Goal: Ask a question: Seek information or help from site administrators or community

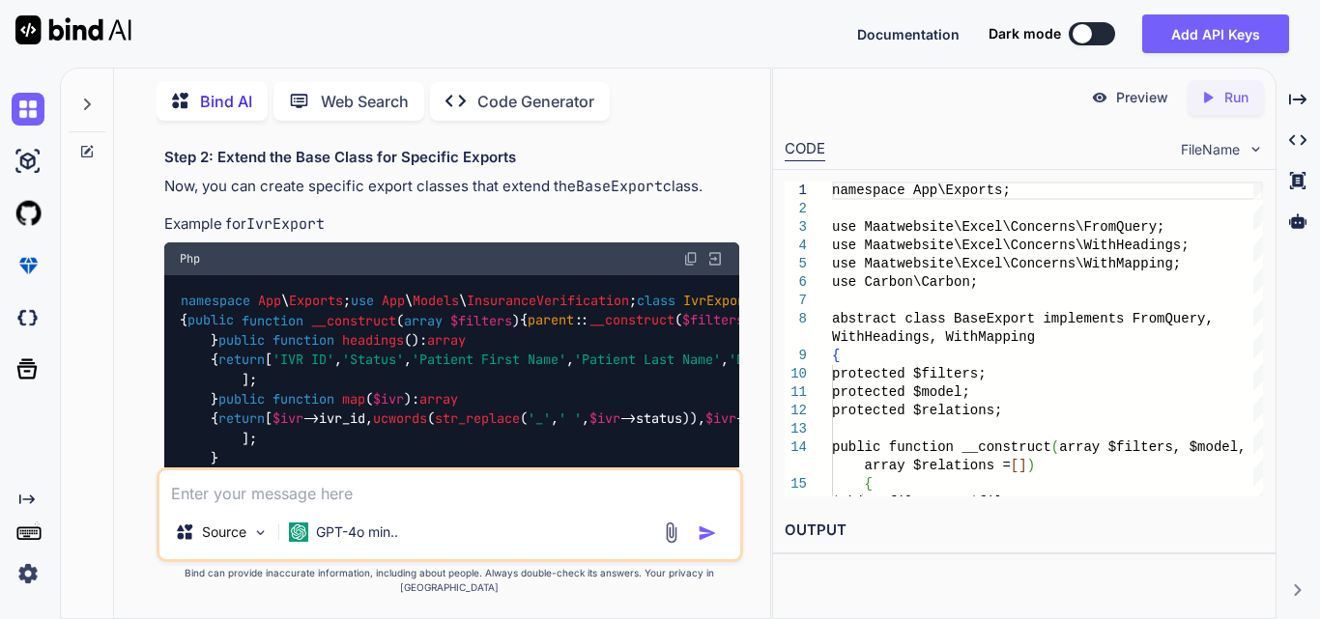
scroll to position [2512, 0]
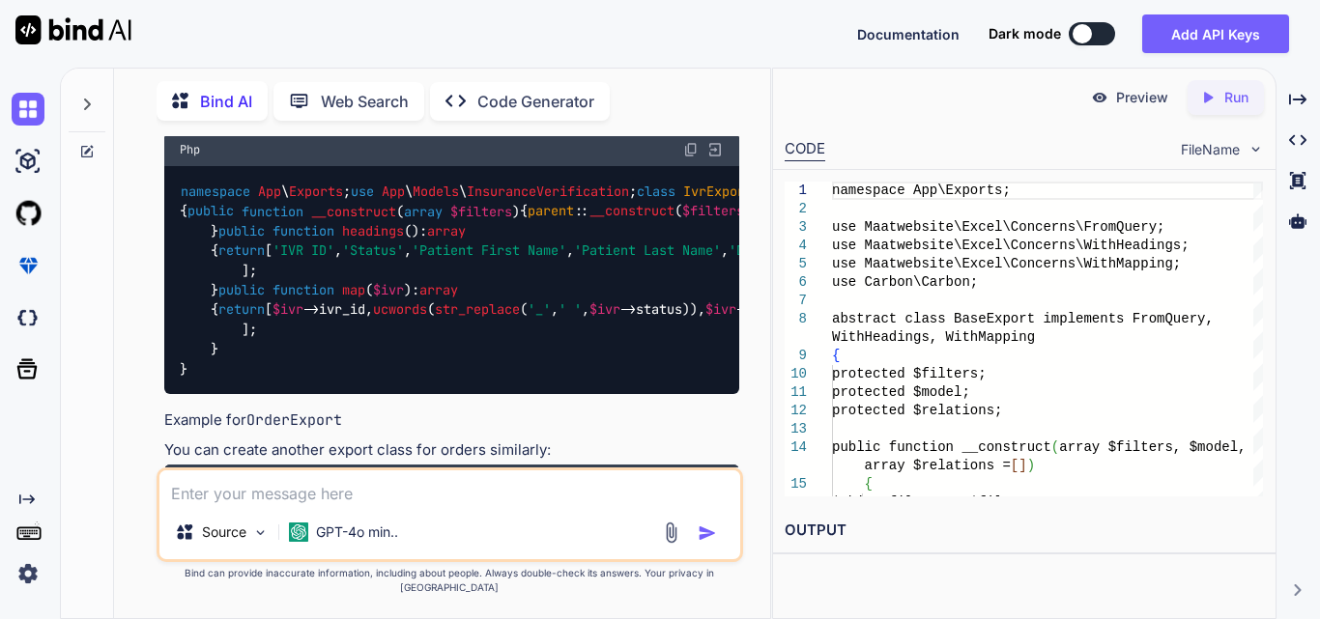
drag, startPoint x: 230, startPoint y: 241, endPoint x: 452, endPoint y: 375, distance: 259.7
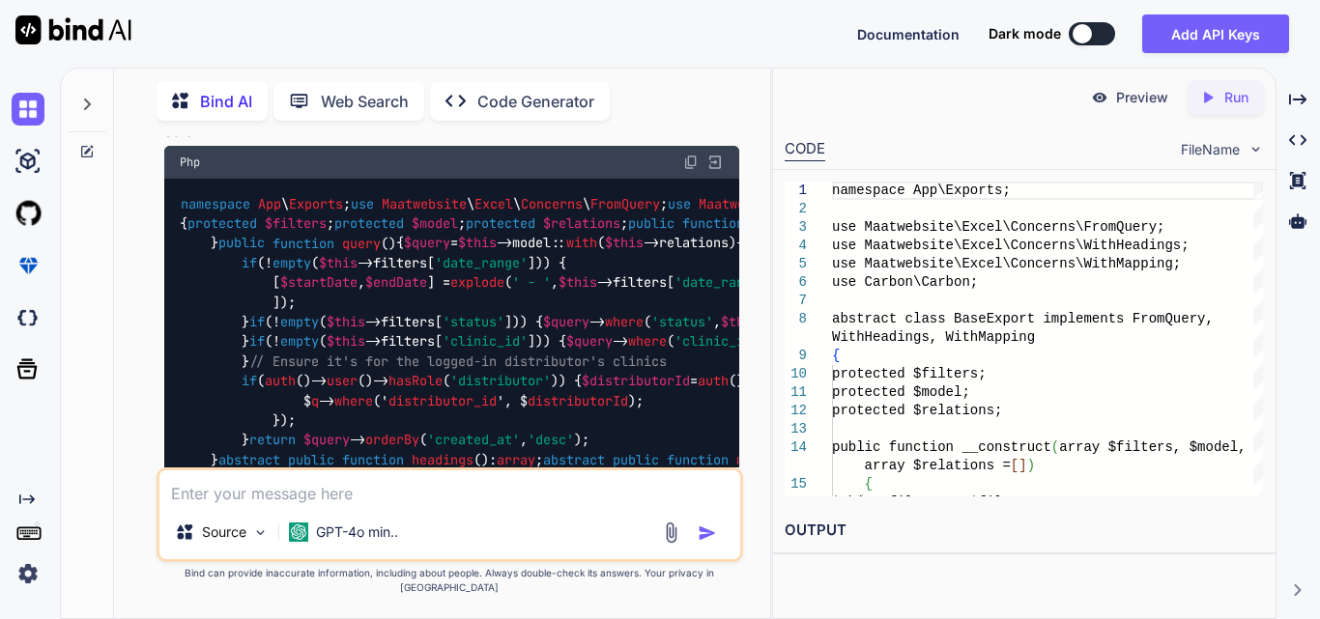
scroll to position [2020, 0]
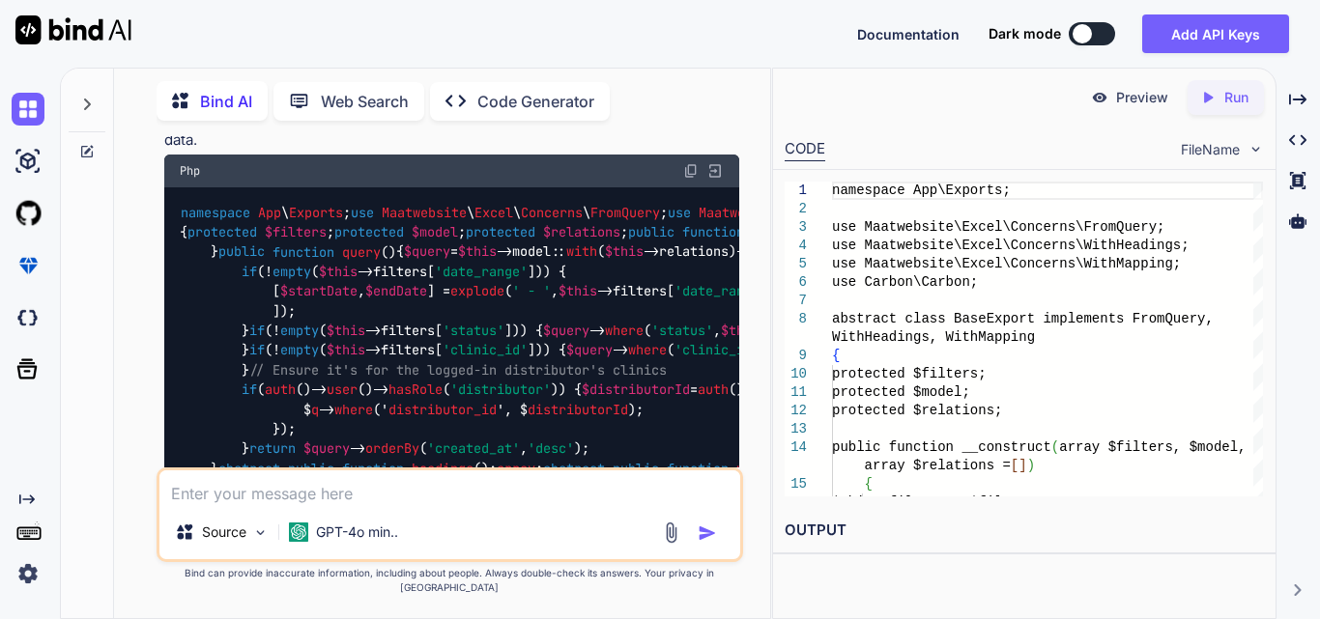
drag, startPoint x: 234, startPoint y: 152, endPoint x: 696, endPoint y: 160, distance: 461.9
click at [696, 151] on p "Create a base export class that implements the common functionality for exporti…" at bounding box center [451, 128] width 575 height 43
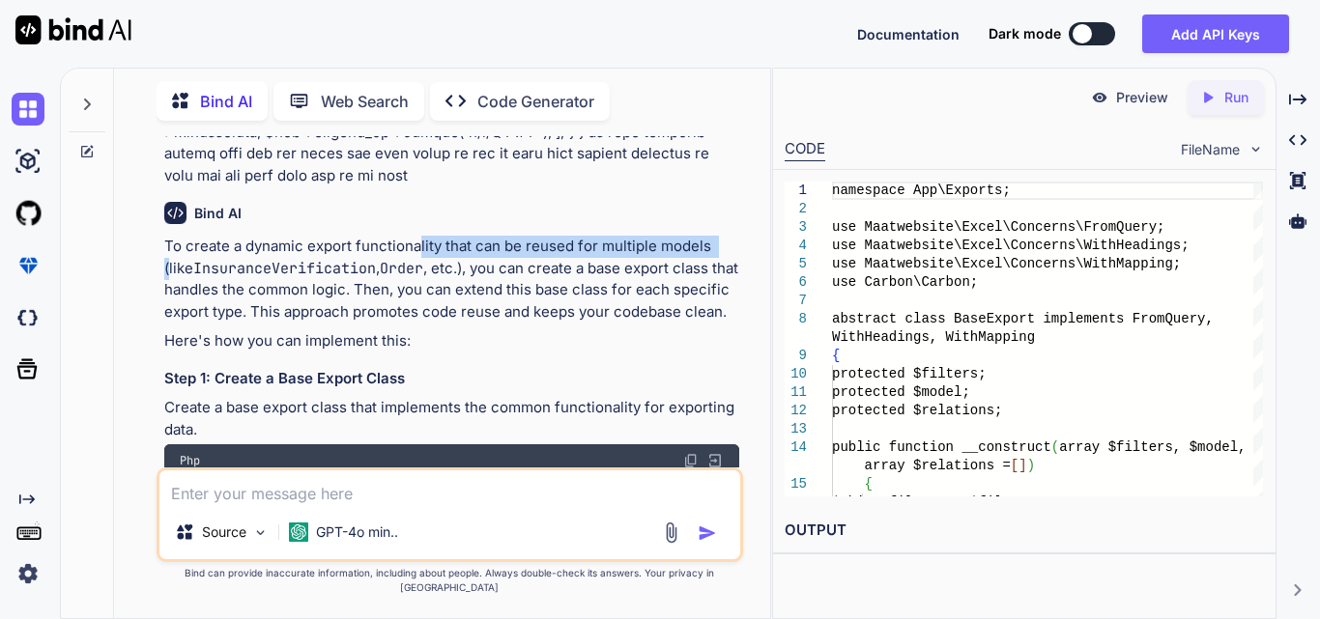
drag, startPoint x: 402, startPoint y: 282, endPoint x: 677, endPoint y: 291, distance: 275.5
click at [677, 291] on p "To create a dynamic export functionality that can be reused for multiple models…" at bounding box center [451, 279] width 575 height 87
click at [560, 312] on p "To create a dynamic export functionality that can be reused for multiple models…" at bounding box center [451, 279] width 575 height 87
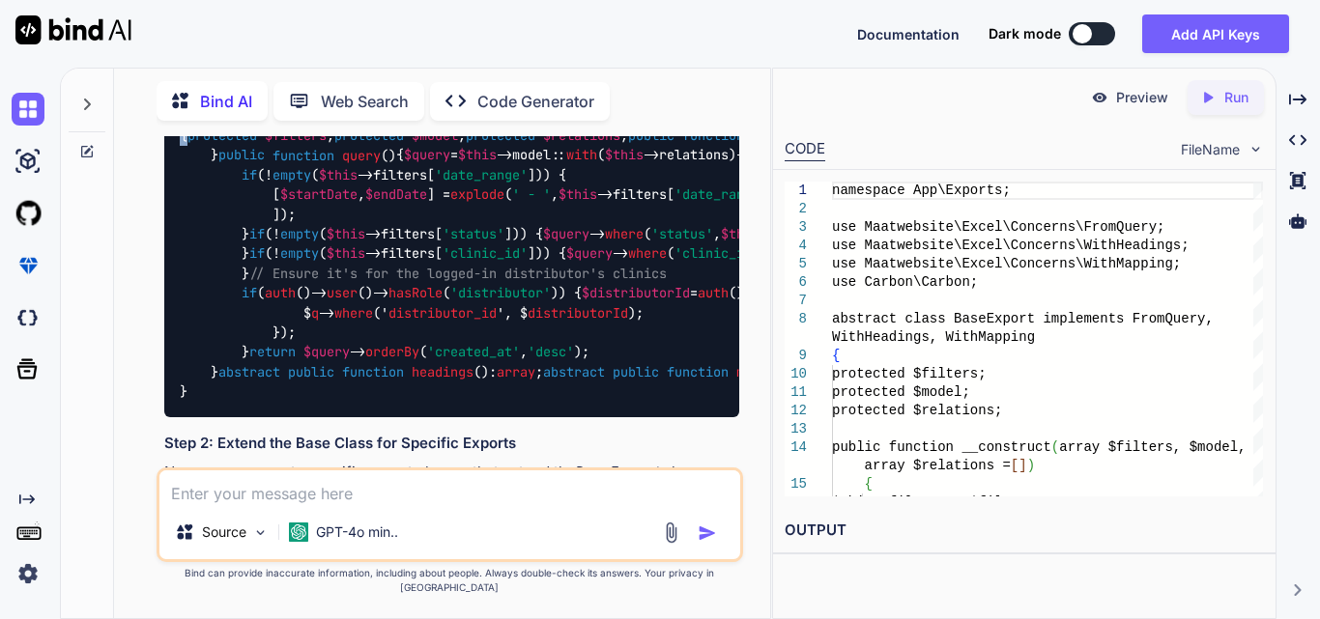
drag, startPoint x: 248, startPoint y: 276, endPoint x: 684, endPoint y: 311, distance: 437.1
click at [684, 311] on div "namespace App \ Exports ; use Maatwebsite \ Excel \ Concerns \ FromQuery ; use …" at bounding box center [451, 254] width 575 height 327
click at [475, 324] on div "namespace App \ Exports ; use Maatwebsite \ Excel \ Concerns \ FromQuery ; use …" at bounding box center [451, 254] width 575 height 327
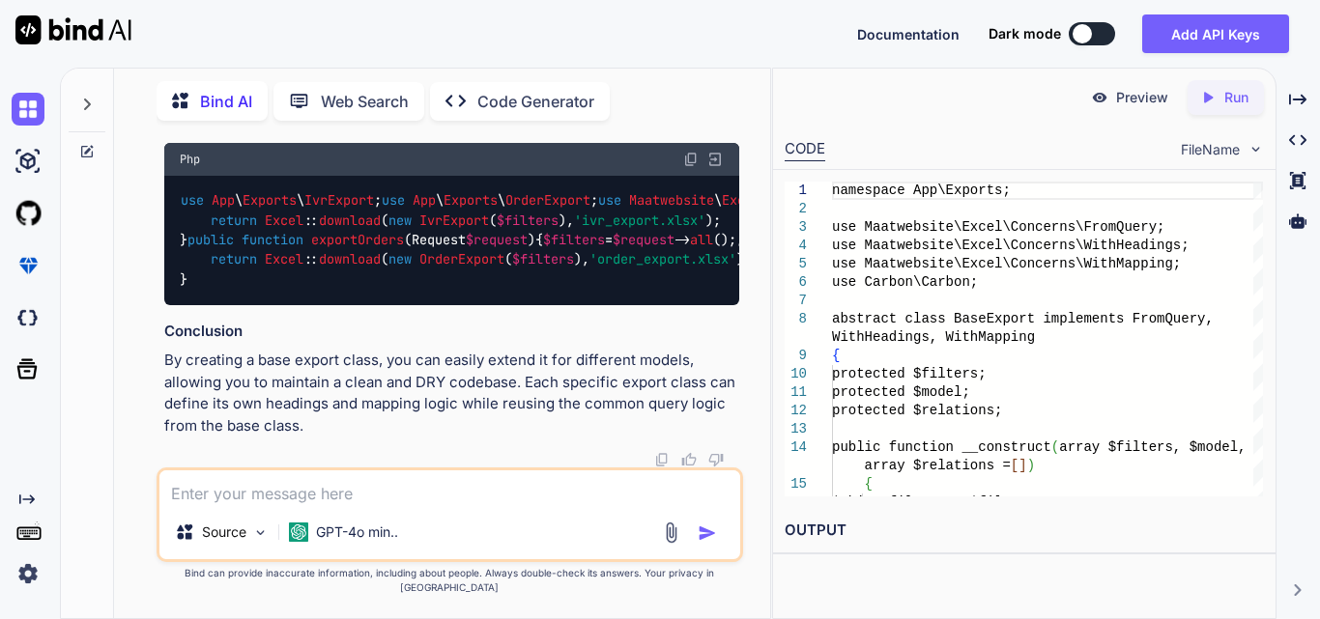
scroll to position [5051, 0]
click at [243, 505] on textarea at bounding box center [449, 488] width 581 height 35
type textarea "alternate way"
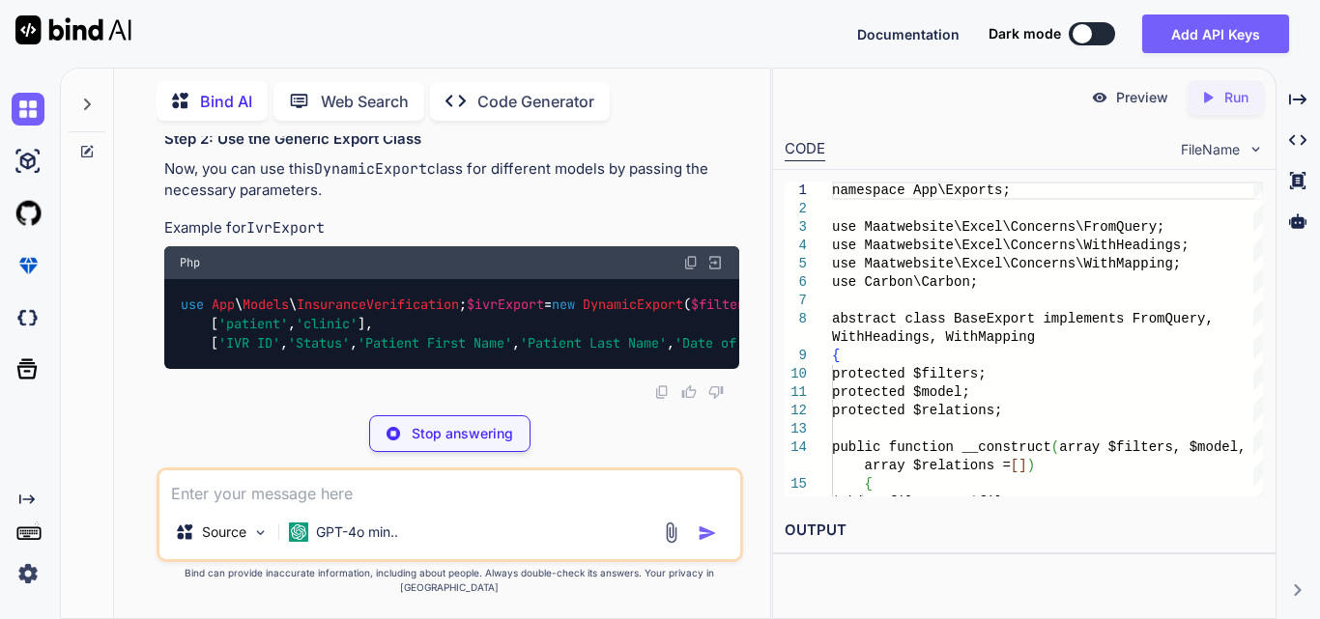
scroll to position [6029, 0]
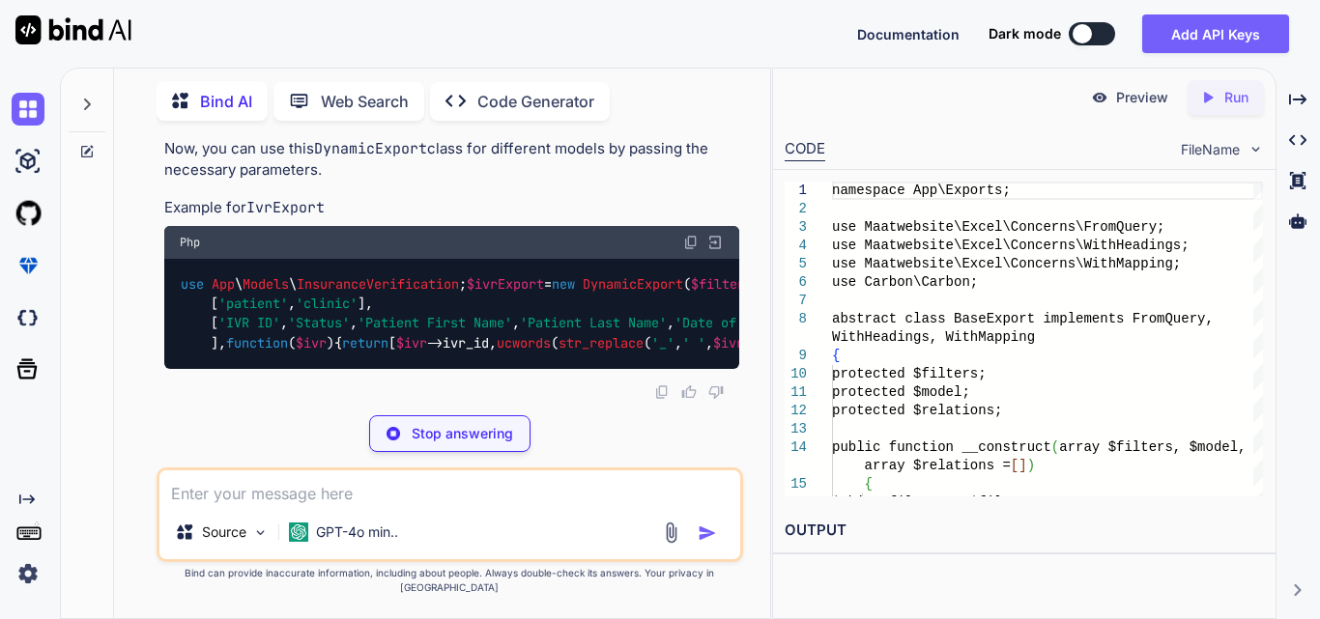
drag, startPoint x: 318, startPoint y: 291, endPoint x: 597, endPoint y: 296, distance: 279.3
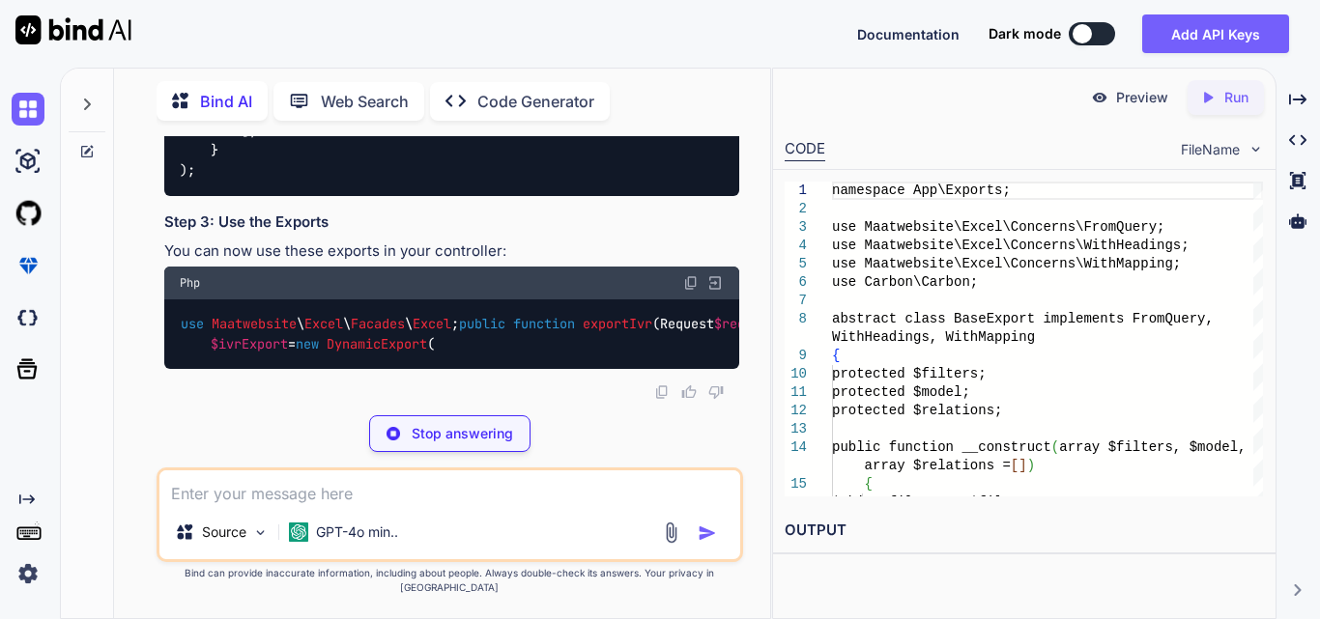
scroll to position [6512, 0]
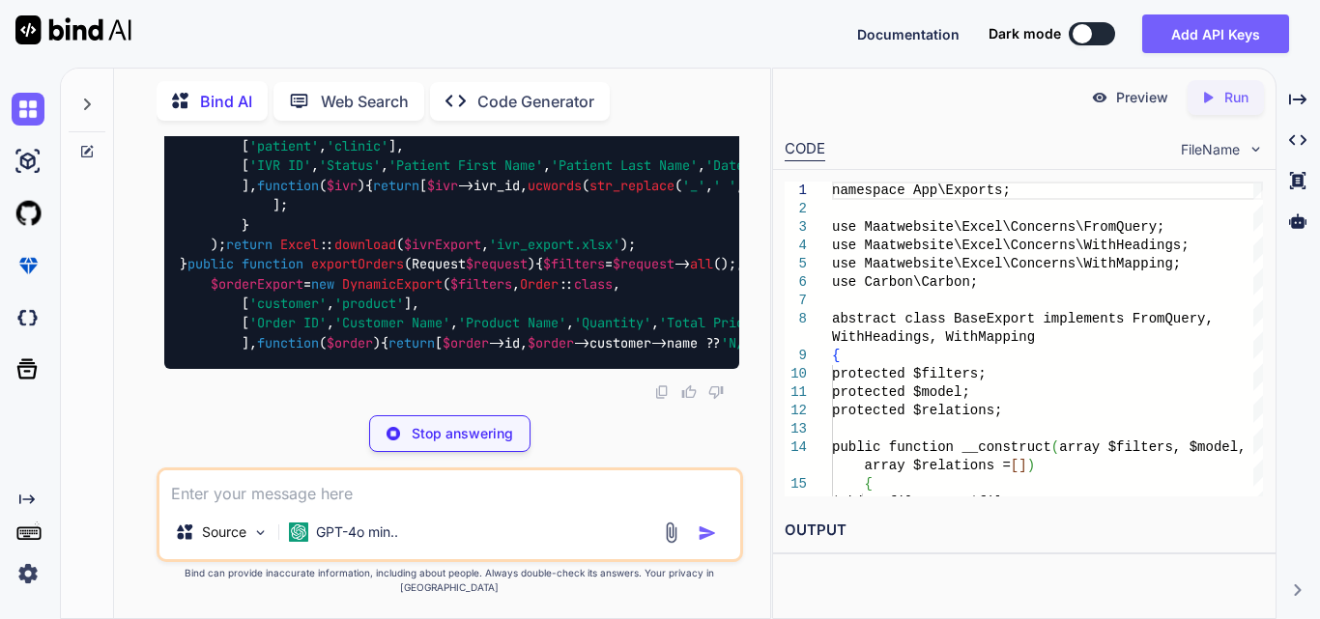
drag, startPoint x: 221, startPoint y: 247, endPoint x: 398, endPoint y: 380, distance: 220.9
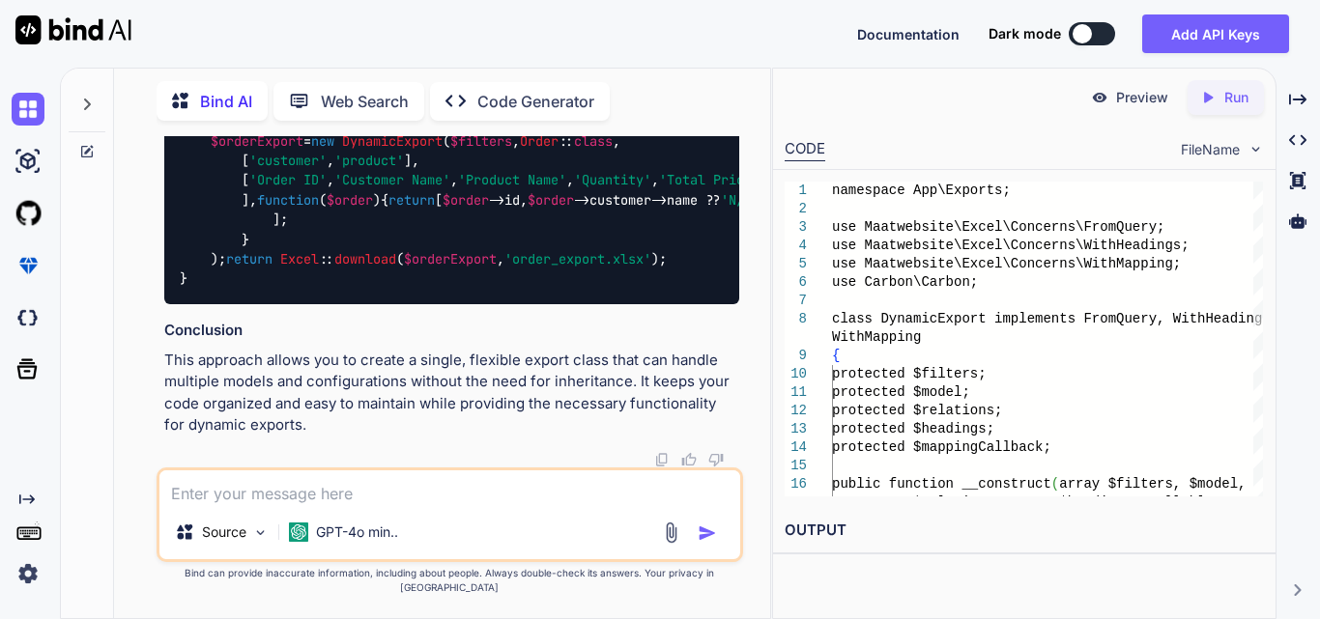
scroll to position [6995, 0]
drag, startPoint x: 232, startPoint y: 260, endPoint x: 537, endPoint y: 260, distance: 305.3
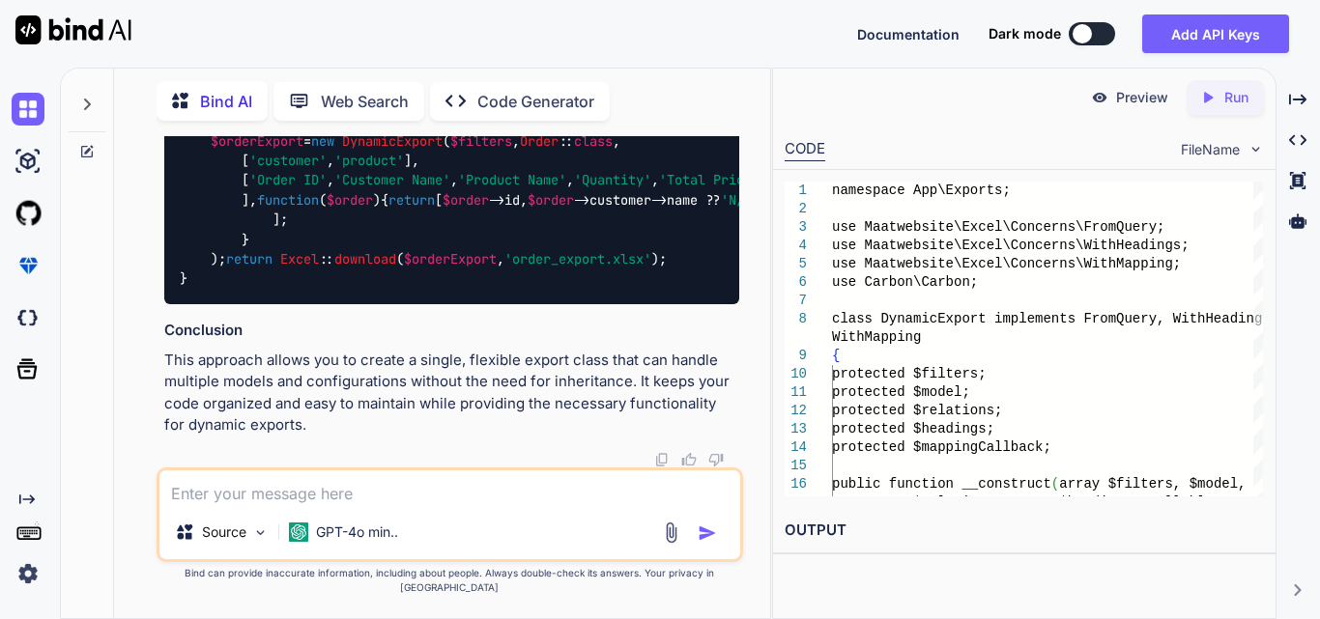
drag, startPoint x: 198, startPoint y: 234, endPoint x: 286, endPoint y: 291, distance: 104.8
drag, startPoint x: 185, startPoint y: 300, endPoint x: 413, endPoint y: 320, distance: 228.9
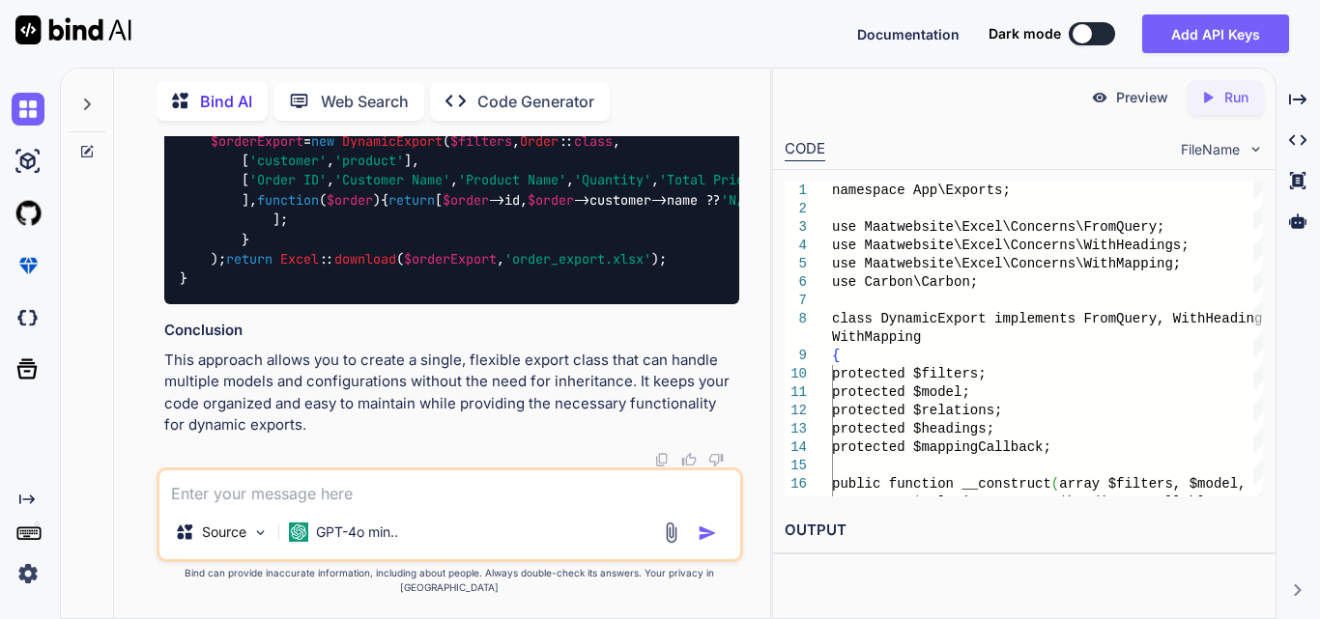
drag, startPoint x: 427, startPoint y: 353, endPoint x: 152, endPoint y: 338, distance: 275.7
click at [152, 338] on div "You hi Bind AI Hello! How can I assist you [DATE]? Created with Pixso. Open in …" at bounding box center [449, 377] width 641 height 482
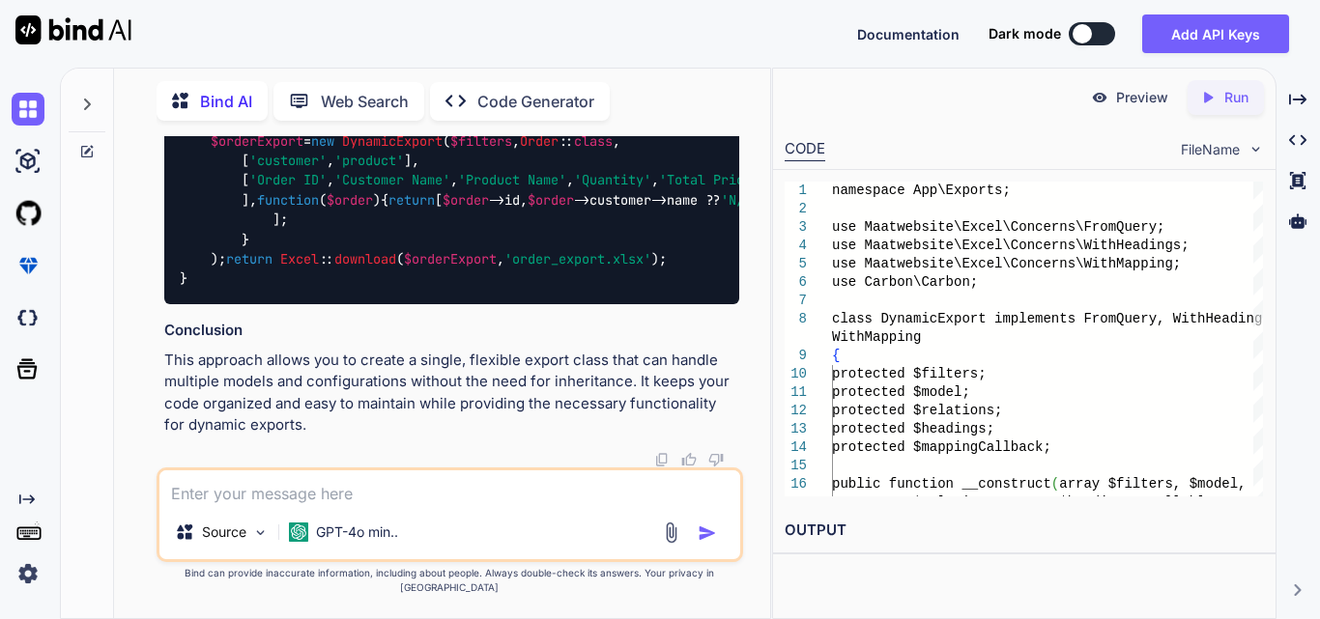
scroll to position [8927, 0]
drag, startPoint x: 186, startPoint y: 246, endPoint x: 401, endPoint y: 483, distance: 320.1
click at [401, 483] on div "You hi Bind AI Hello! How can I assist you [DATE]? Created with Pixso. Open in …" at bounding box center [450, 377] width 586 height 482
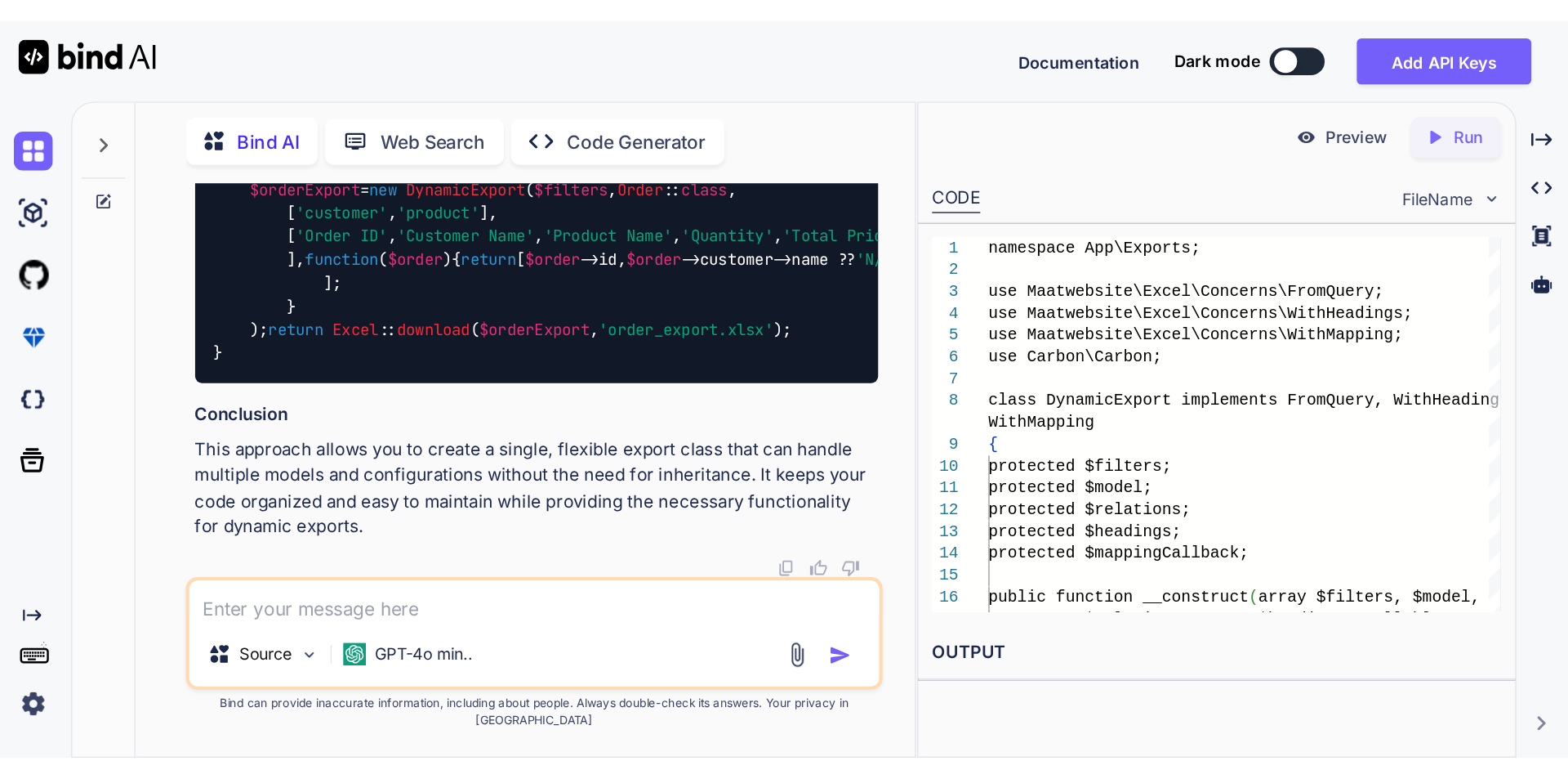
scroll to position [7721, 0]
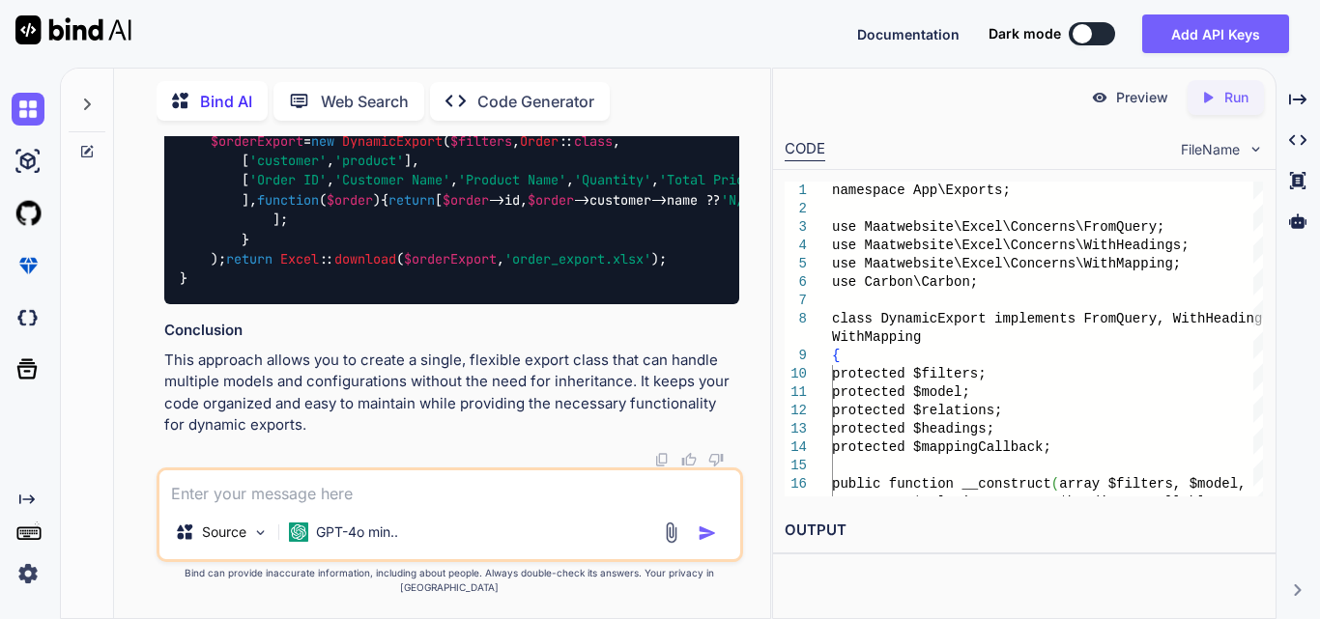
click at [438, 239] on div "use Maatwebsite \ Excel \ Facades \ Excel ; public function exportIvr ( Request…" at bounding box center [451, 122] width 575 height 366
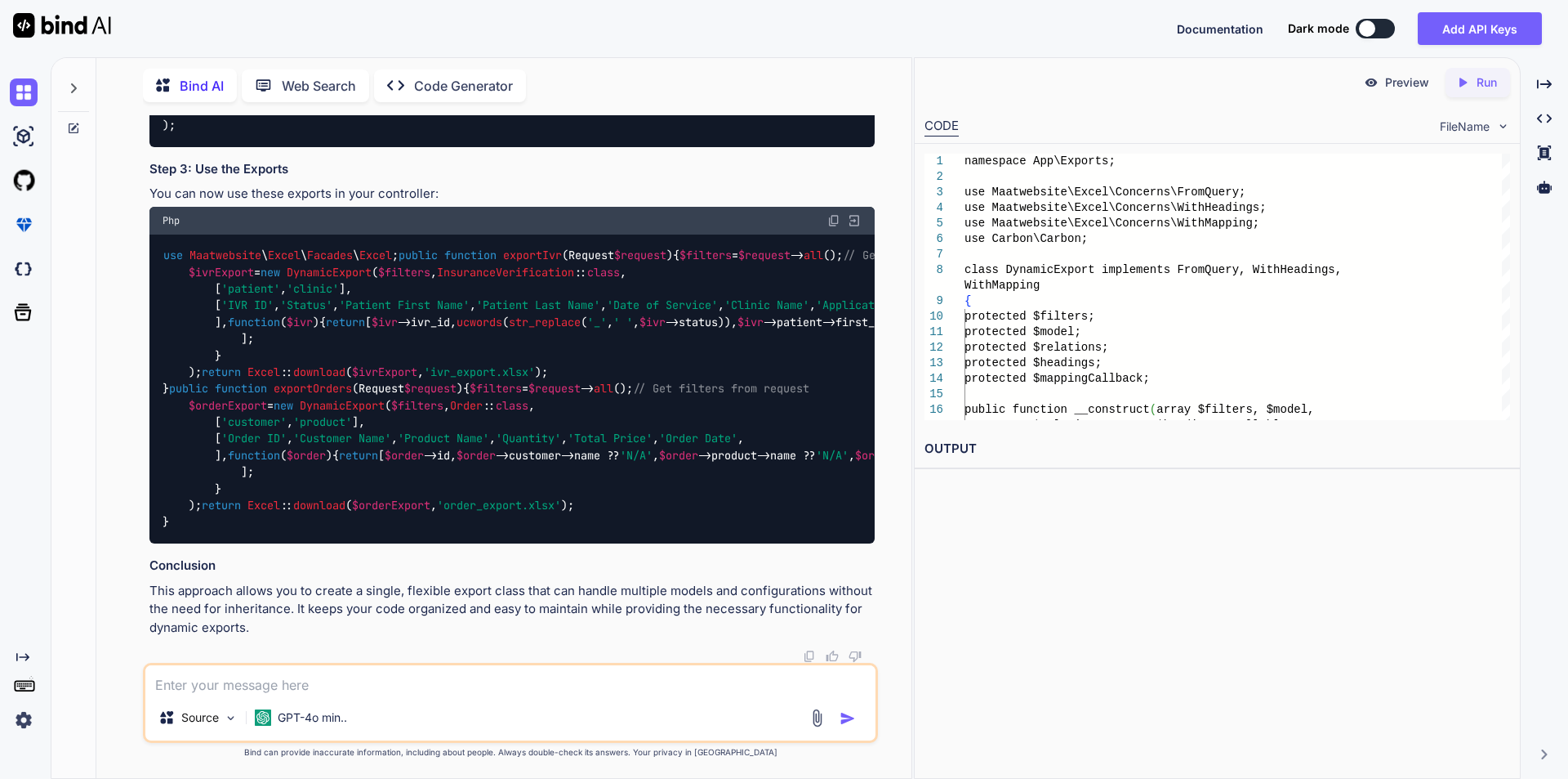
scroll to position [7237, 0]
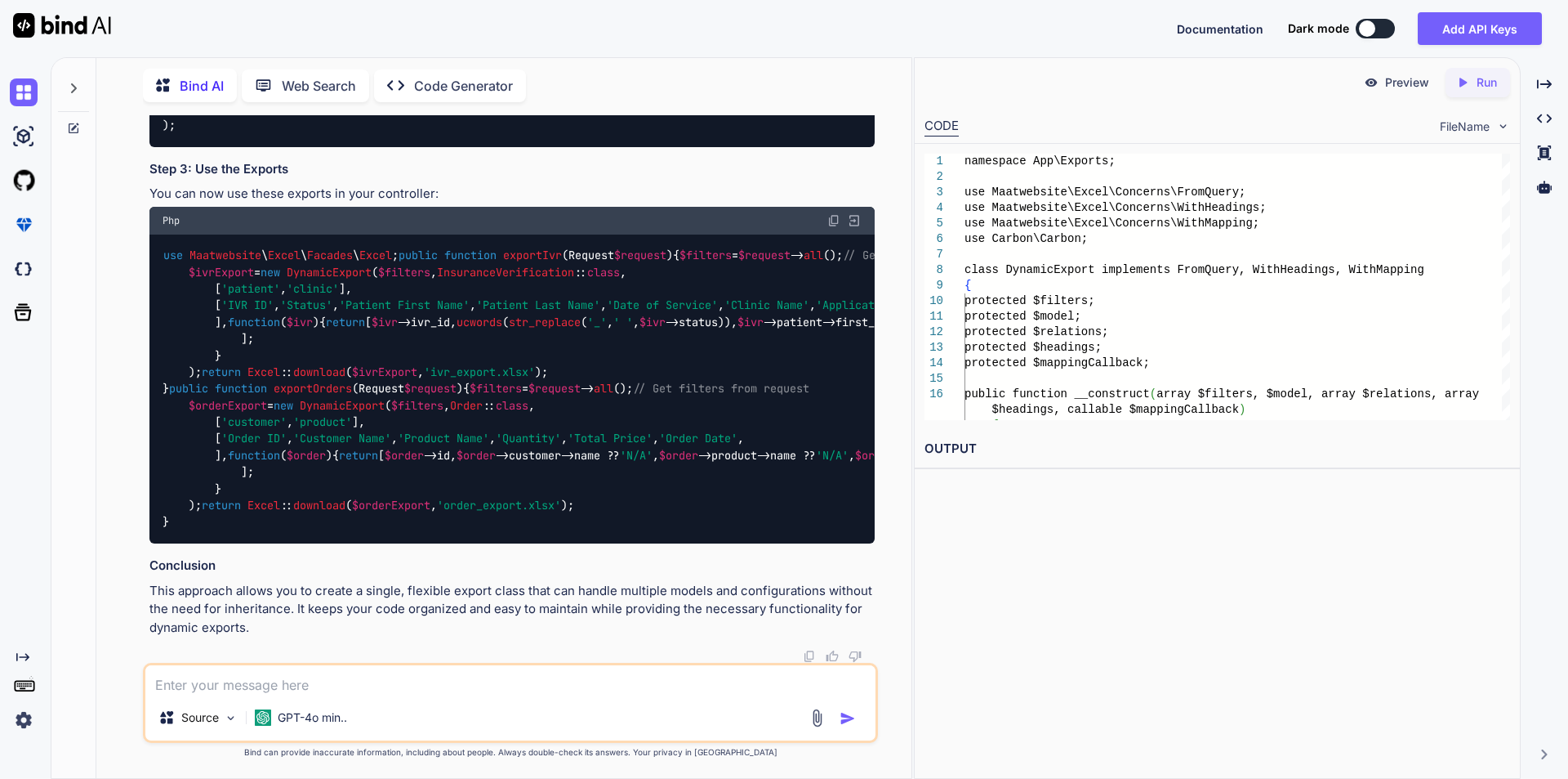
click at [215, 523] on textarea at bounding box center [511, 679] width 730 height 30
paste textarea "function renderAccordion(data) { // Create new header row dynamically var heade…"
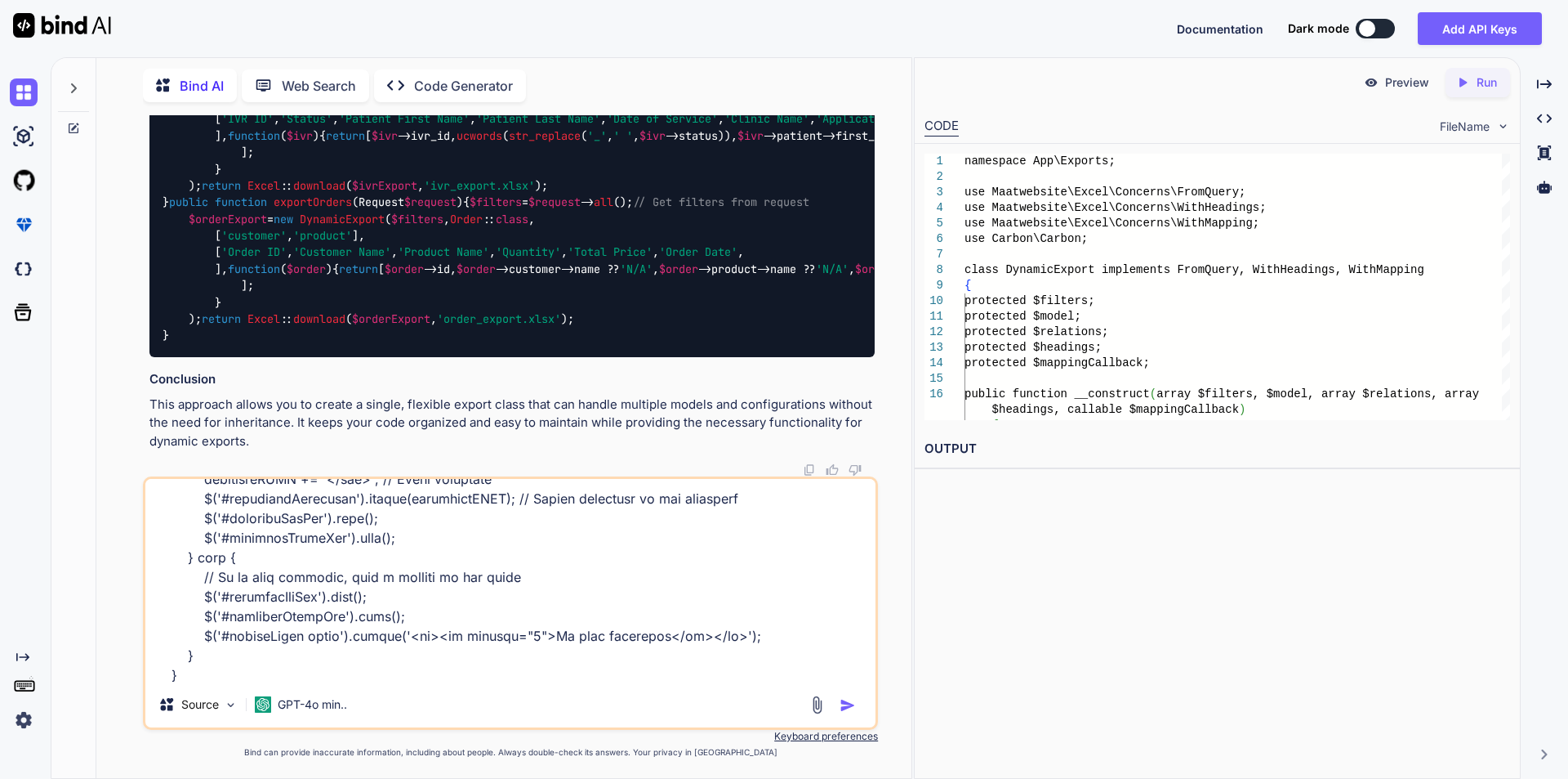
type textarea "function renderAccordion(data) { // Create new header row dynamically var heade…"
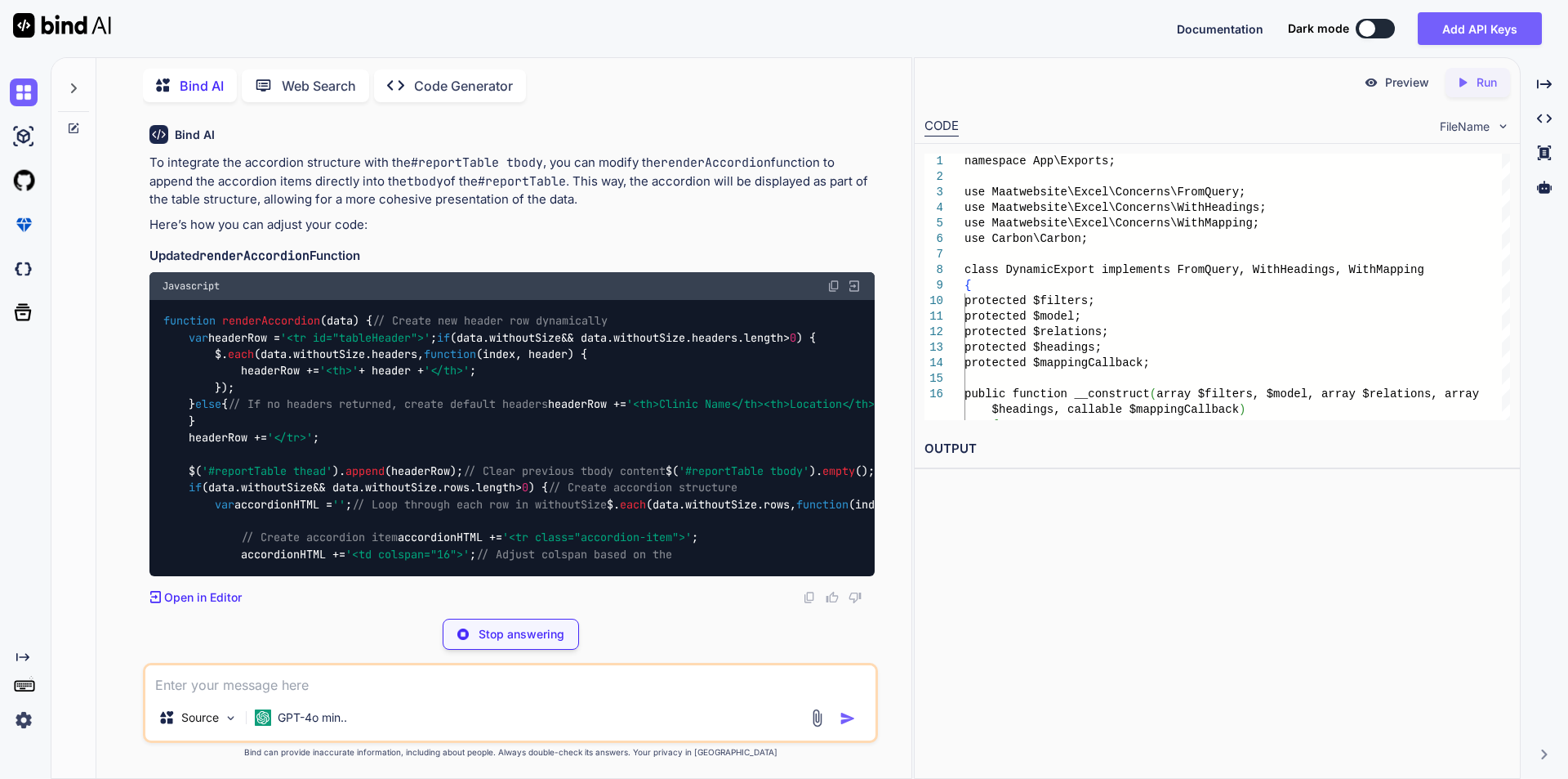
scroll to position [9082, 0]
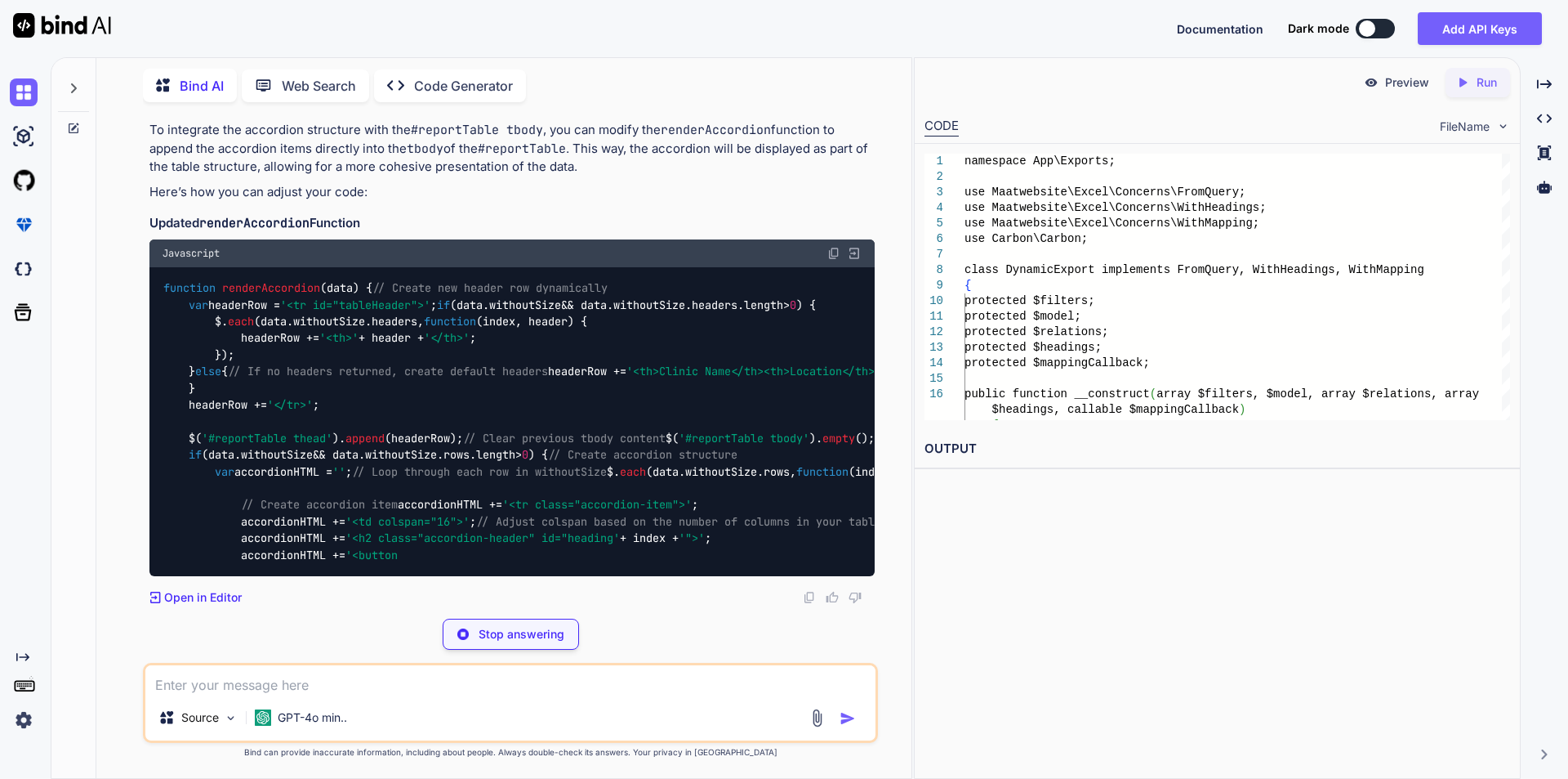
click at [679, 431] on span "'#reportTable tbody'" at bounding box center [744, 437] width 131 height 14
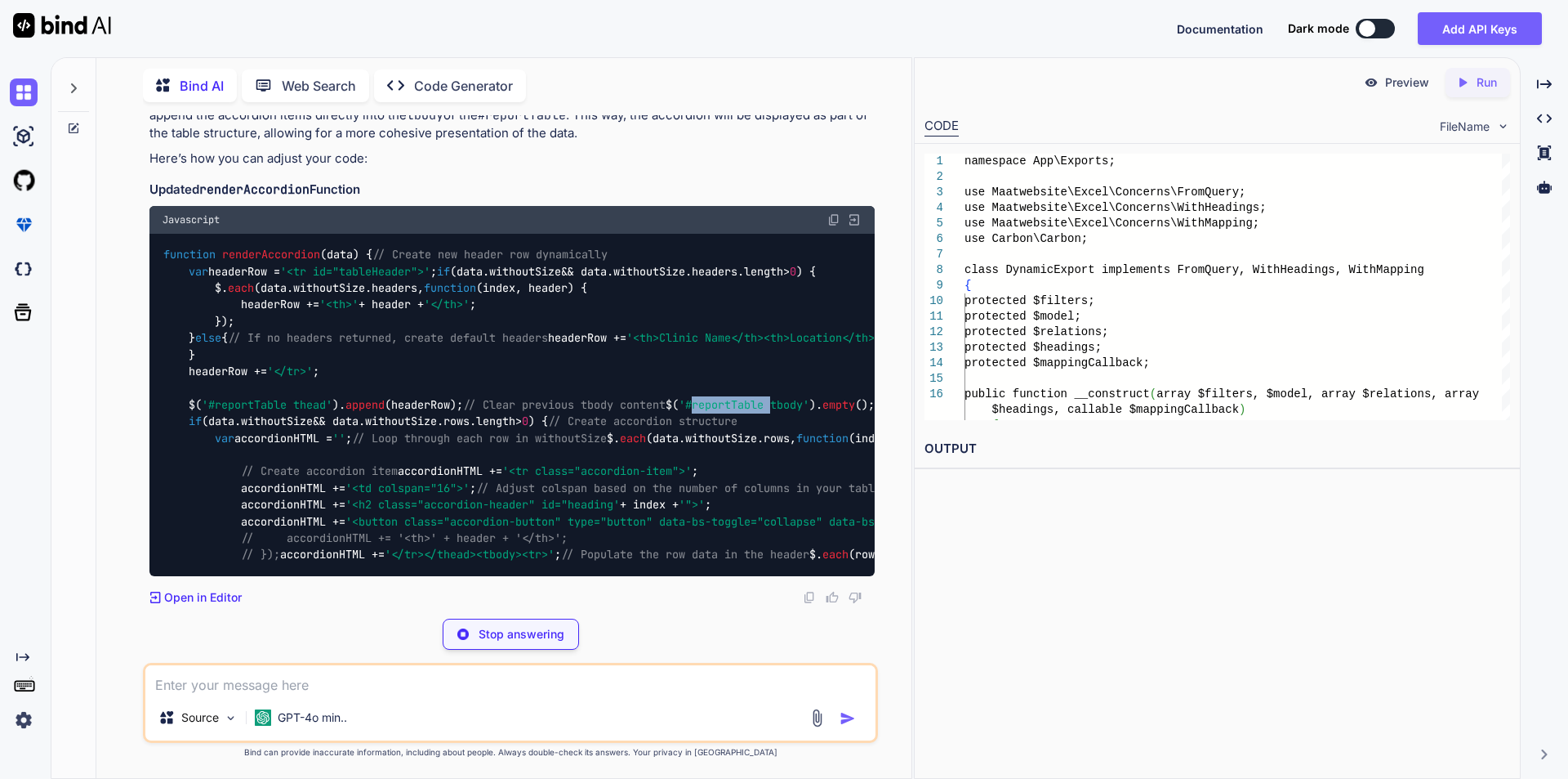
scroll to position [9389, 0]
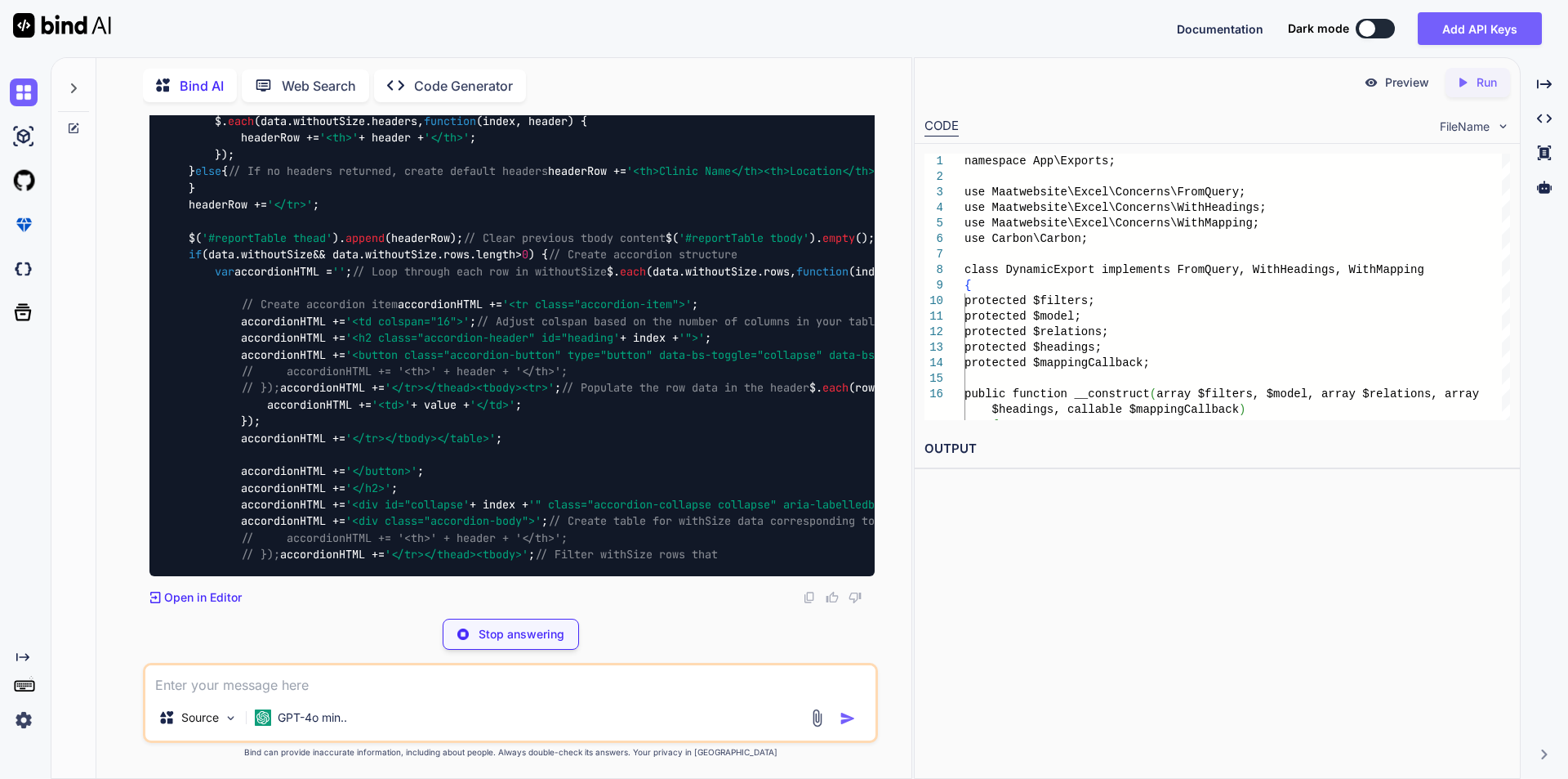
click at [502, 312] on span "'<tr class="accordion-item">'" at bounding box center [597, 304] width 189 height 14
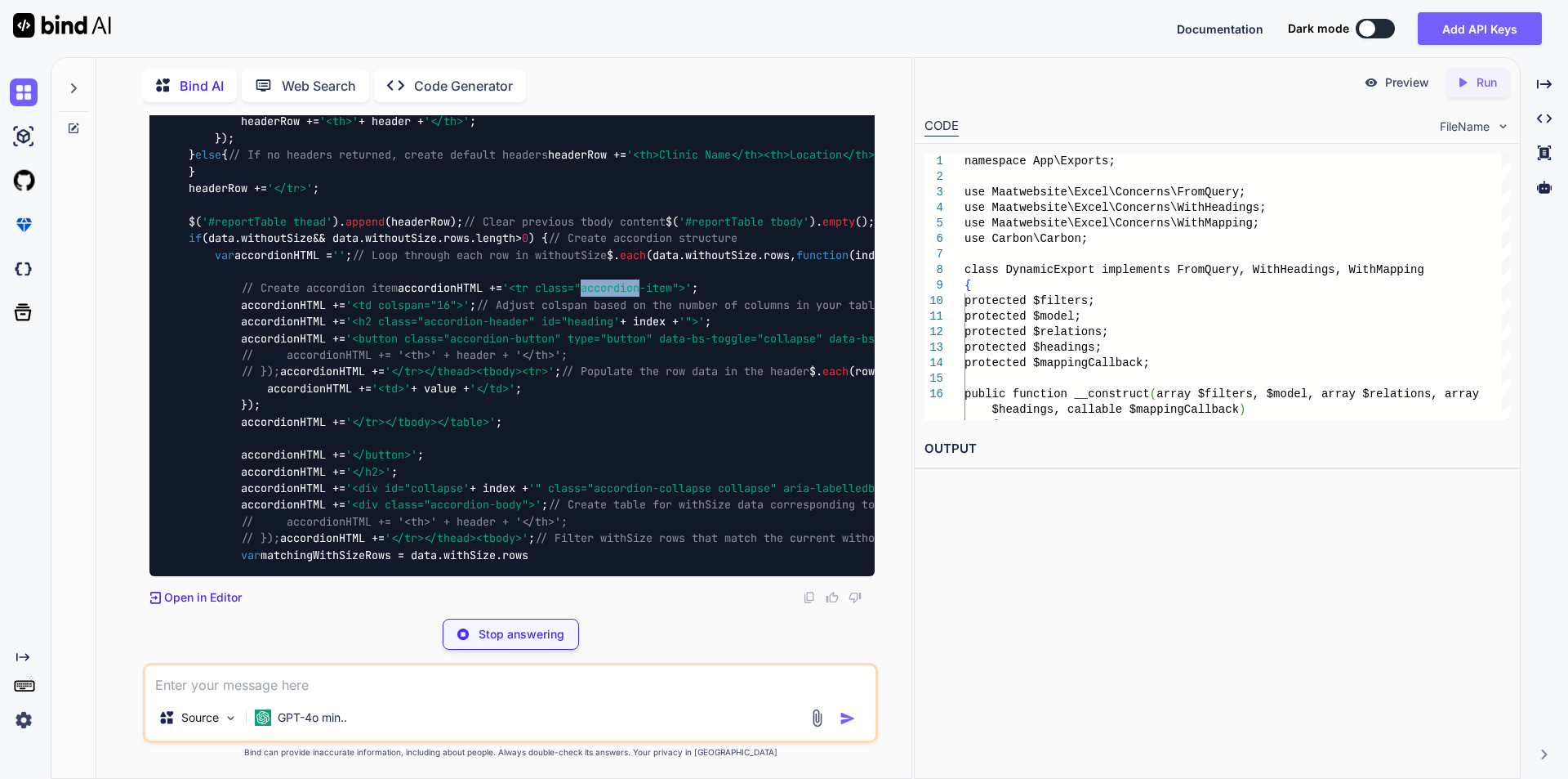
click at [502, 296] on span "'<tr class="accordion-item">'" at bounding box center [597, 288] width 189 height 14
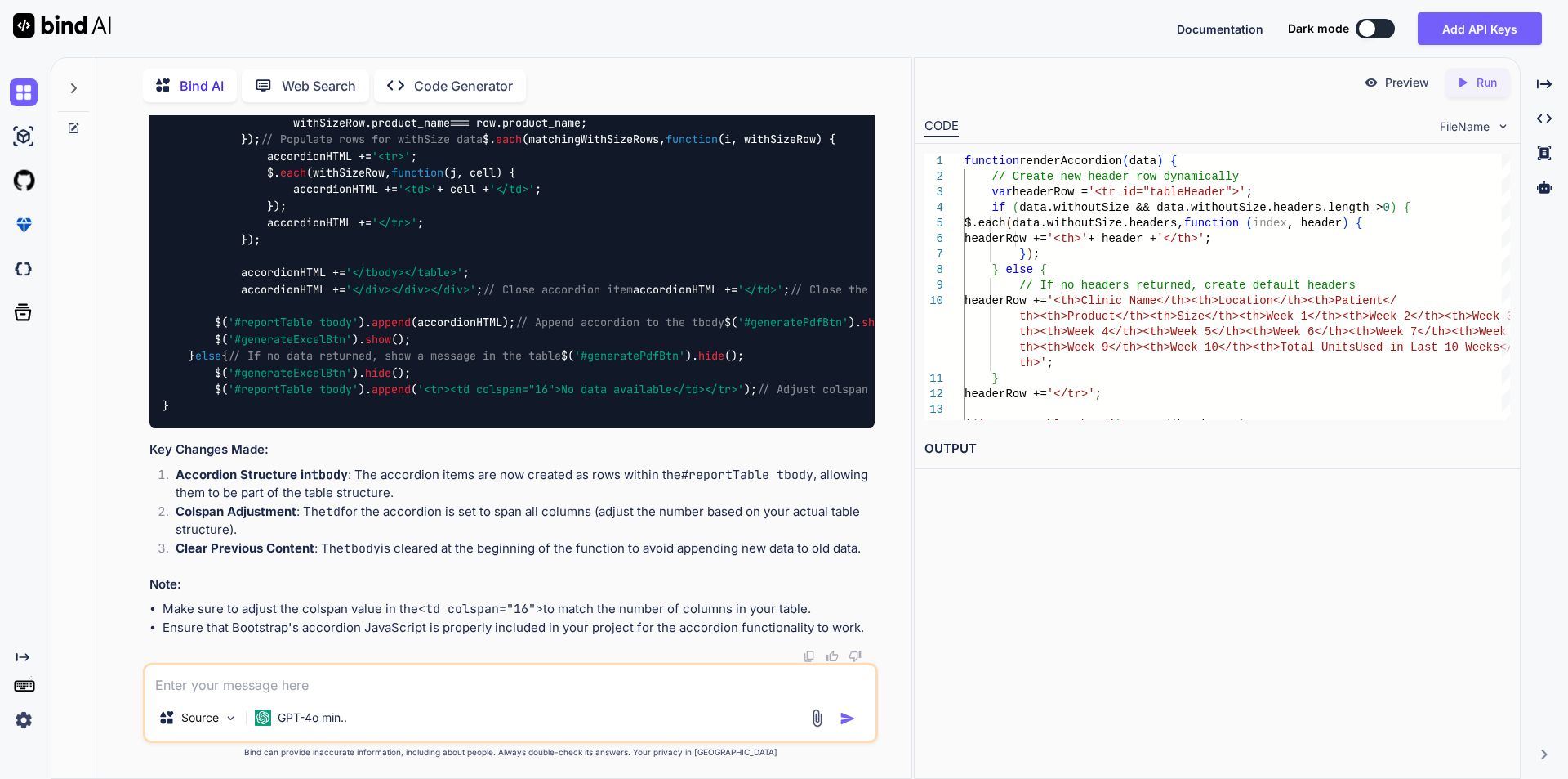
scroll to position [8981, 0]
click at [260, 523] on textarea at bounding box center [511, 679] width 730 height 30
type textarea "create a table with expandable funcationality using js html"
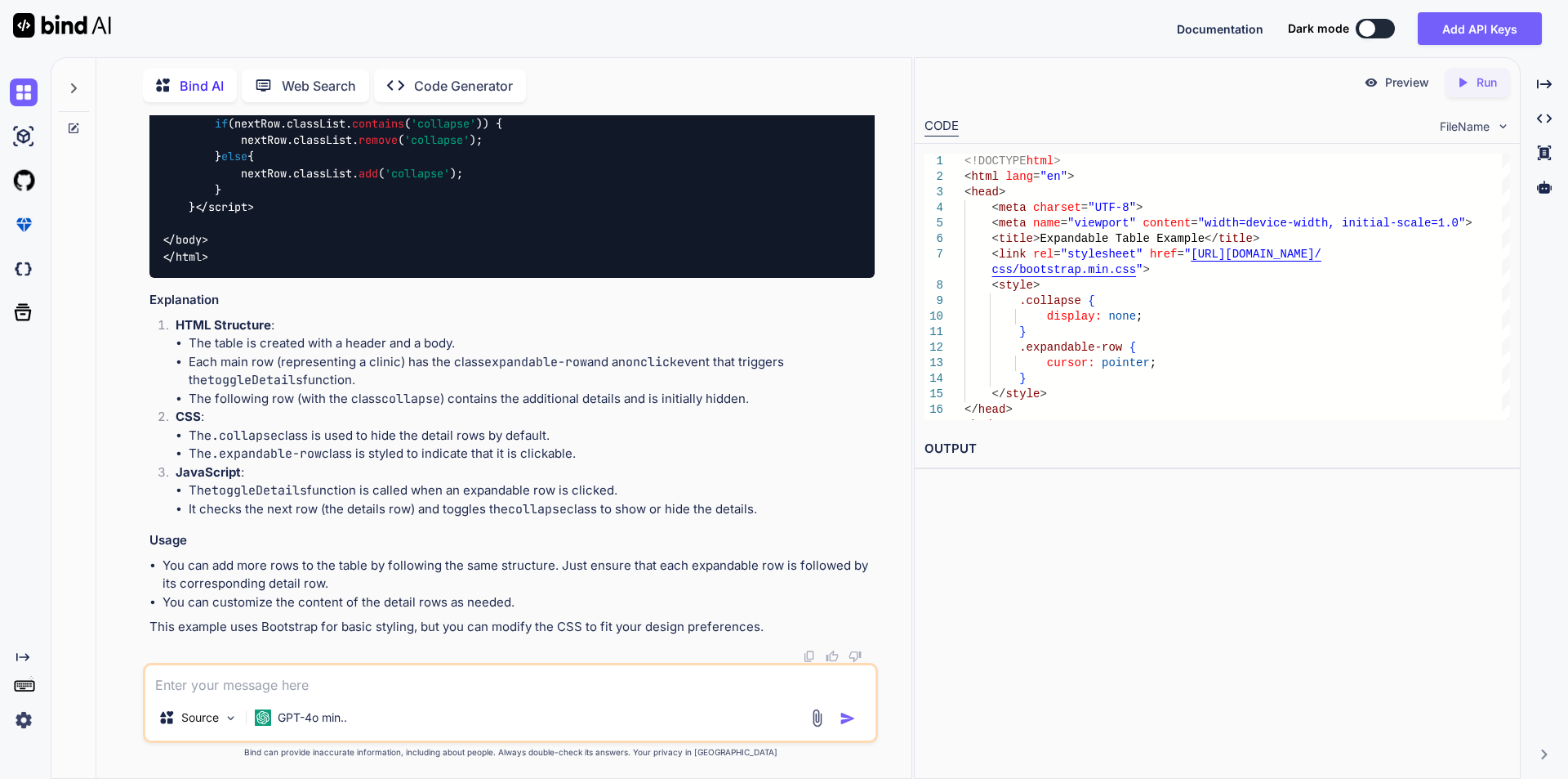
scroll to position [11893, 0]
copy code "< div class = "container mt-5" > < h2 > Expandable Table Example </ h2 > < tabl…"
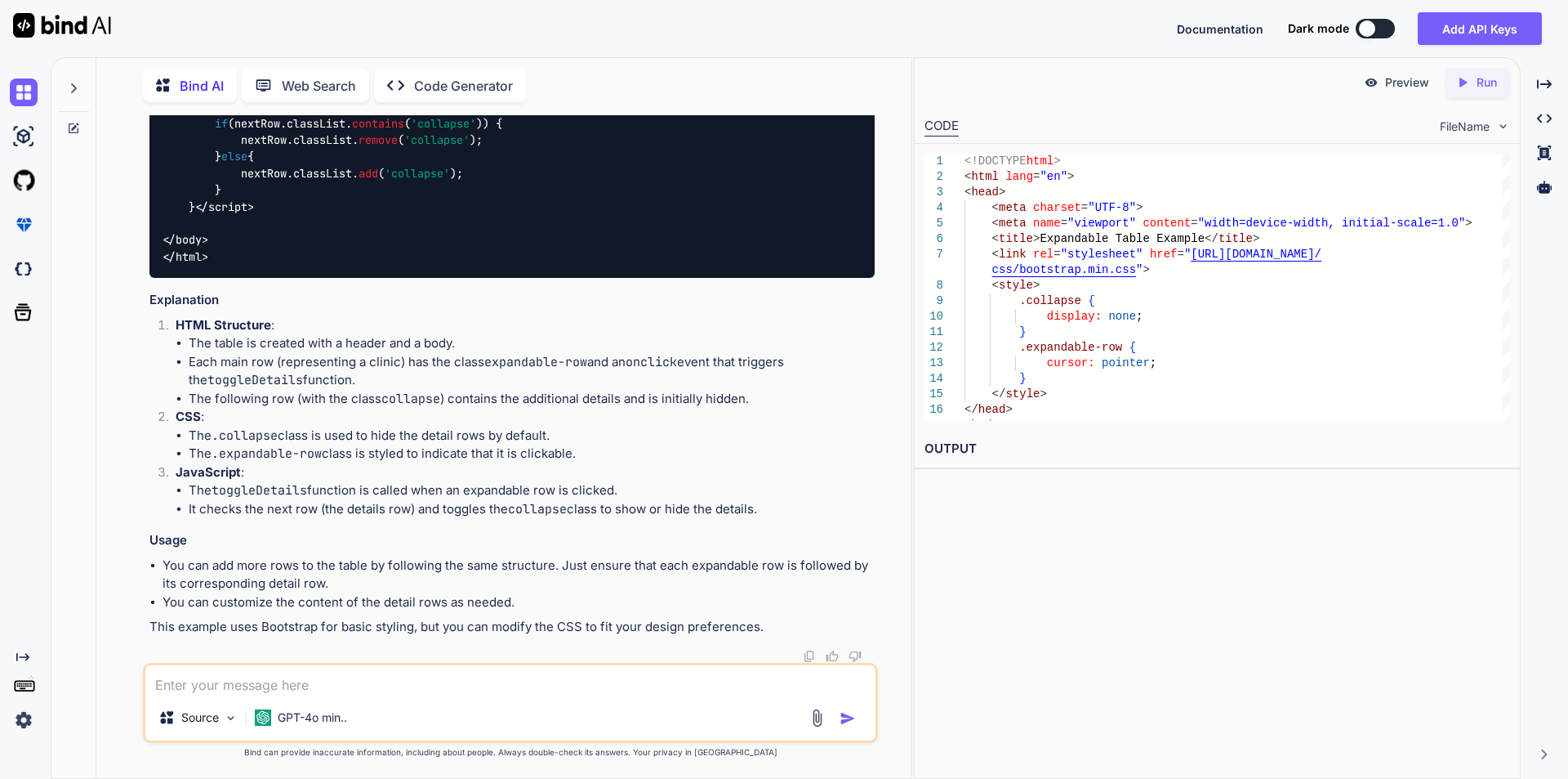
scroll to position [10912, 0]
click at [213, 523] on textarea at bounding box center [511, 679] width 730 height 30
paste textarea "<!DOCTYPE html> <html lang="en"> <head> <meta charset="UTF-8"> <meta name="view…"
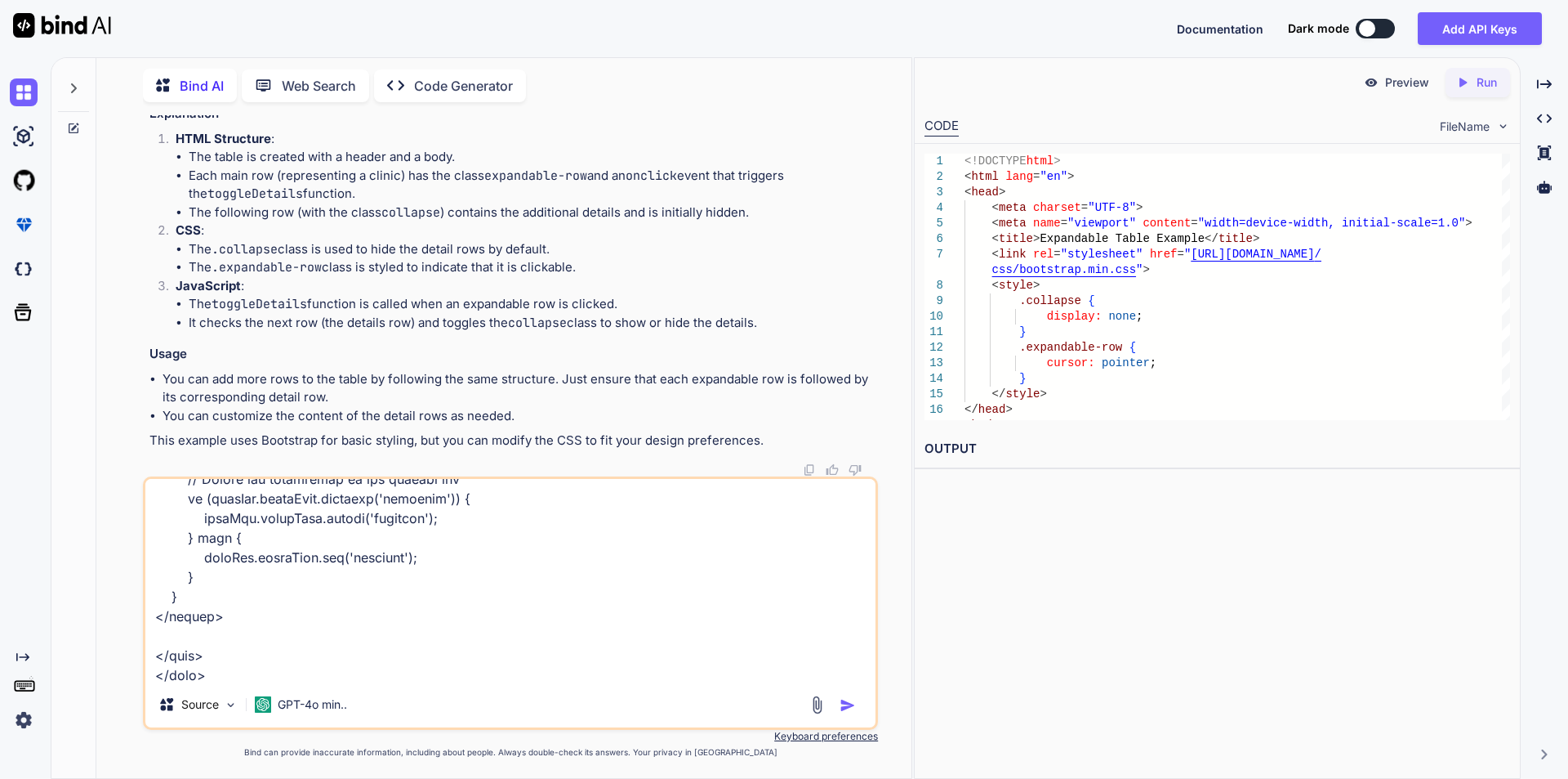
click at [224, 523] on div "Source GPT-4o min.." at bounding box center [511, 603] width 735 height 254
click at [233, 523] on textarea at bounding box center [511, 580] width 730 height 203
paste textarea "<!DOCTYPE html> <html lang="en"> <head> <meta charset="UTF-8"> <meta name="view…"
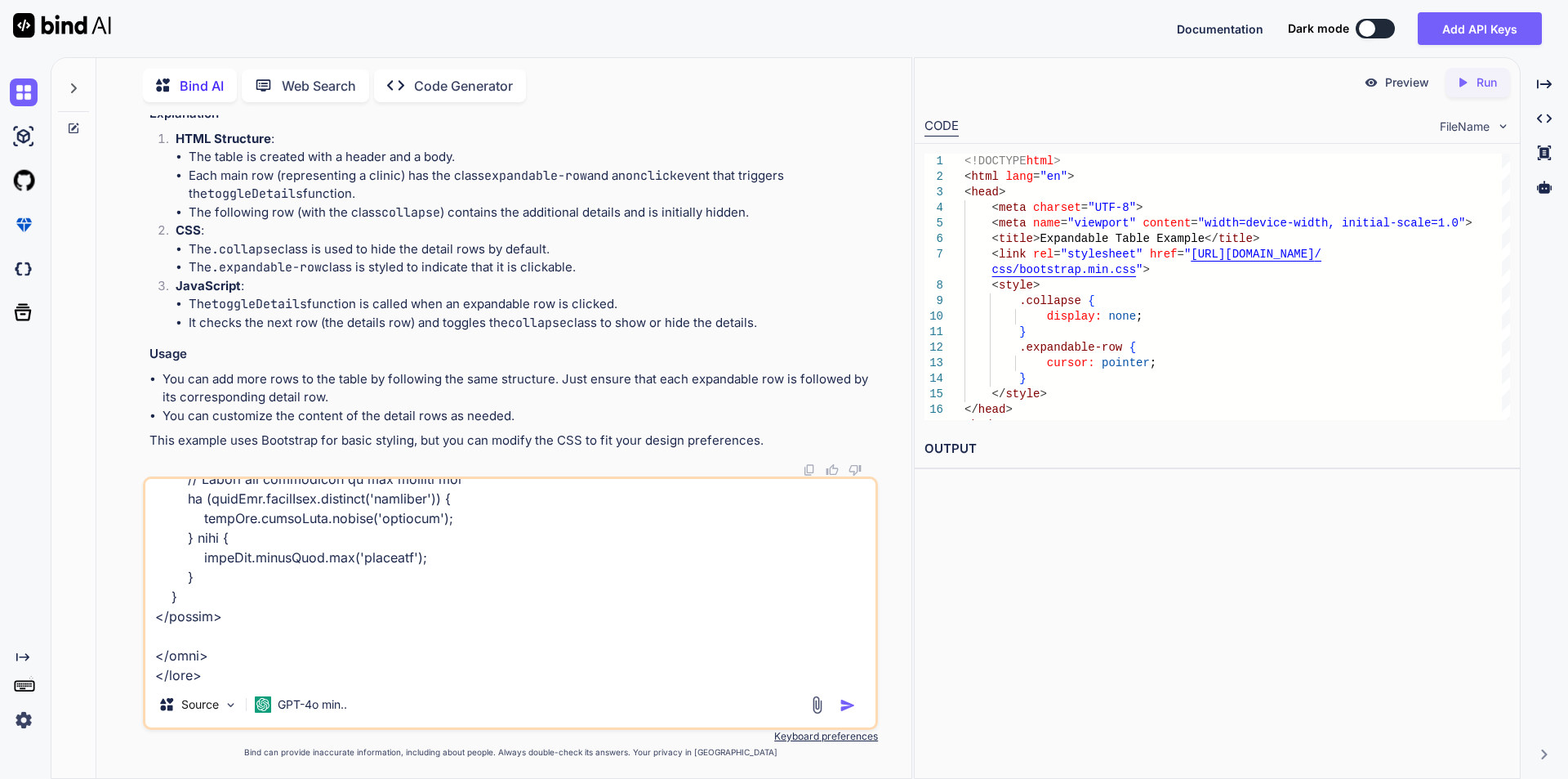
click at [325, 523] on textarea at bounding box center [511, 580] width 730 height 203
click at [270, 523] on div "Source GPT-4o min.." at bounding box center [511, 603] width 735 height 254
click at [253, 523] on textarea at bounding box center [511, 580] width 730 height 203
paste textarea "<!DOCTYPE html> <html lang="en"> <head> <meta charset="UTF-8"> <meta name="view…"
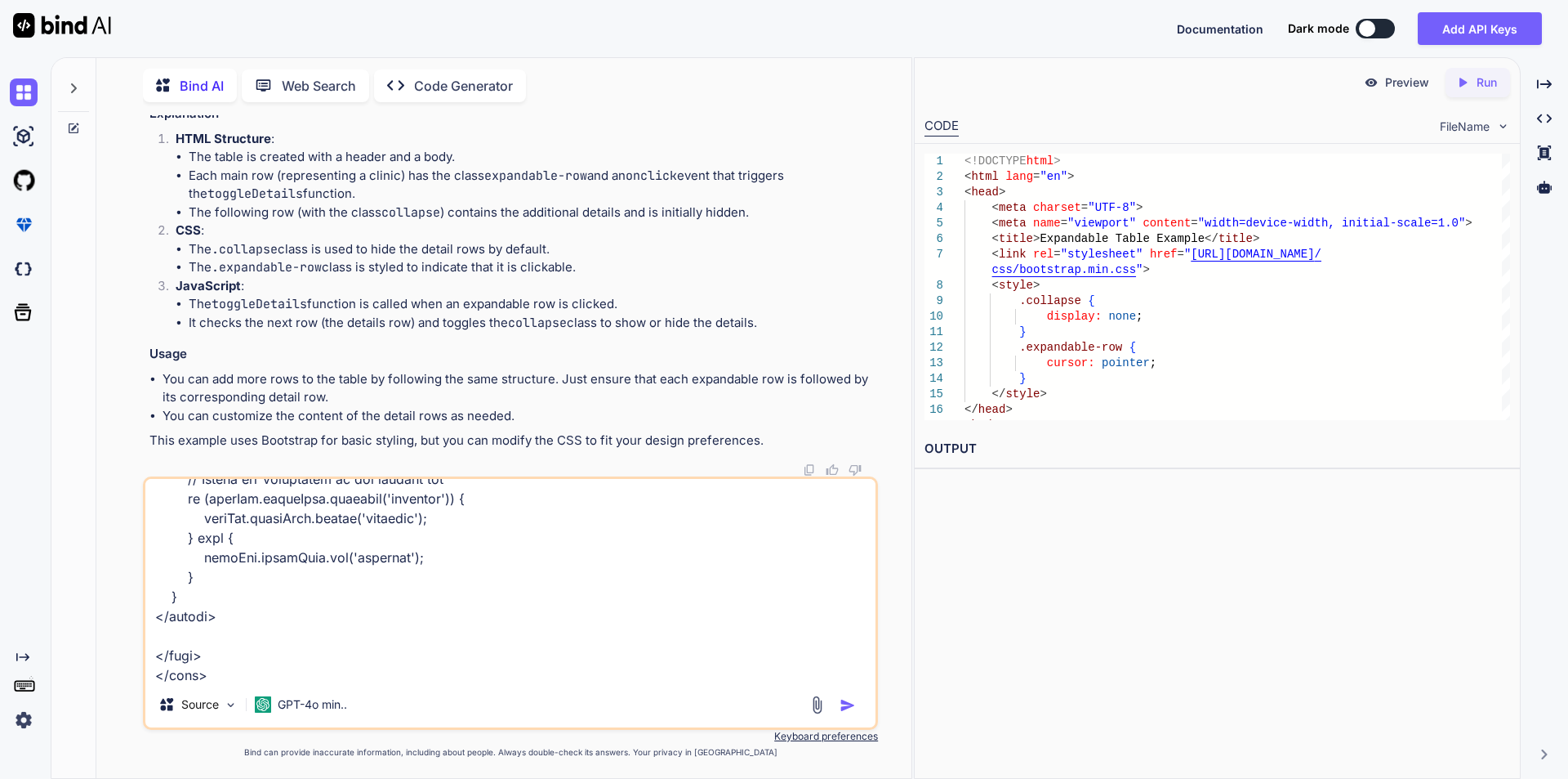
scroll to position [4318, 0]
click at [283, 523] on textarea at bounding box center [511, 580] width 730 height 203
click at [310, 523] on textarea at bounding box center [511, 580] width 730 height 203
paste textarea "<!DOCTYPE html> <html lang="en"> <head> <meta charset="UTF-8"> <meta name="view…"
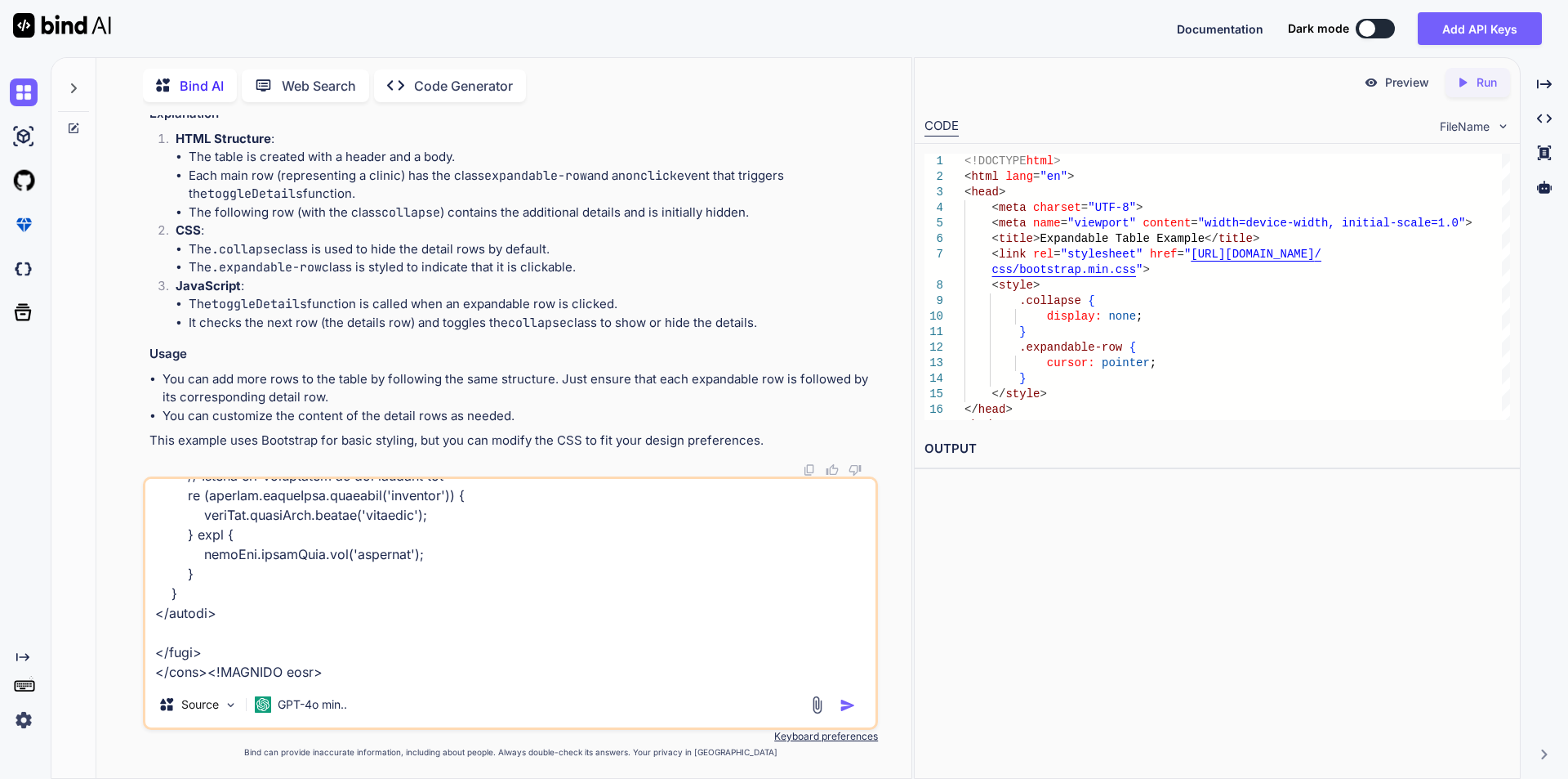
scroll to position [5766, 0]
type textarea "<!DOCTYPE html> <html lang="en"> <head> <meta charset="UTF-8"> <meta name="view…"
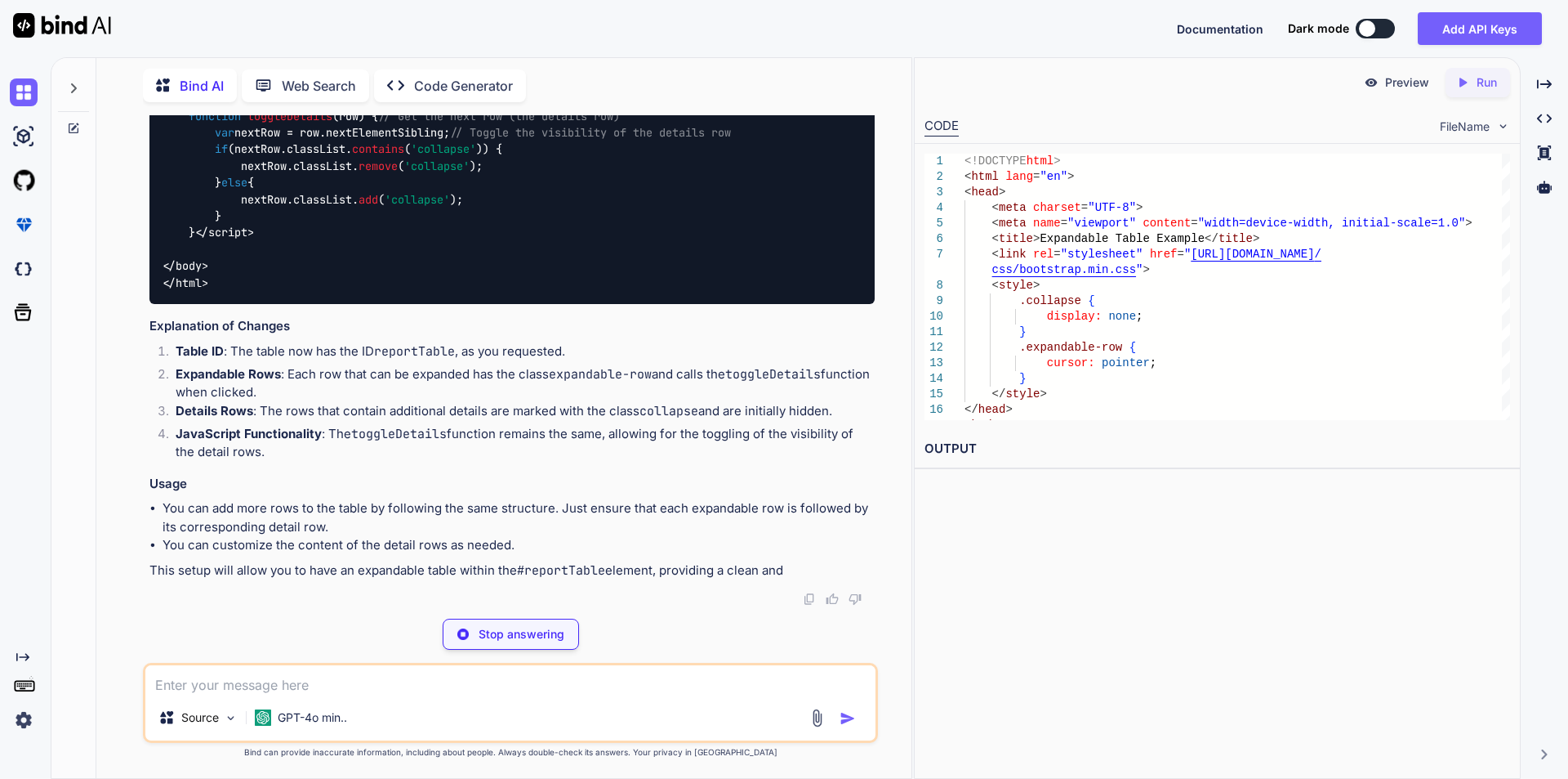
scroll to position [15021, 0]
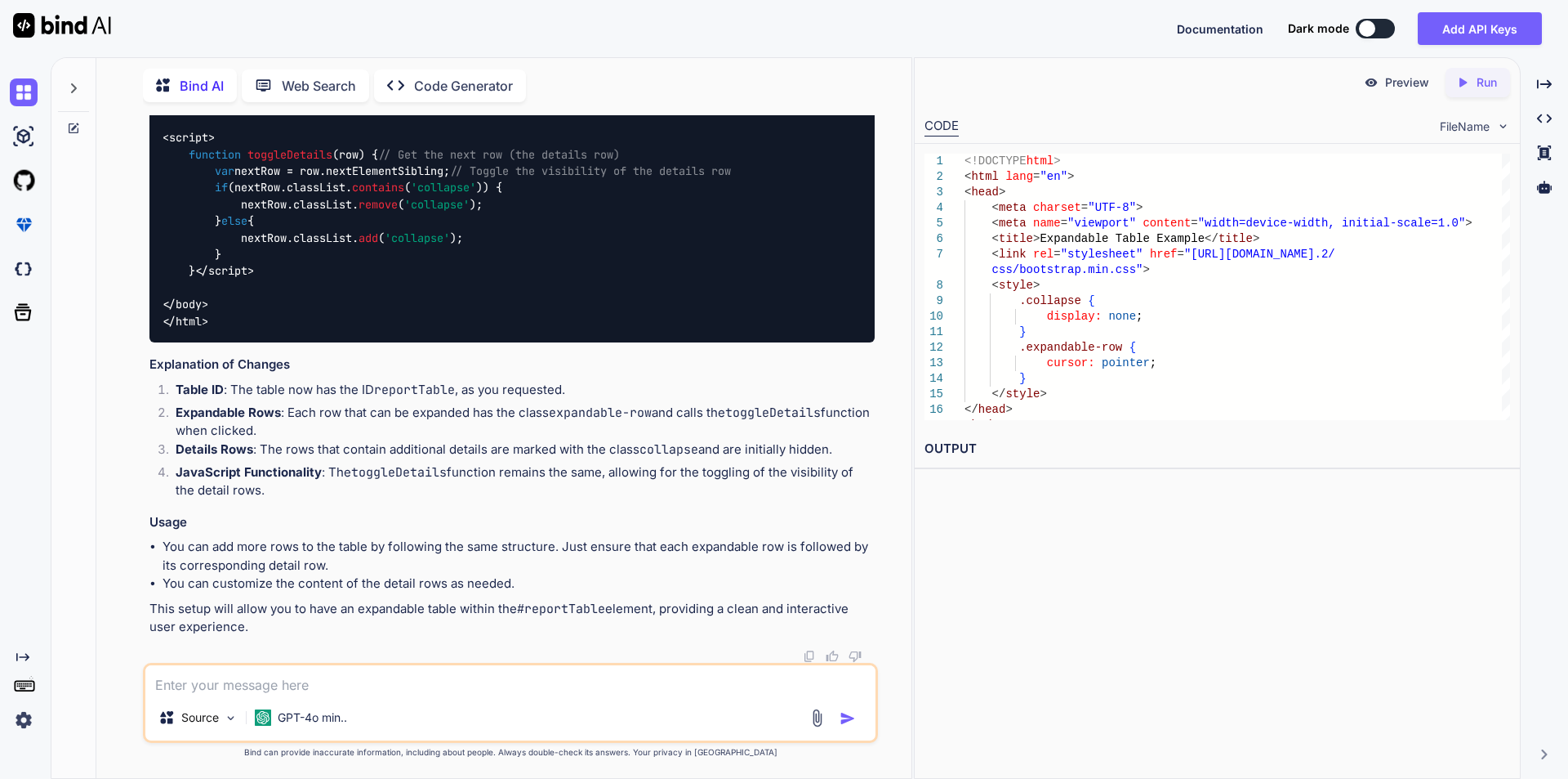
click at [327, 523] on textarea at bounding box center [511, 679] width 730 height 30
click at [263, 523] on textarea at bounding box center [511, 679] width 730 height 30
paste textarea "<!DOCTYPE html> <html lang="en"> <head> <meta charset="UTF-8"> <meta name="view…"
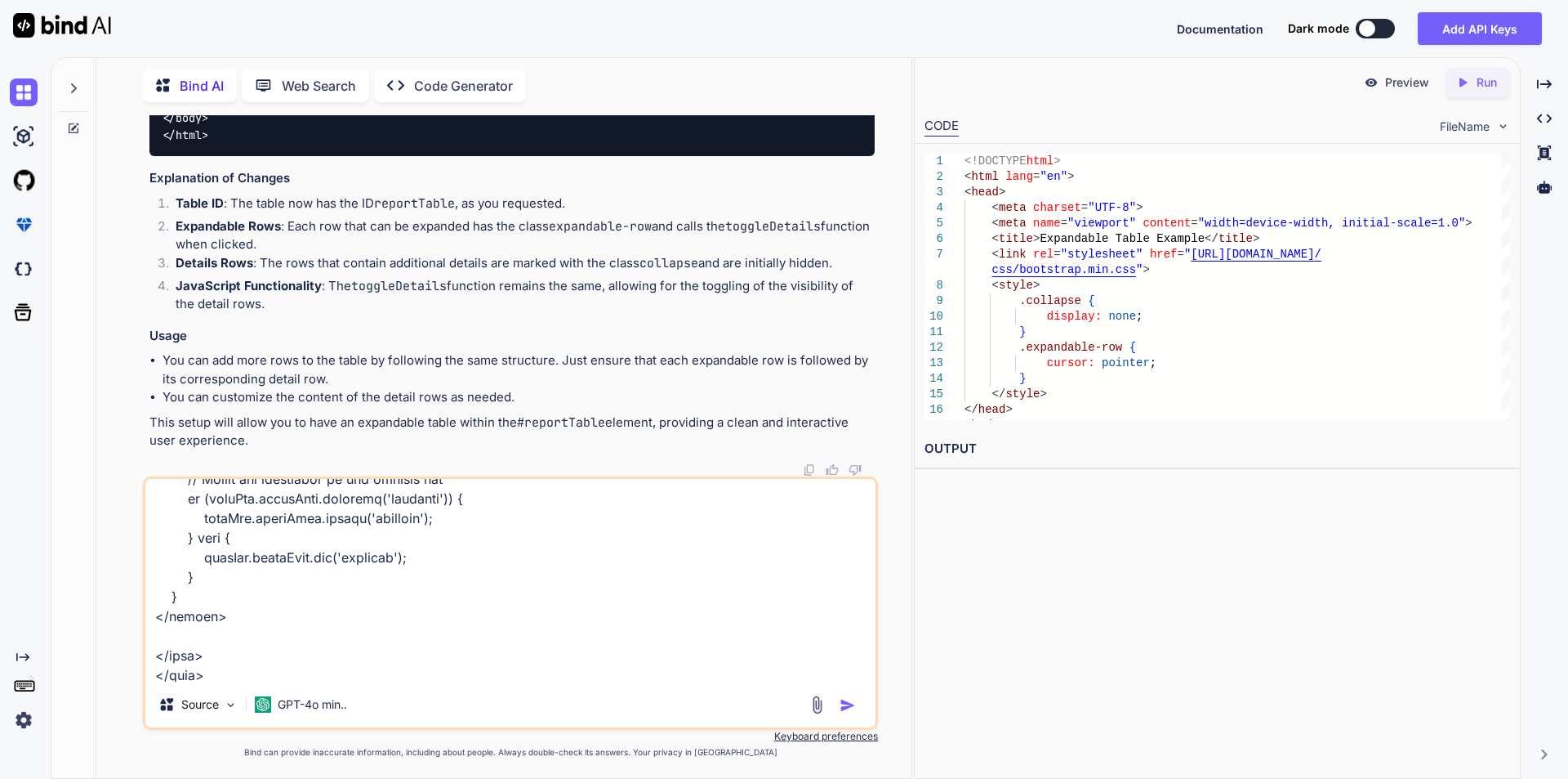
scroll to position [13632, 0]
click at [302, 523] on textarea at bounding box center [511, 580] width 730 height 203
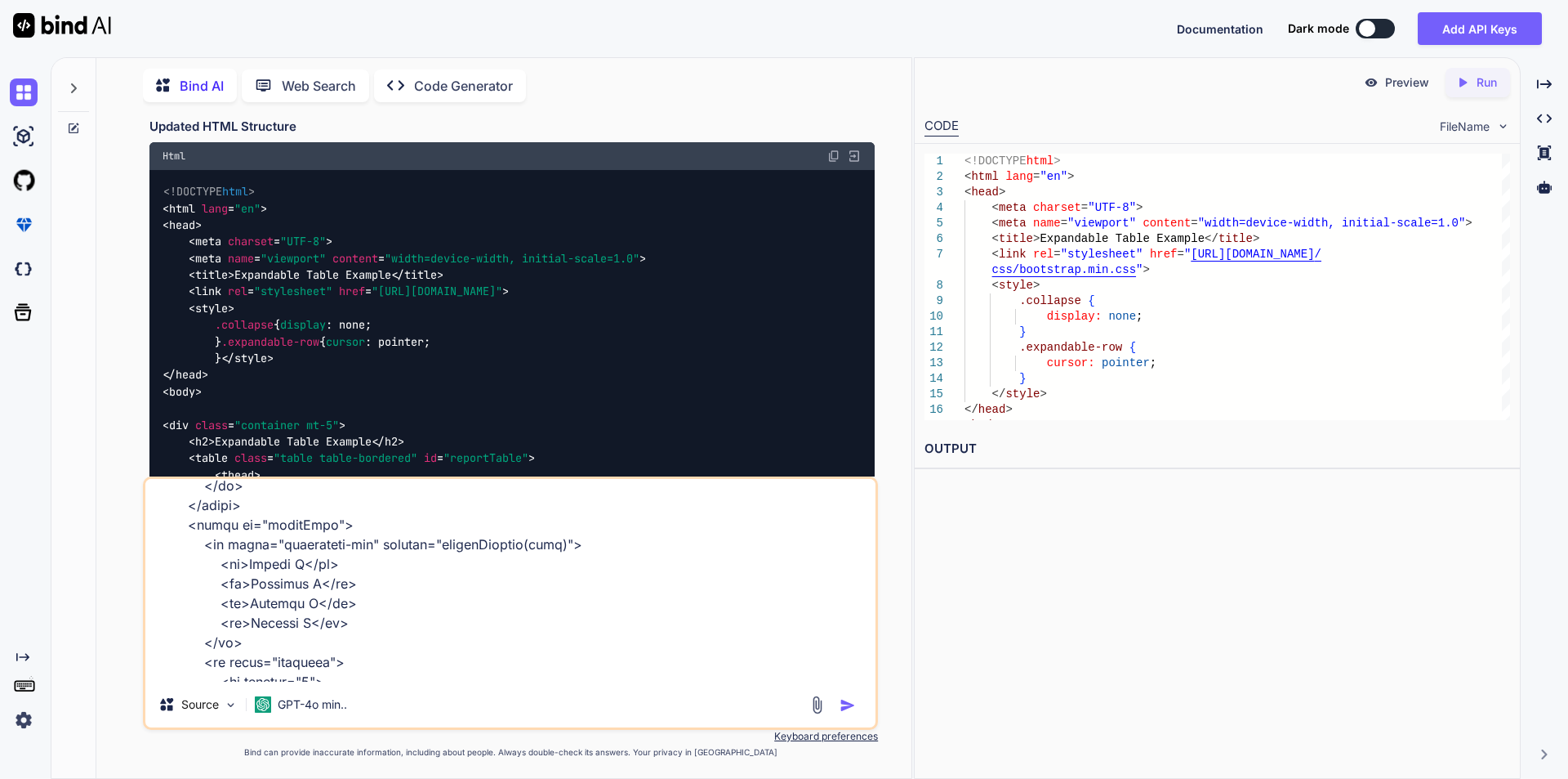
scroll to position [8974, 0]
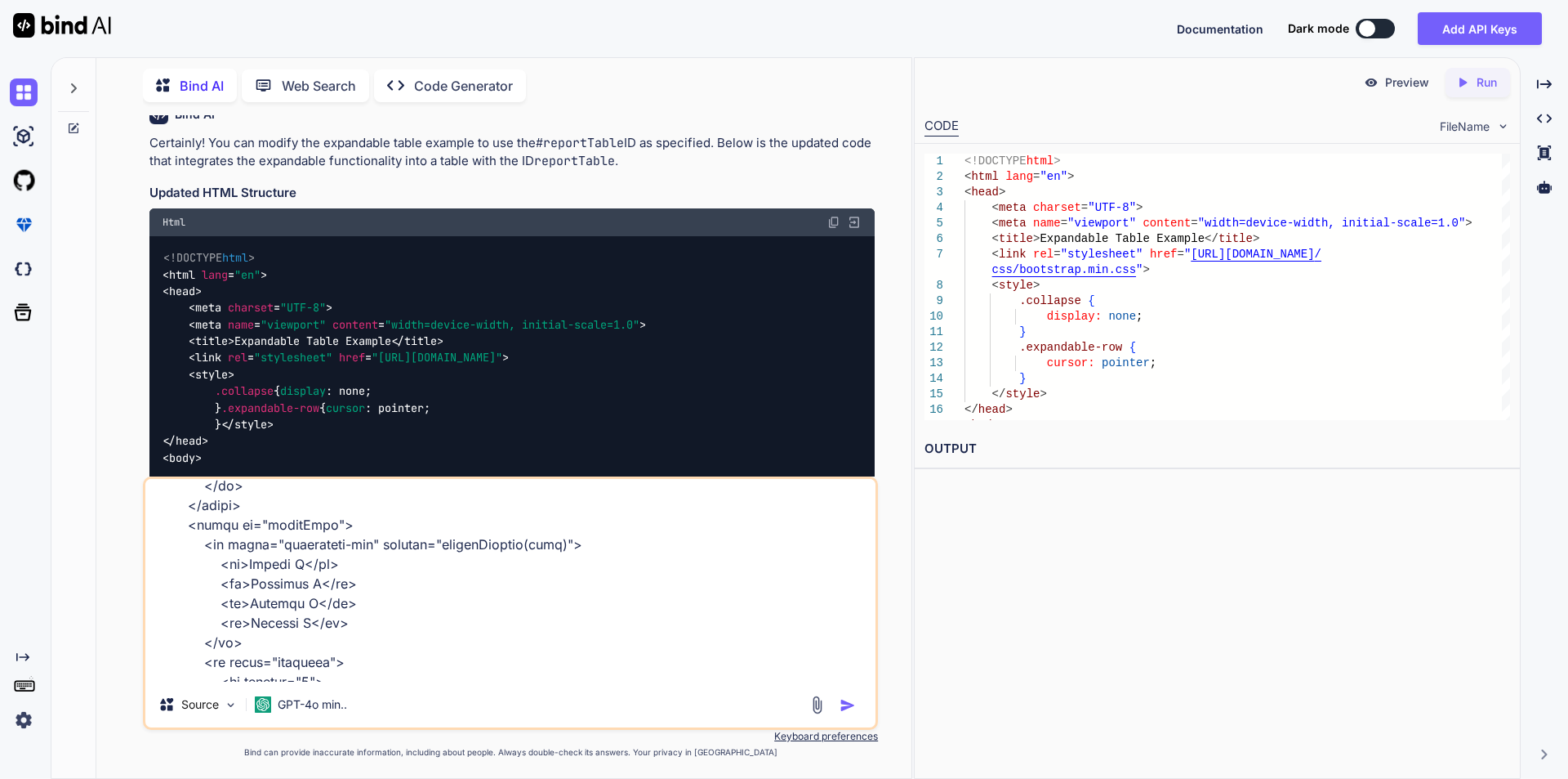
click at [432, 523] on textarea at bounding box center [511, 580] width 730 height 203
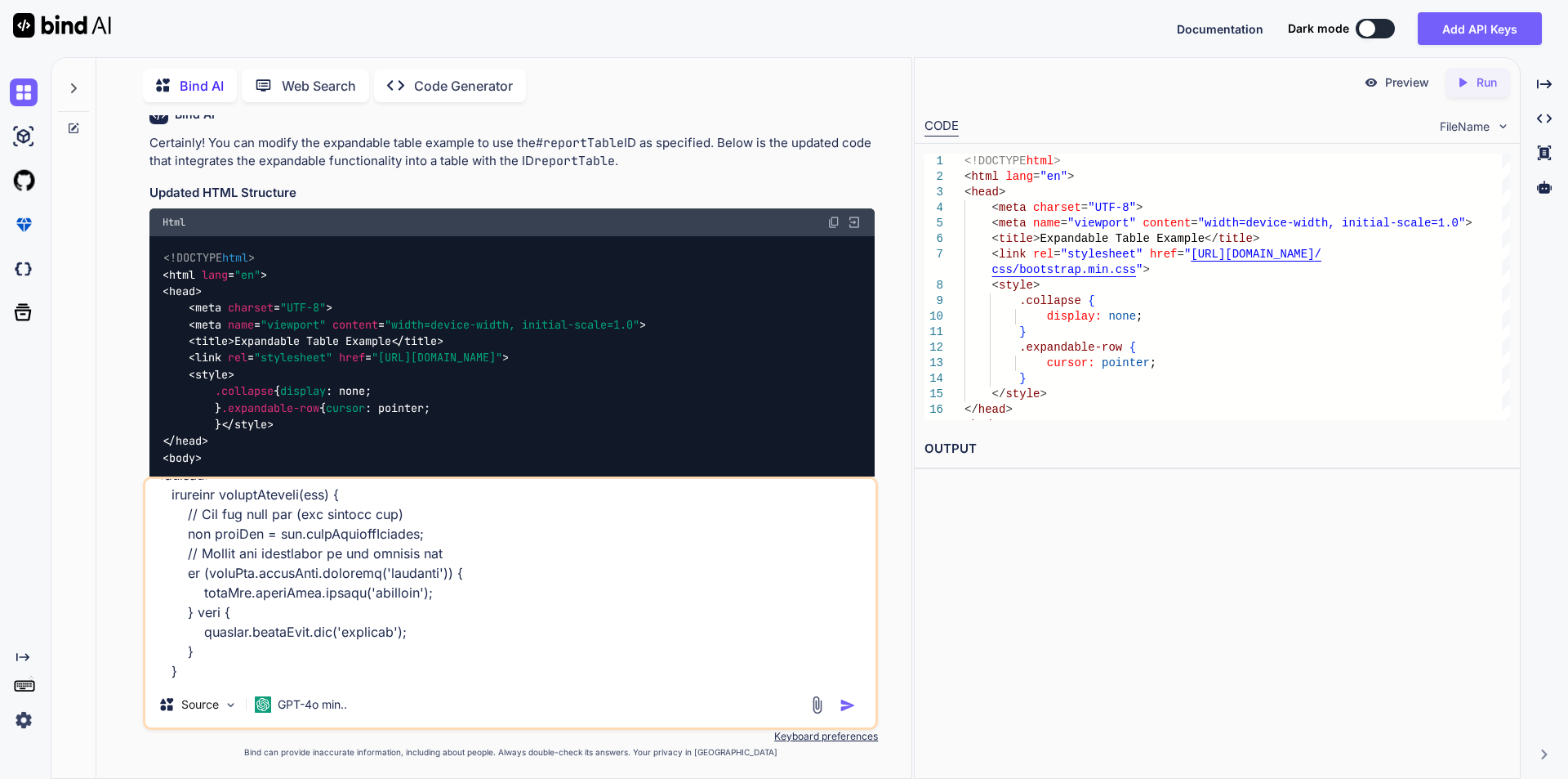
scroll to position [1278, 0]
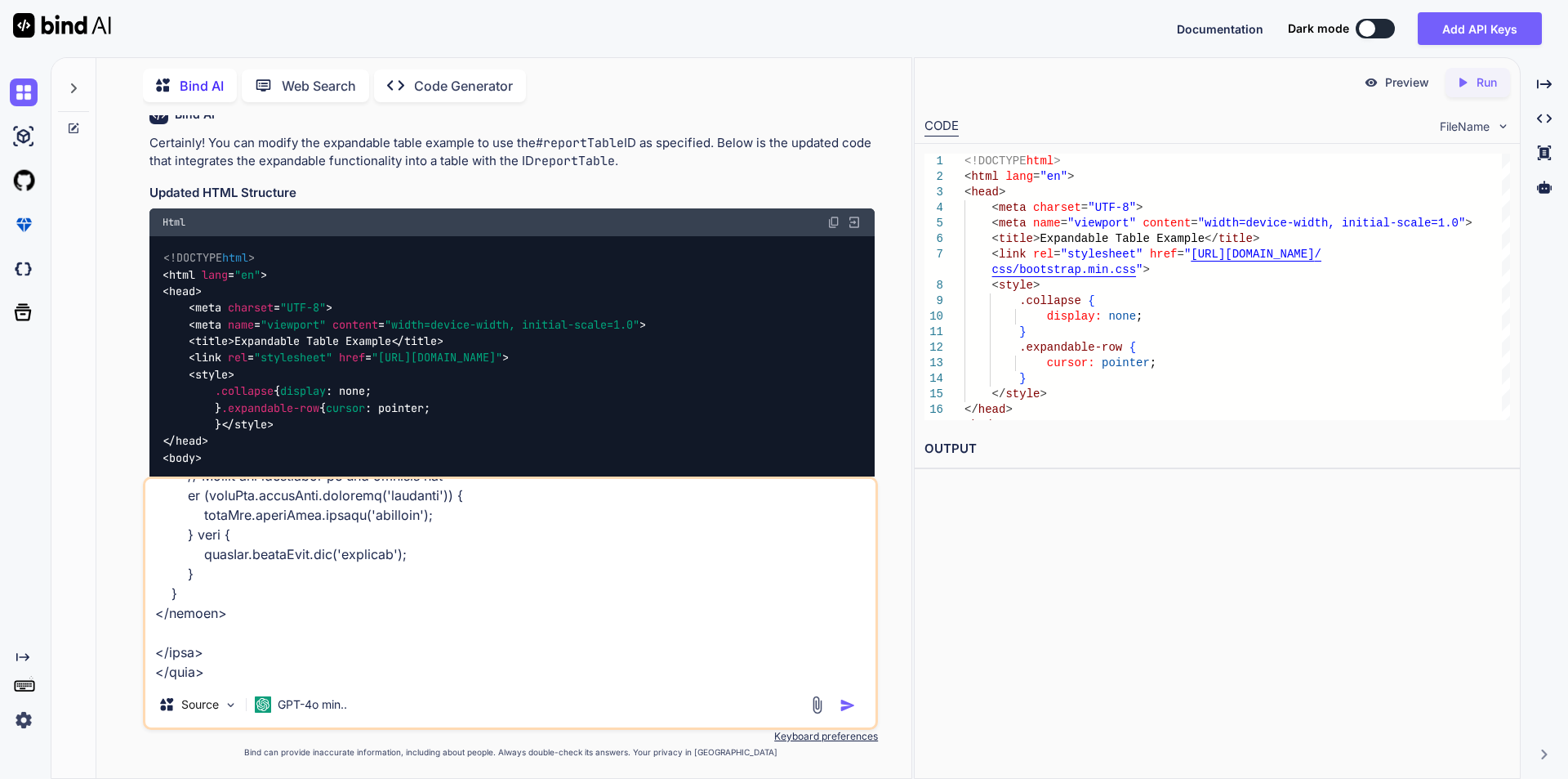
click at [307, 523] on textarea at bounding box center [511, 580] width 730 height 203
paste textarea "function renderAccordion(data) { // Create new header row dynamically var heade…"
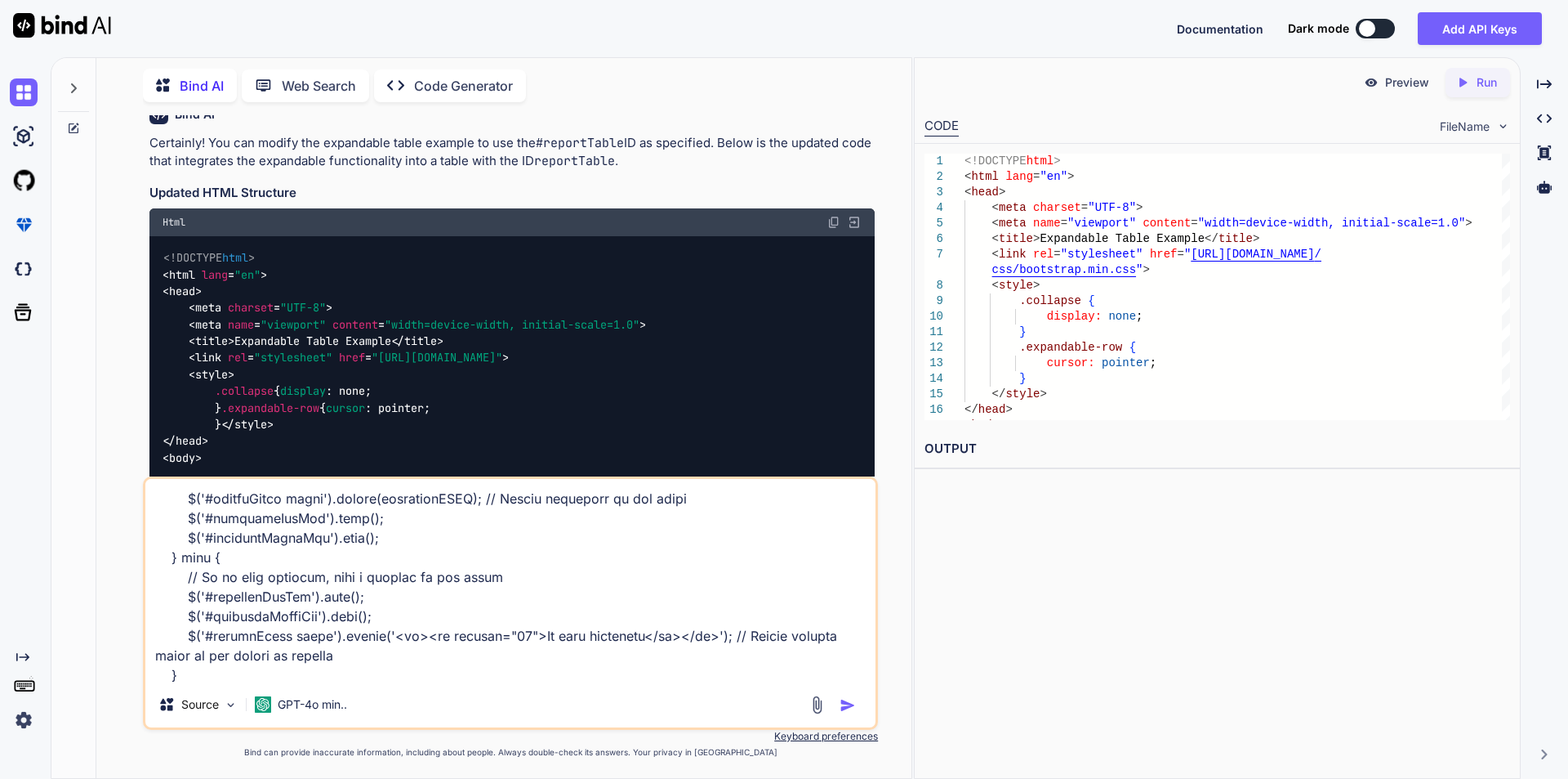
type textarea "<!DOCTYPE html> <html lang="en"> <head> <meta charset="UTF-8"> <meta name="view…"
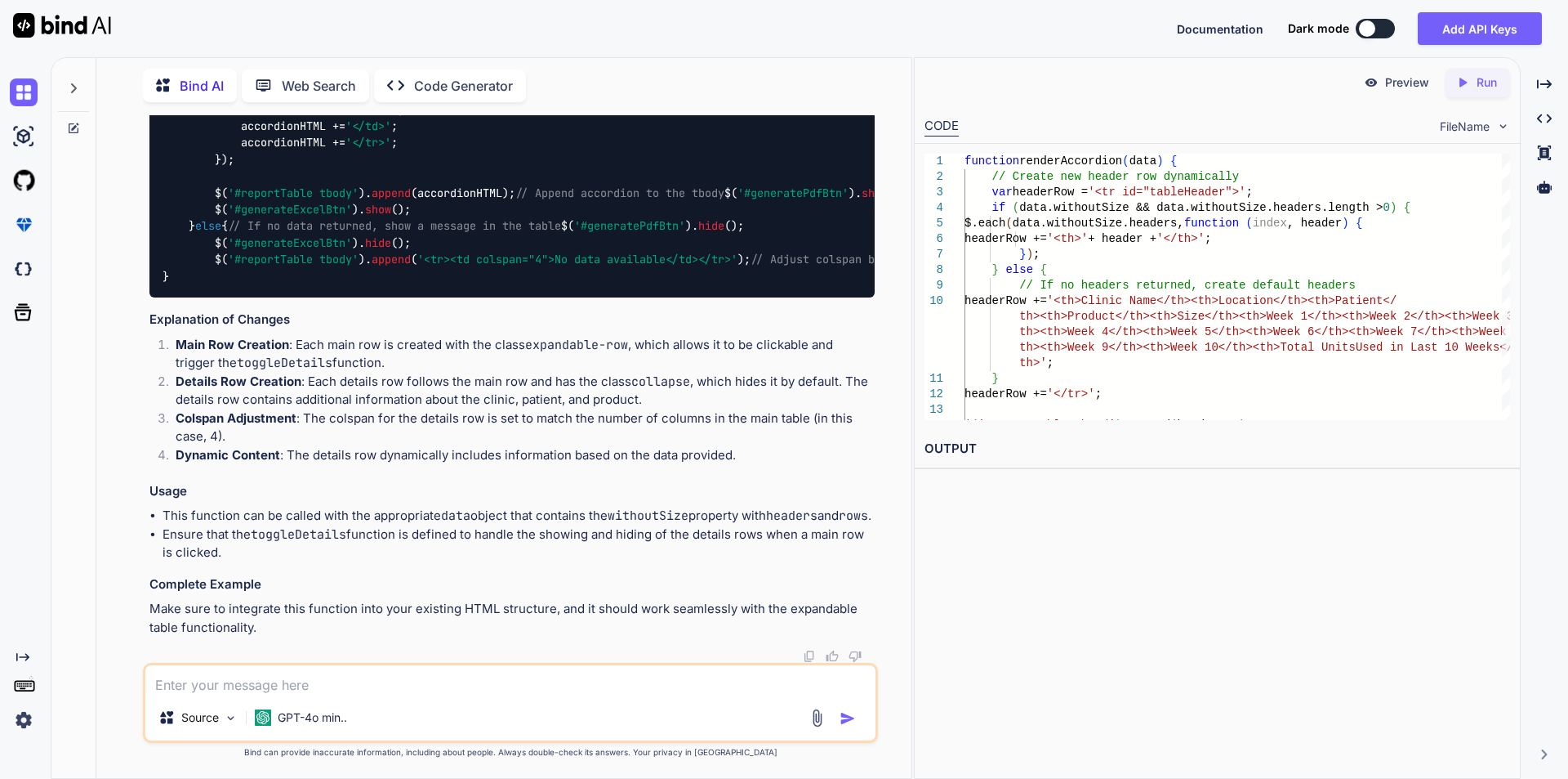
scroll to position [16331, 0]
click at [300, 523] on textarea at bounding box center [511, 679] width 730 height 30
paste textarea "function renderAccordion(data) { // Create new header row dynamically var heade…"
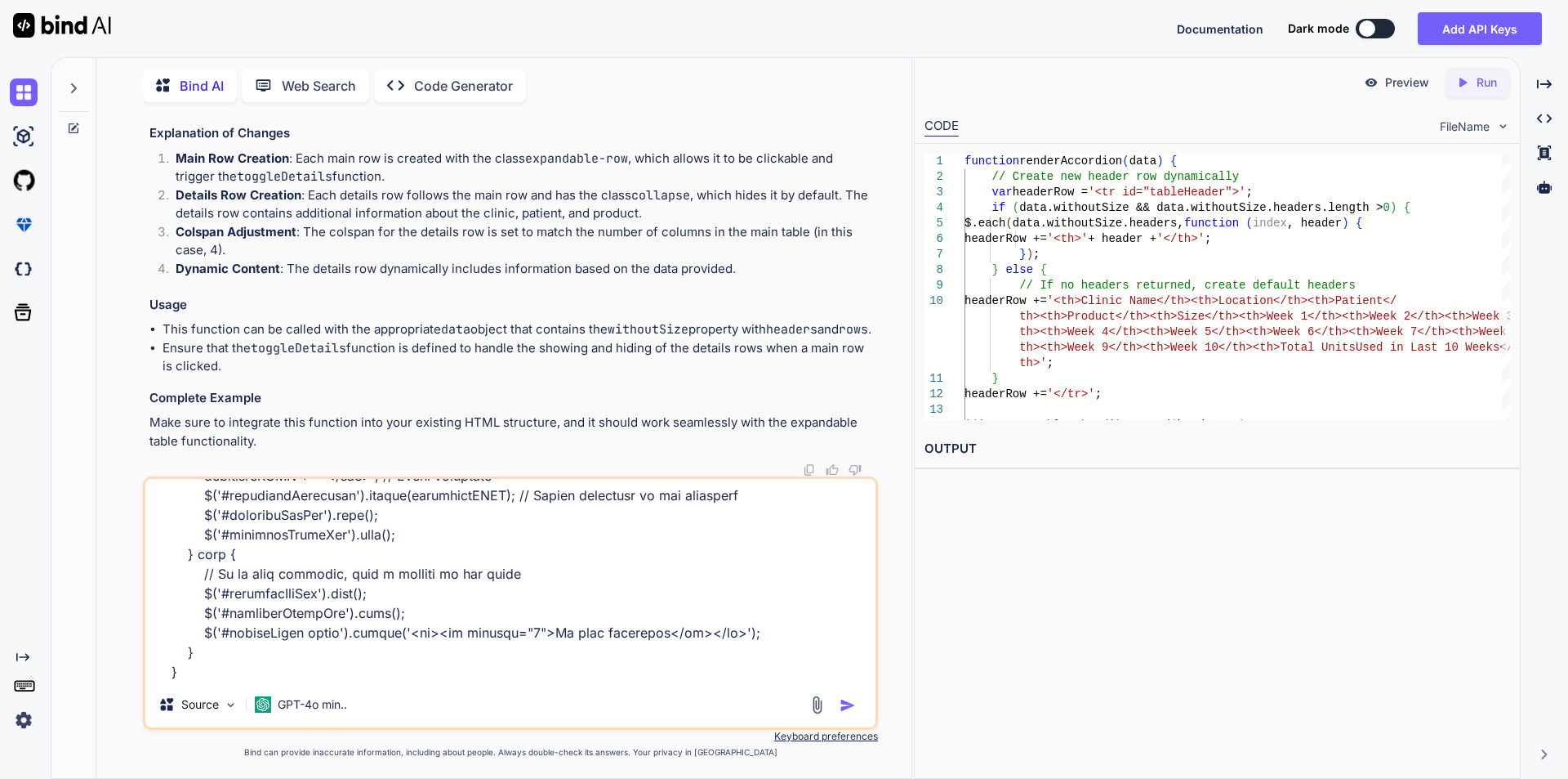
scroll to position [1651, 0]
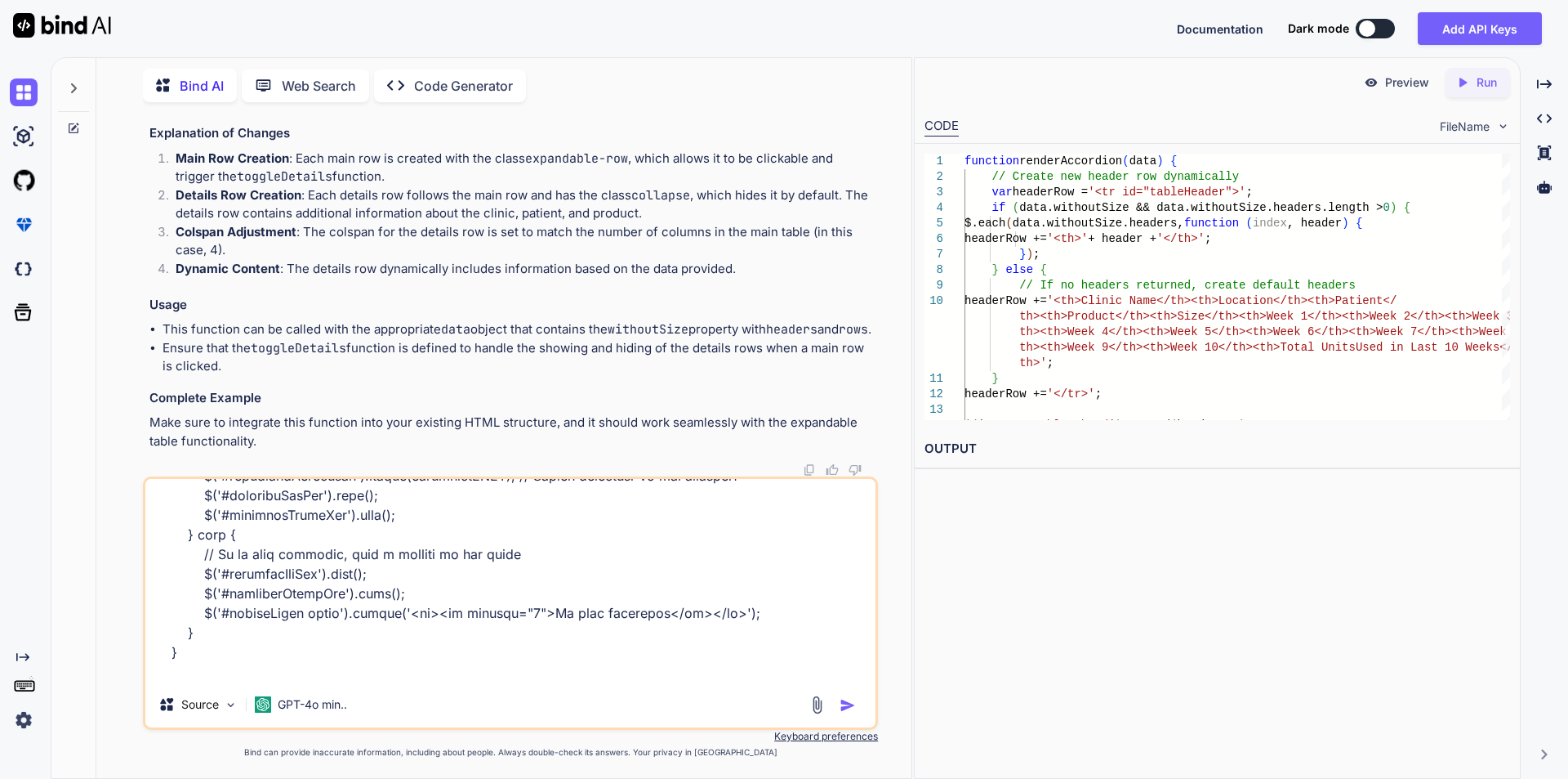
type textarea "function renderAccordion(data) { // Create new header row dynamically var heade…"
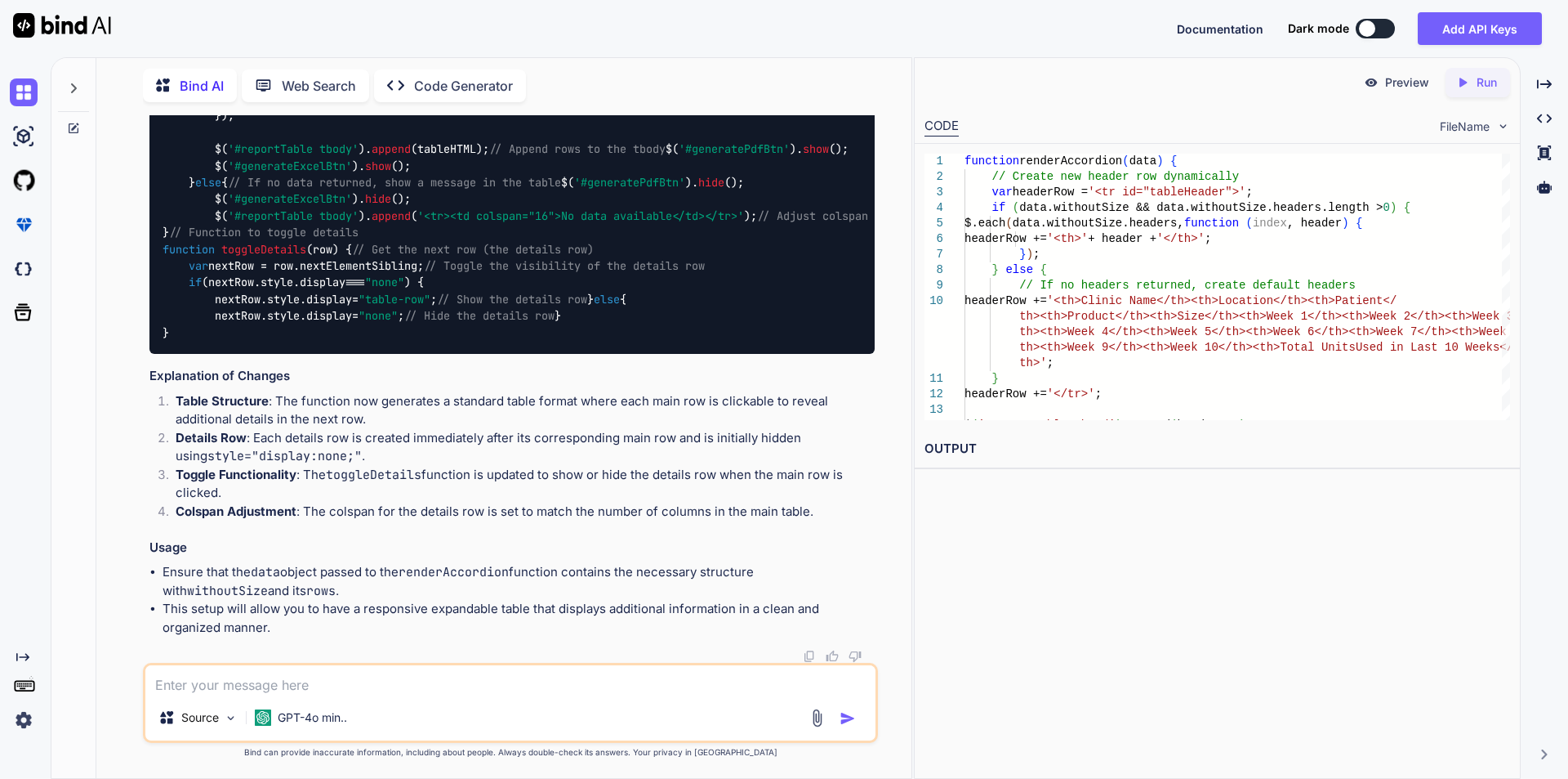
scroll to position [18294, 0]
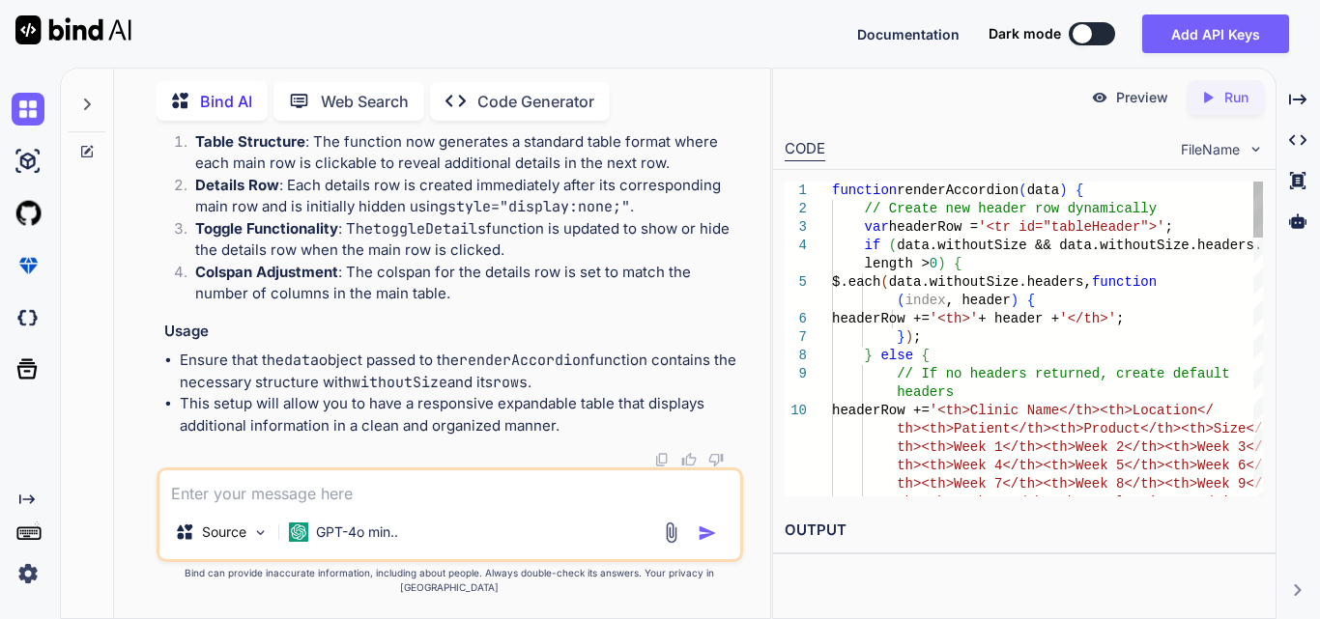
scroll to position [25552, 0]
click at [281, 496] on textarea at bounding box center [449, 488] width 581 height 35
paste textarea "function renderAccordion(data) { // Create new header row dynamically var heade…"
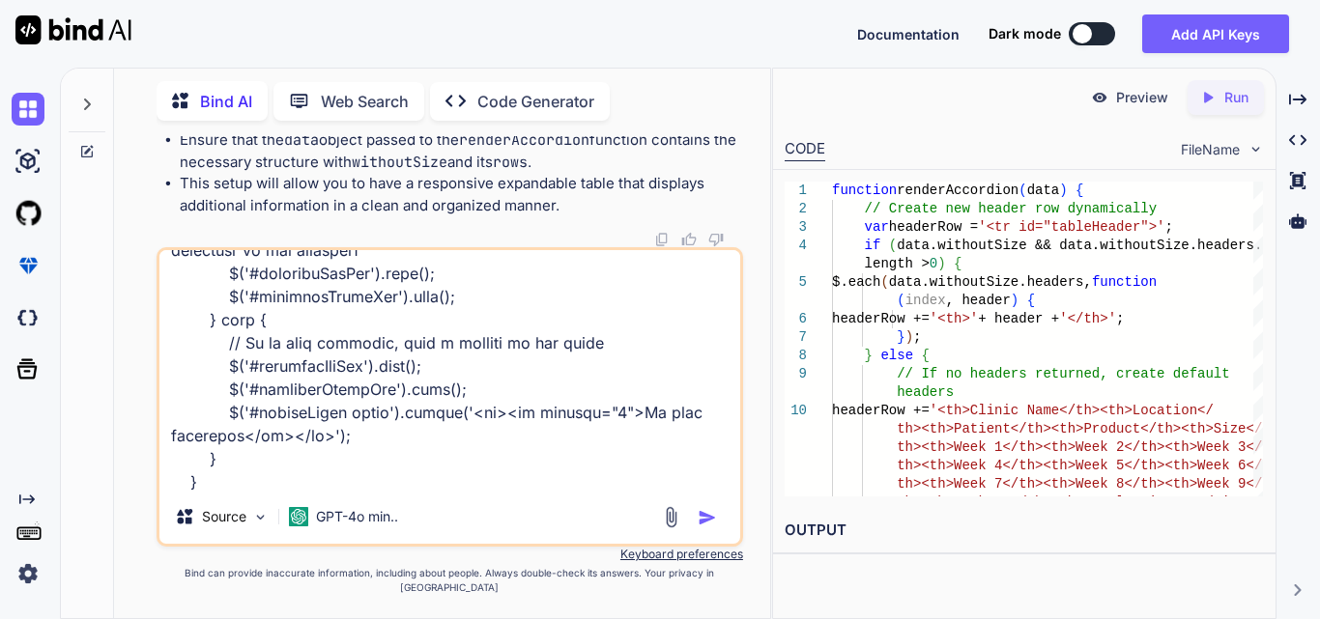
scroll to position [2180, 0]
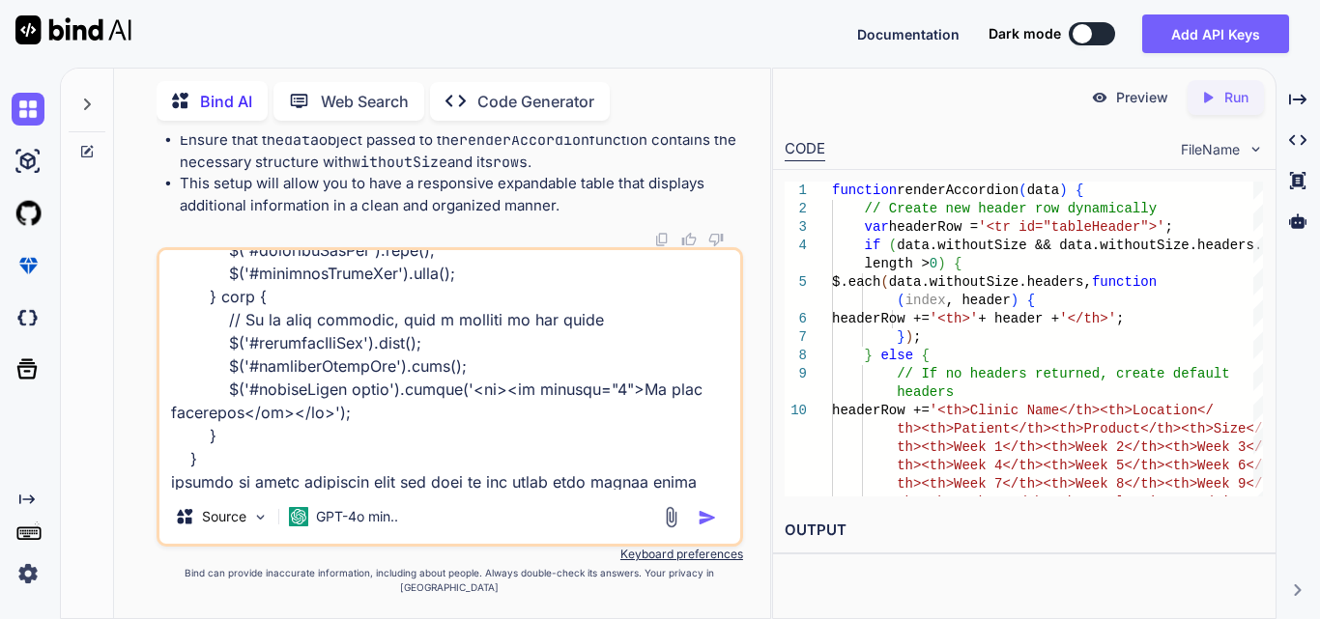
type textarea "function renderAccordion(data) { // Create new header row dynamically var heade…"
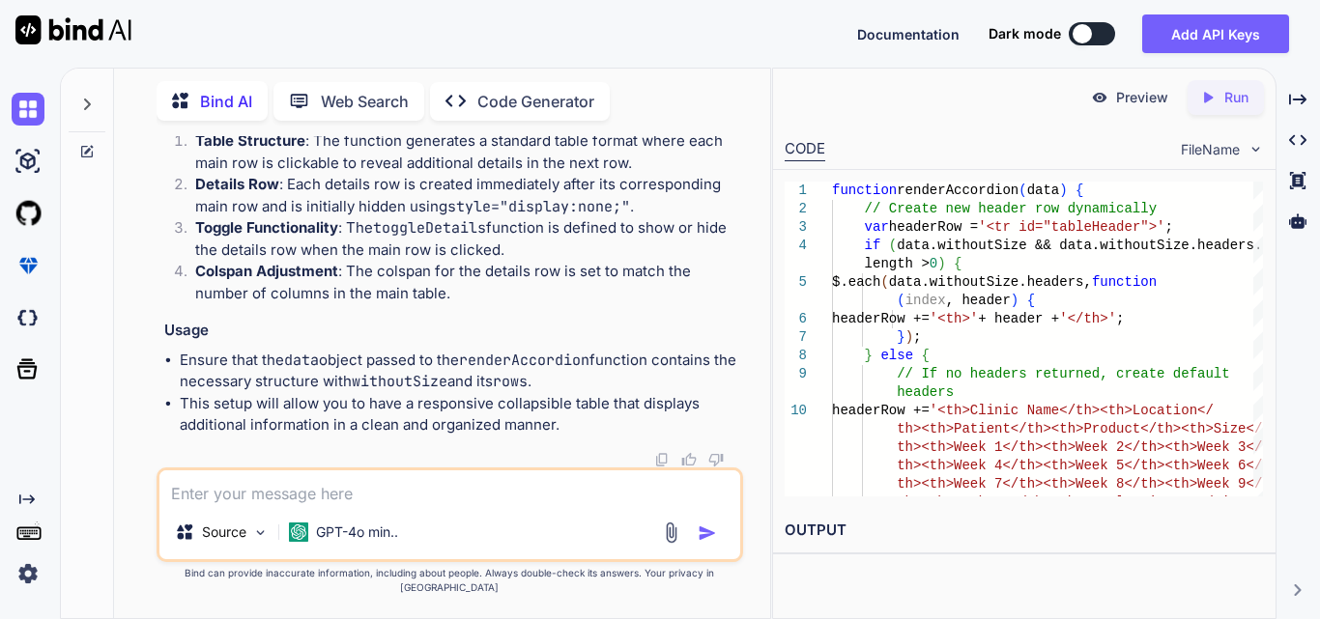
scroll to position [28433, 0]
drag, startPoint x: 362, startPoint y: 227, endPoint x: 557, endPoint y: 281, distance: 202.5
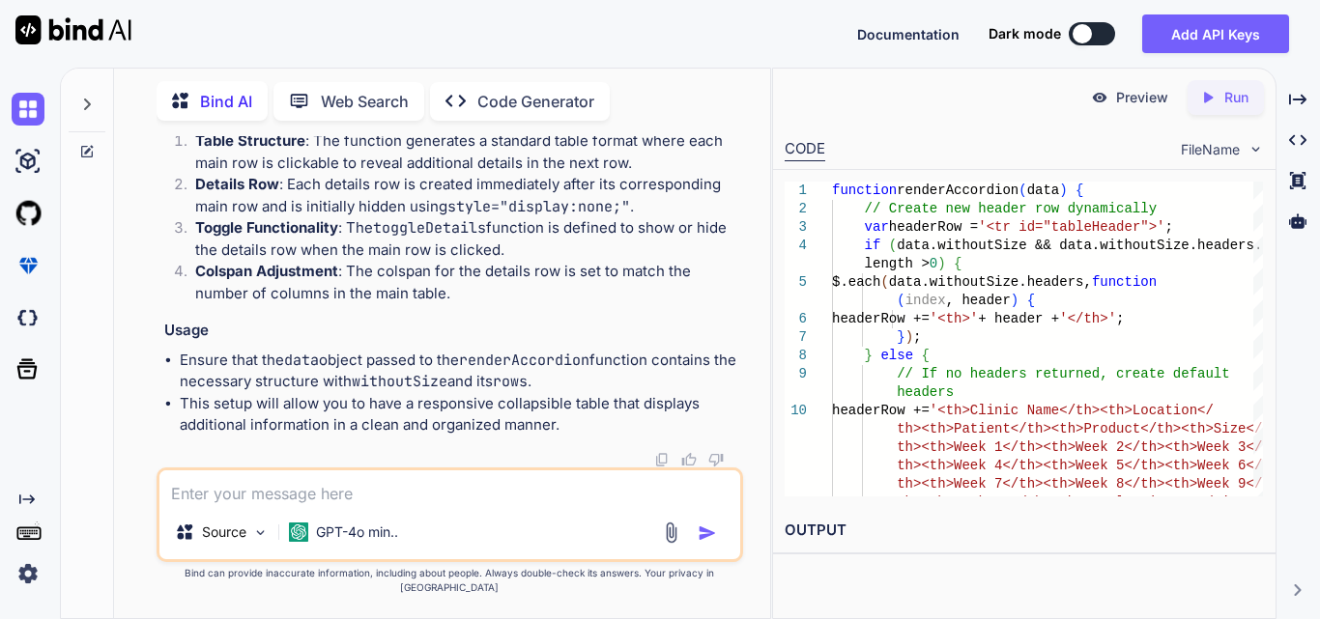
click at [375, 489] on textarea at bounding box center [449, 488] width 581 height 35
type textarea "alternate way"
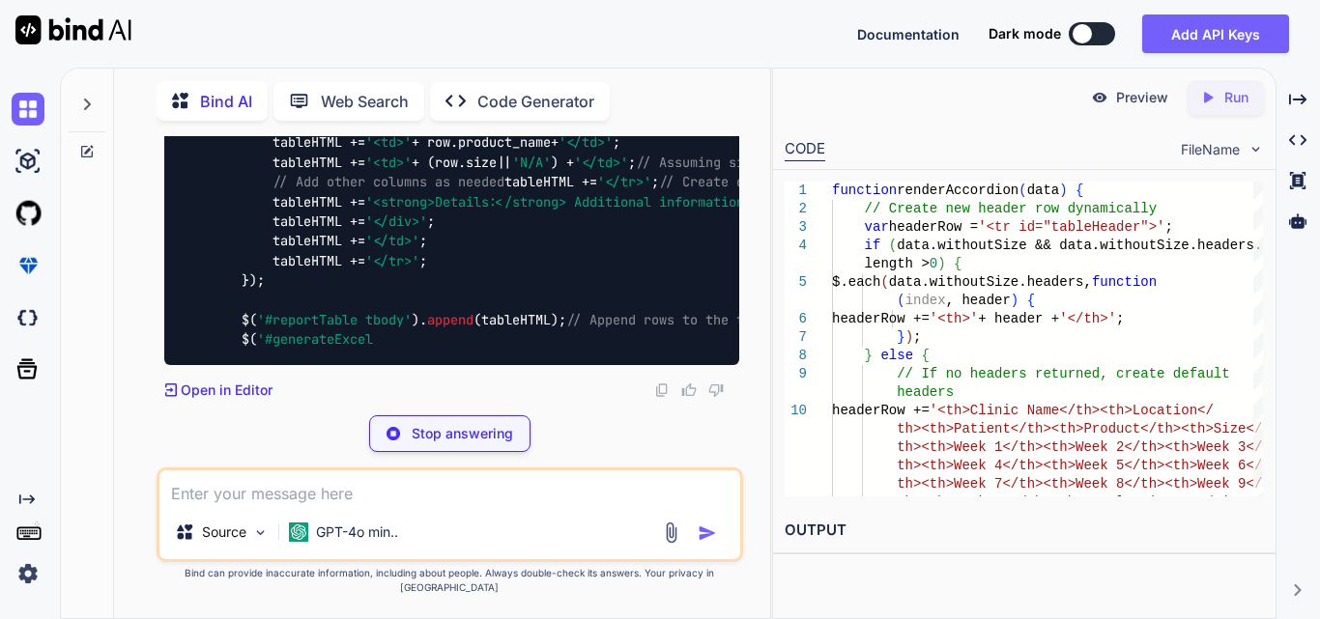
scroll to position [30604, 0]
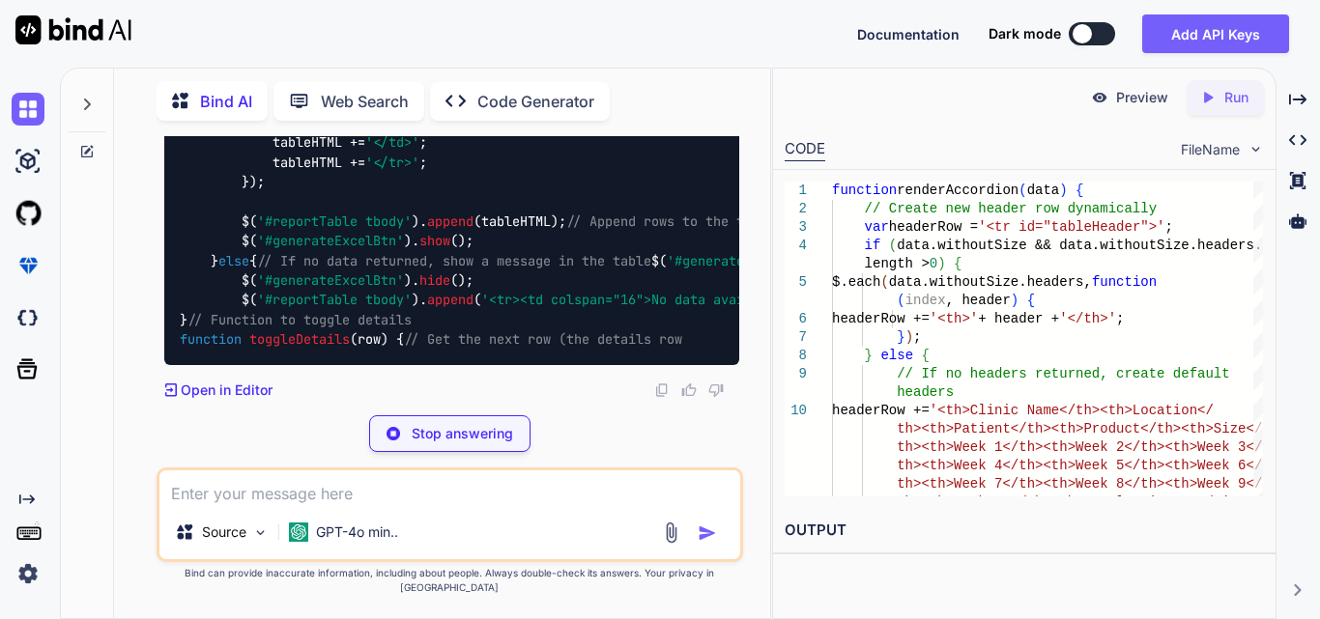
drag, startPoint x: 517, startPoint y: 175, endPoint x: 714, endPoint y: 175, distance: 197.1
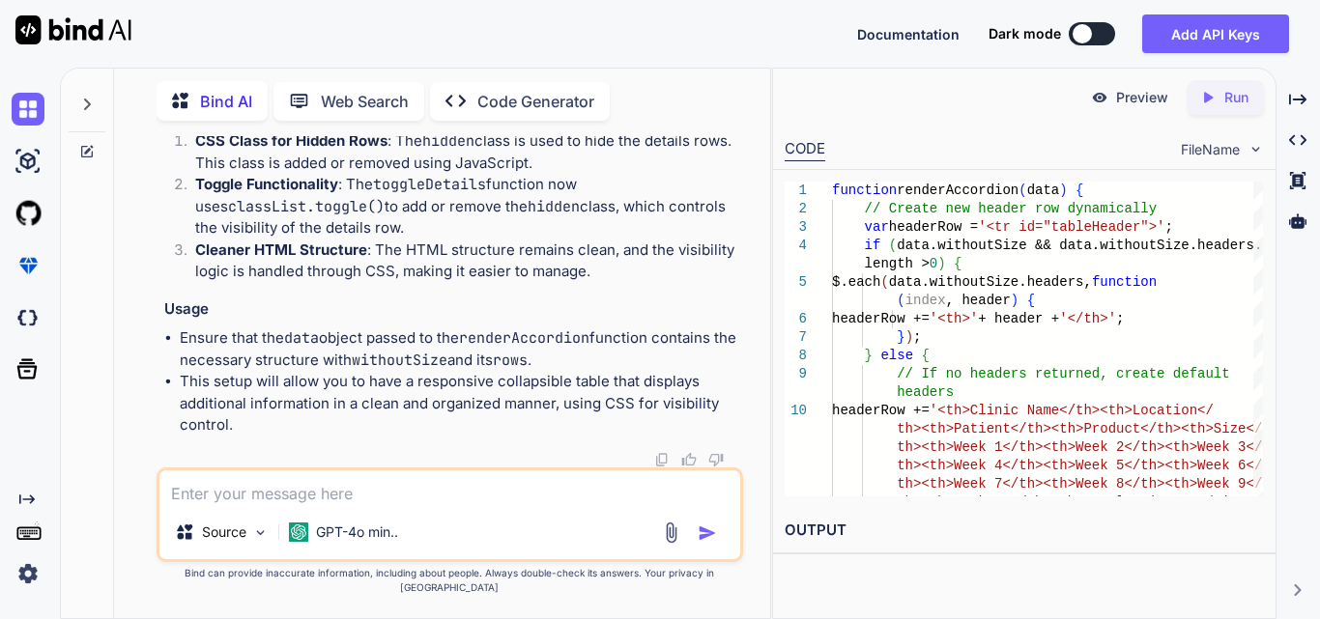
scroll to position [29734, 0]
drag, startPoint x: 203, startPoint y: 319, endPoint x: 477, endPoint y: 316, distance: 274.4
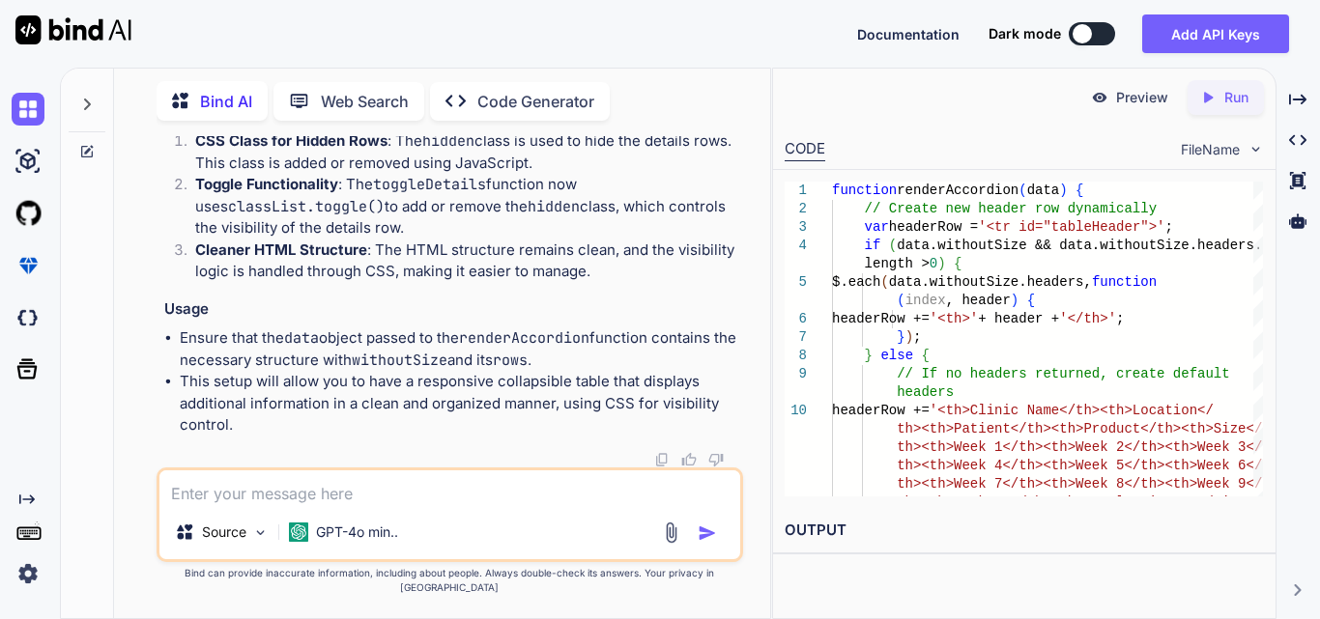
drag, startPoint x: 202, startPoint y: 181, endPoint x: 425, endPoint y: 189, distance: 223.4
copy code "$( '#reportTable tbody' ). empty ();"
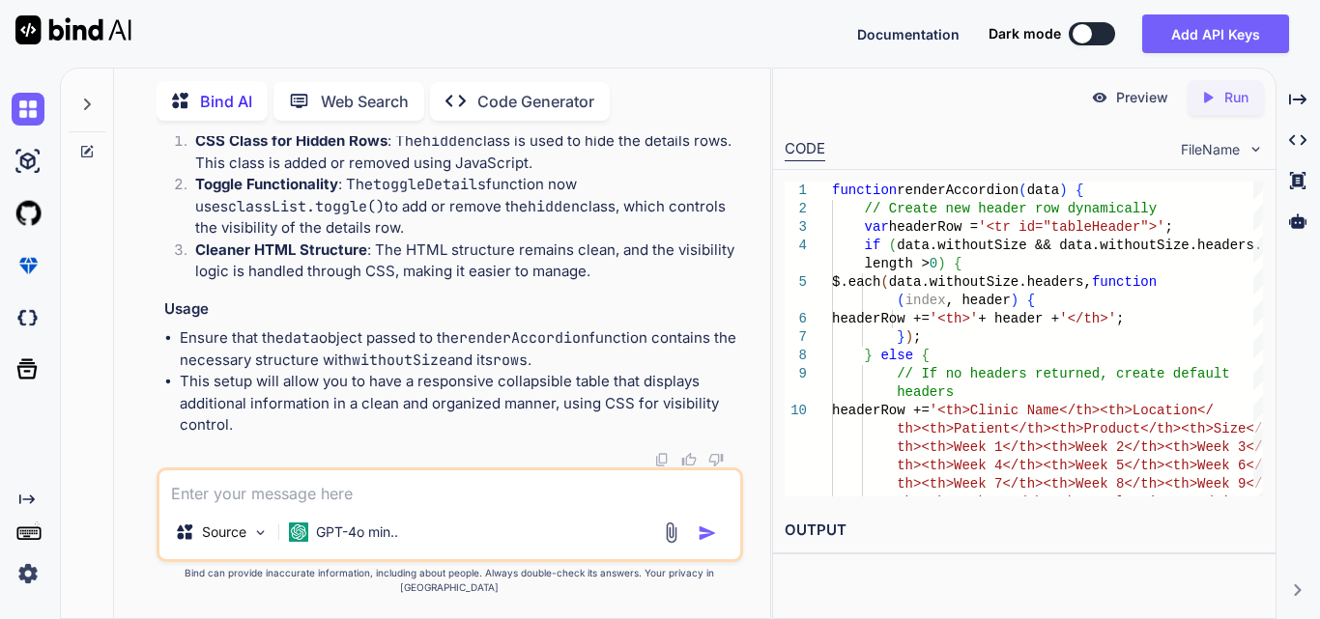
click at [242, 485] on textarea at bounding box center [449, 488] width 581 height 35
paste textarea "<!DOCTYPE html> <html lang="en"> <head> <meta charset="UTF-8"> <meta name="view…"
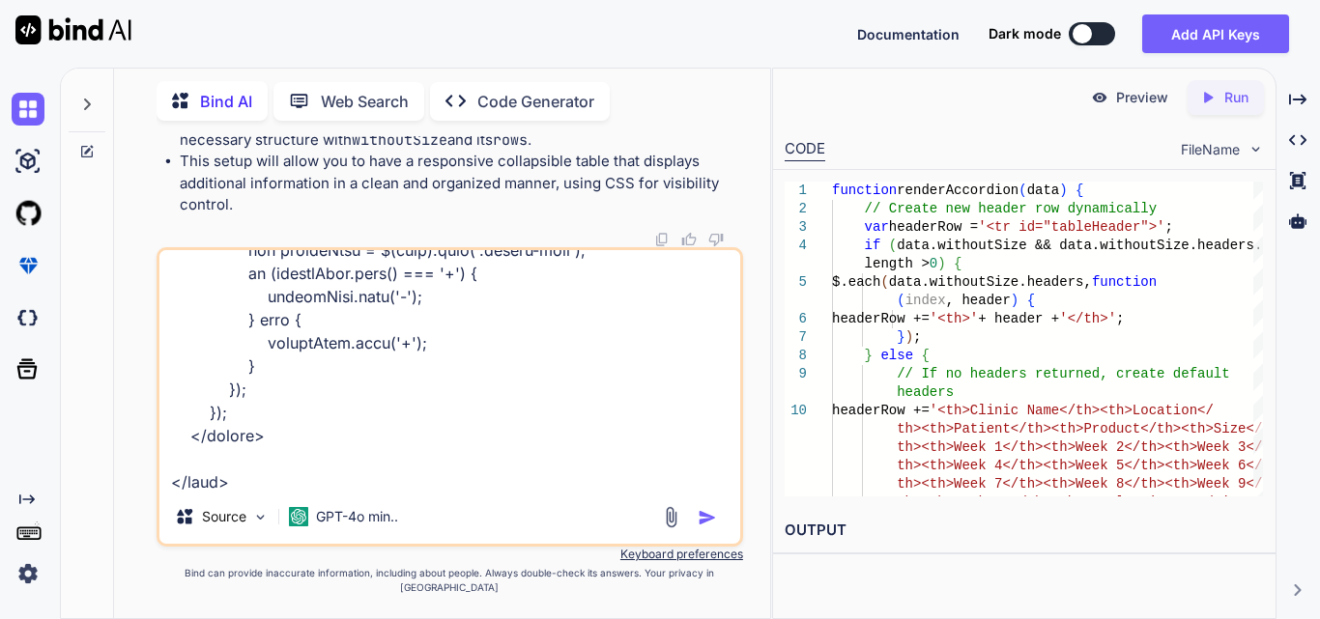
scroll to position [29831, 0]
paste textarea "function renderAccordion(data) { // Create new header row dynamically var heade…"
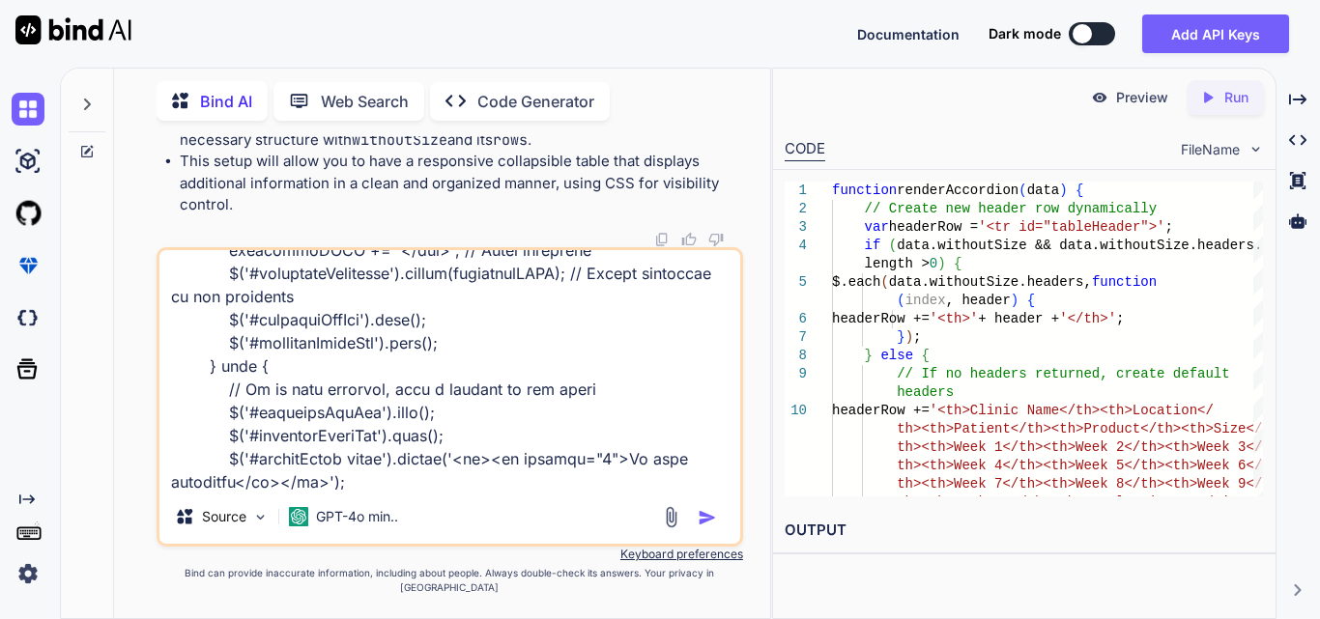
type textarea "<!DOCTYPE html> <html lang="en"> <head> <meta charset="UTF-8"> <meta name="view…"
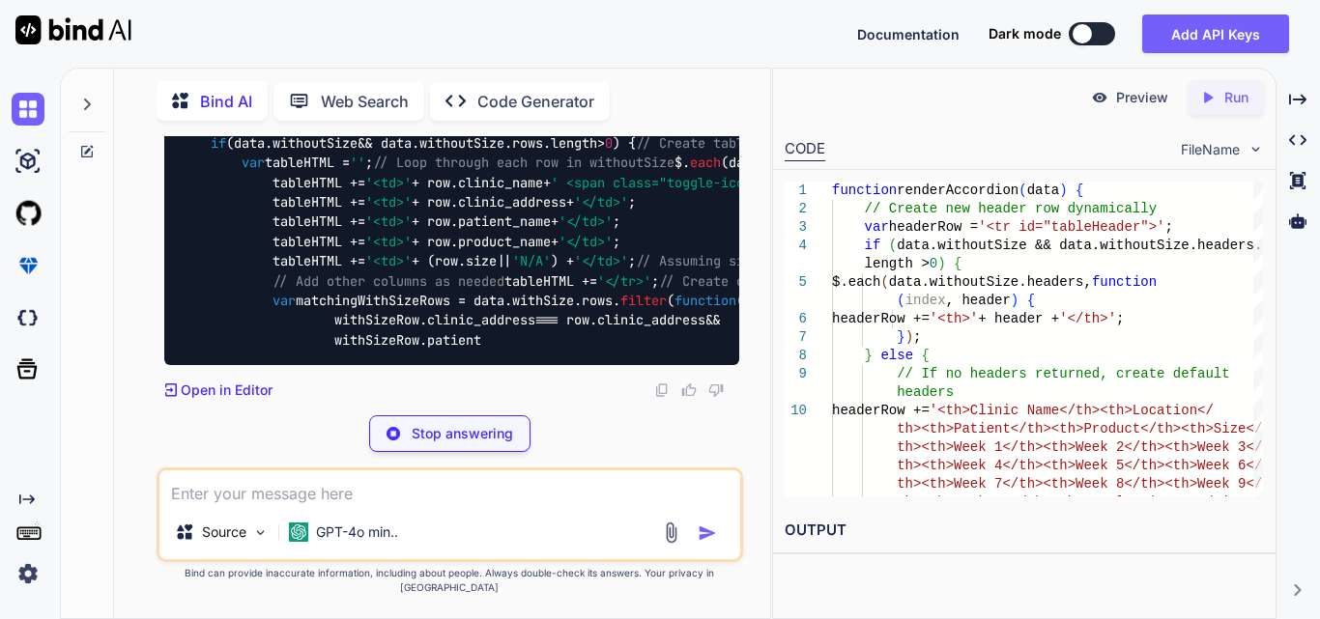
scroll to position [33882, 0]
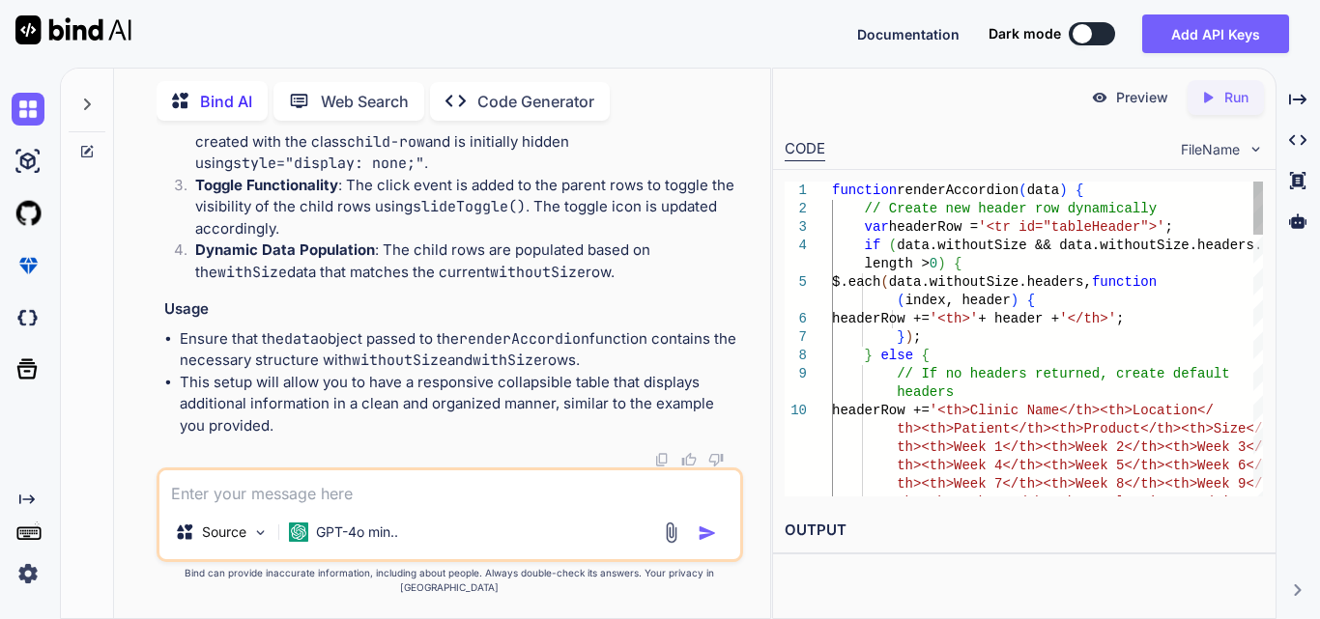
scroll to position [34268, 0]
drag, startPoint x: 504, startPoint y: 236, endPoint x: 645, endPoint y: 243, distance: 141.3
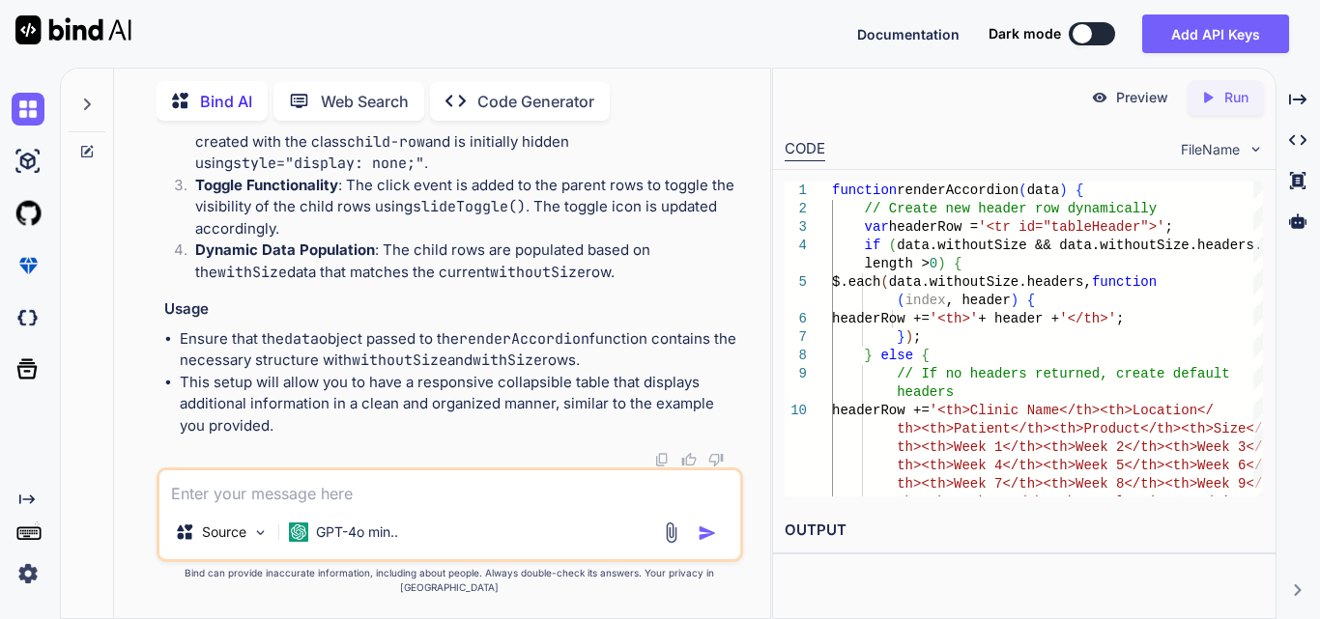
drag, startPoint x: 252, startPoint y: 233, endPoint x: 381, endPoint y: 237, distance: 128.6
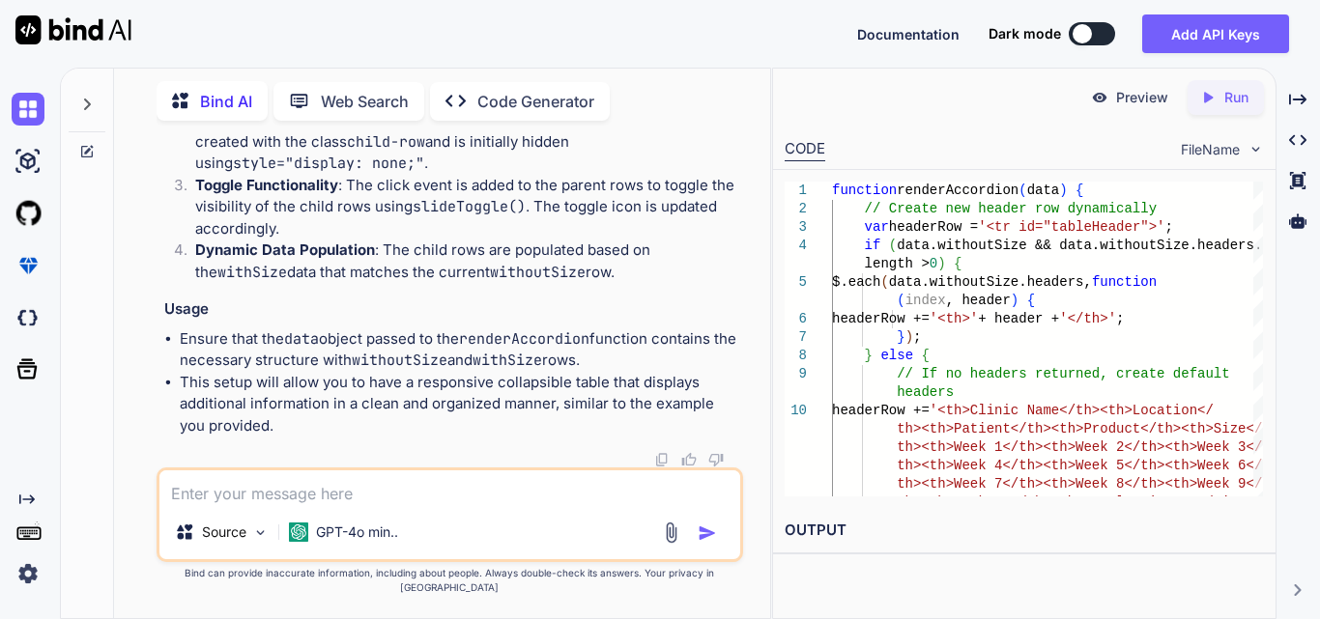
click at [257, 505] on textarea at bounding box center [449, 488] width 581 height 35
drag, startPoint x: 431, startPoint y: 307, endPoint x: 586, endPoint y: 309, distance: 155.6
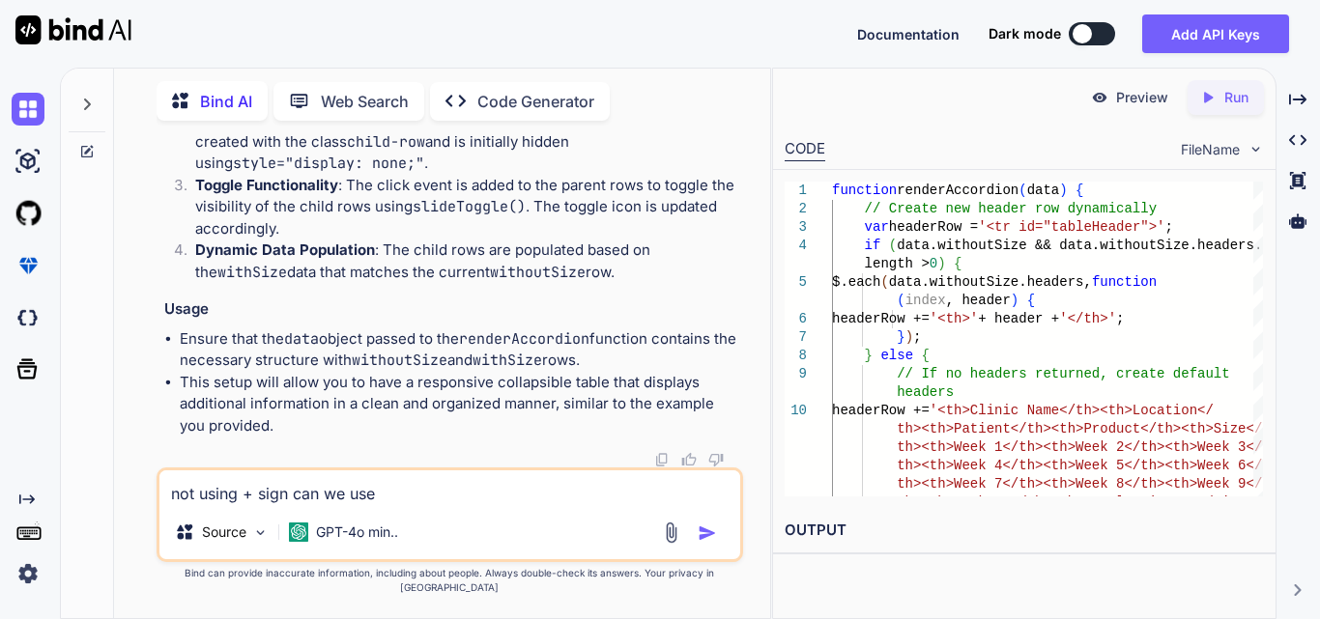
click at [371, 505] on textarea "not using + sign can we use" at bounding box center [449, 488] width 581 height 35
type textarea "not using + sign can we use on click of rows"
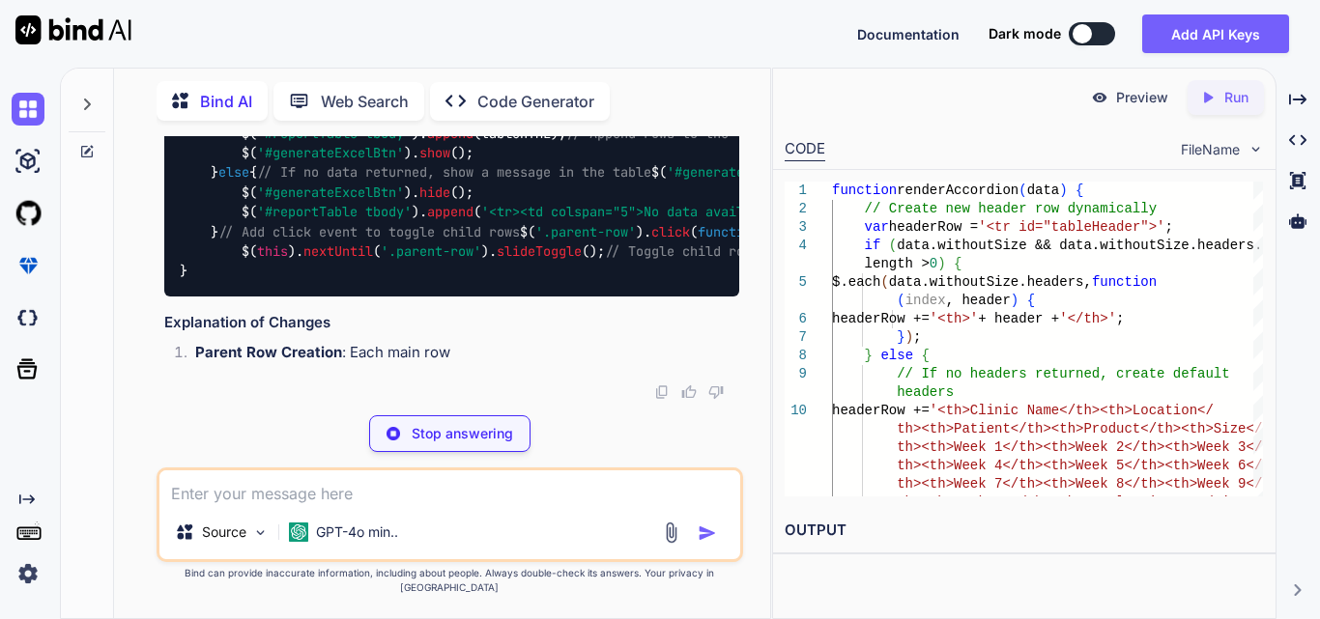
scroll to position [35273, 0]
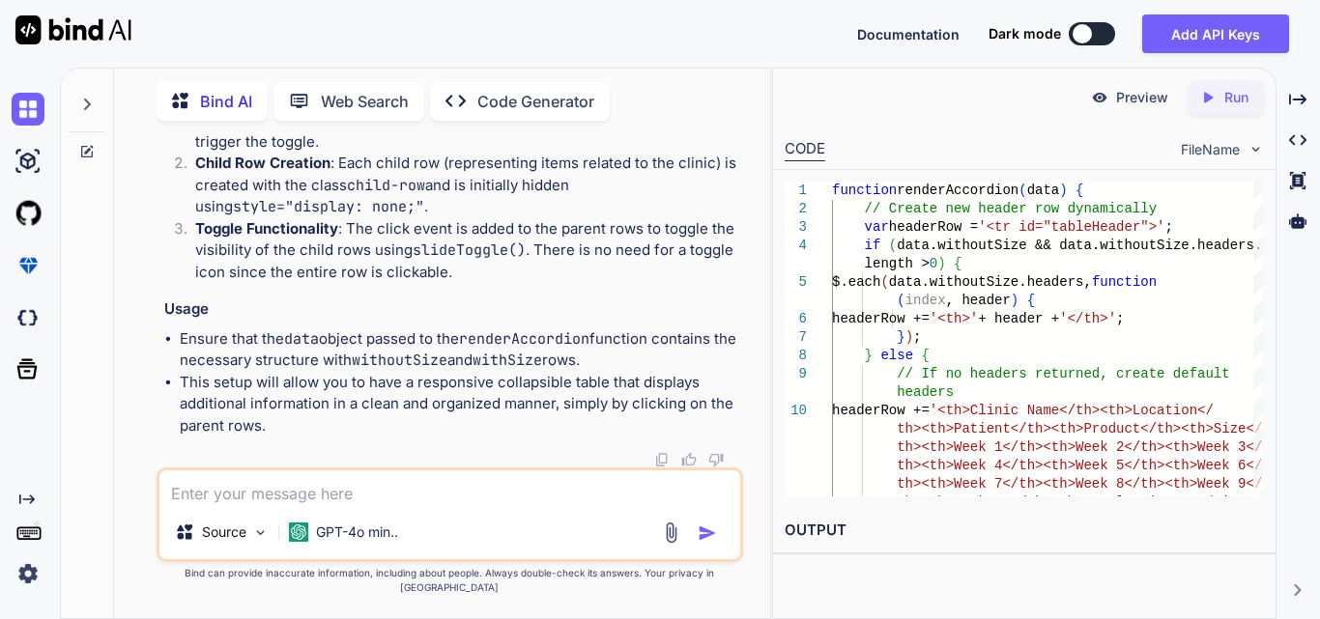
click at [271, 505] on textarea at bounding box center [449, 488] width 581 height 35
paste textarea "$.each(data.withoutSize.rows, function (index, row) { // Create parent row tabl…"
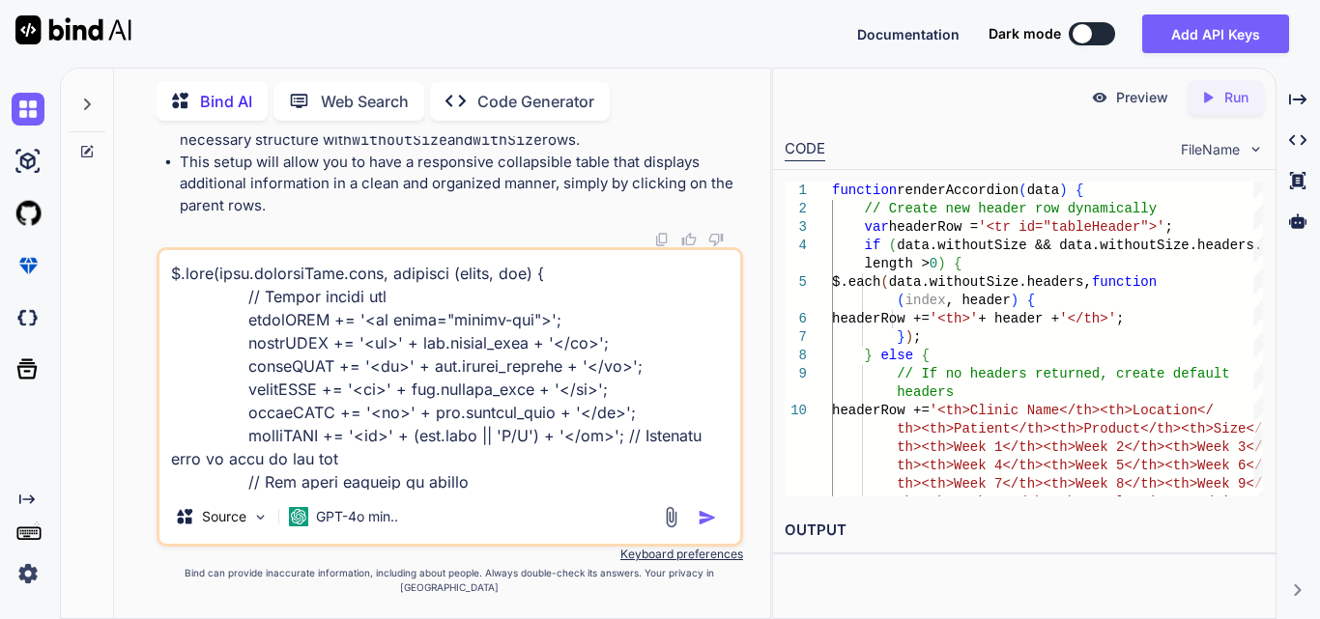
scroll to position [510, 0]
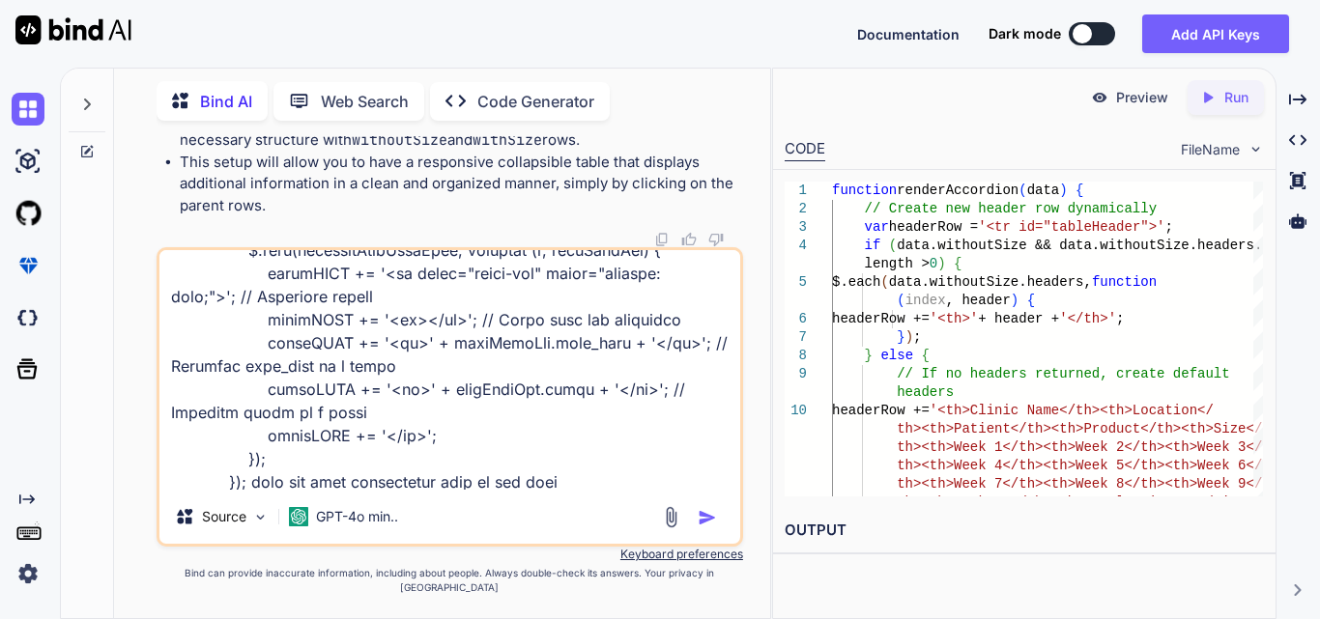
type textarea "$.each(data.withoutSize.rows, function (index, row) { // Create parent row tabl…"
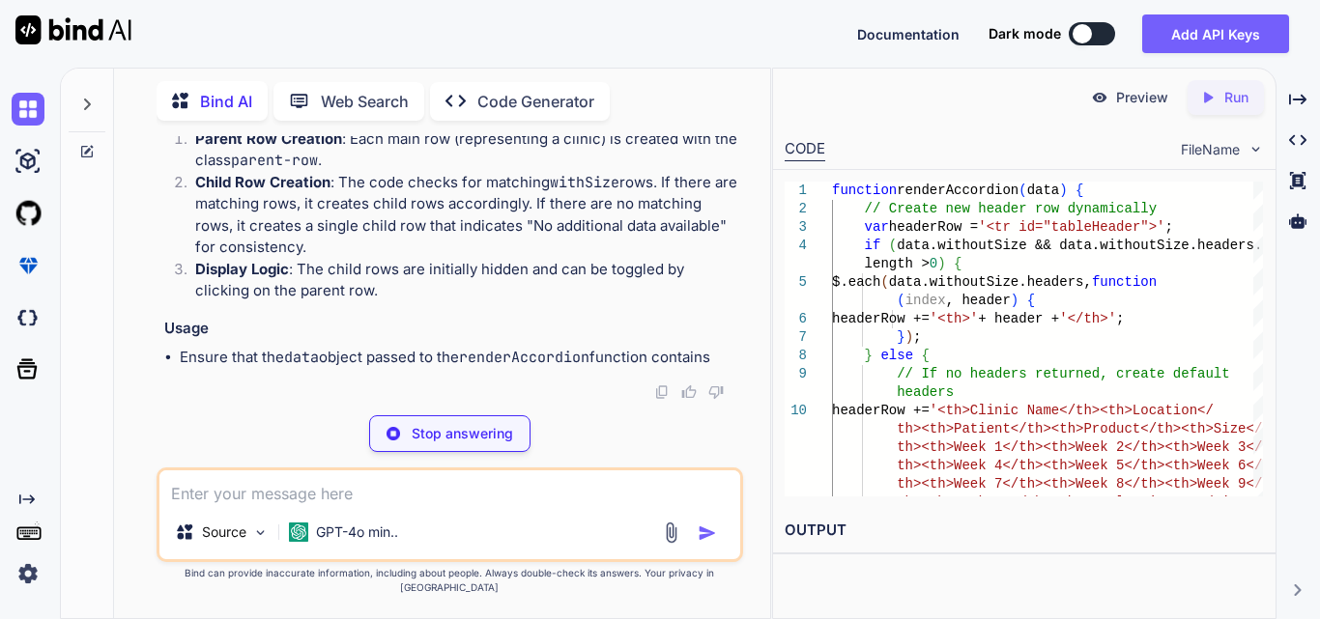
scroll to position [38543, 0]
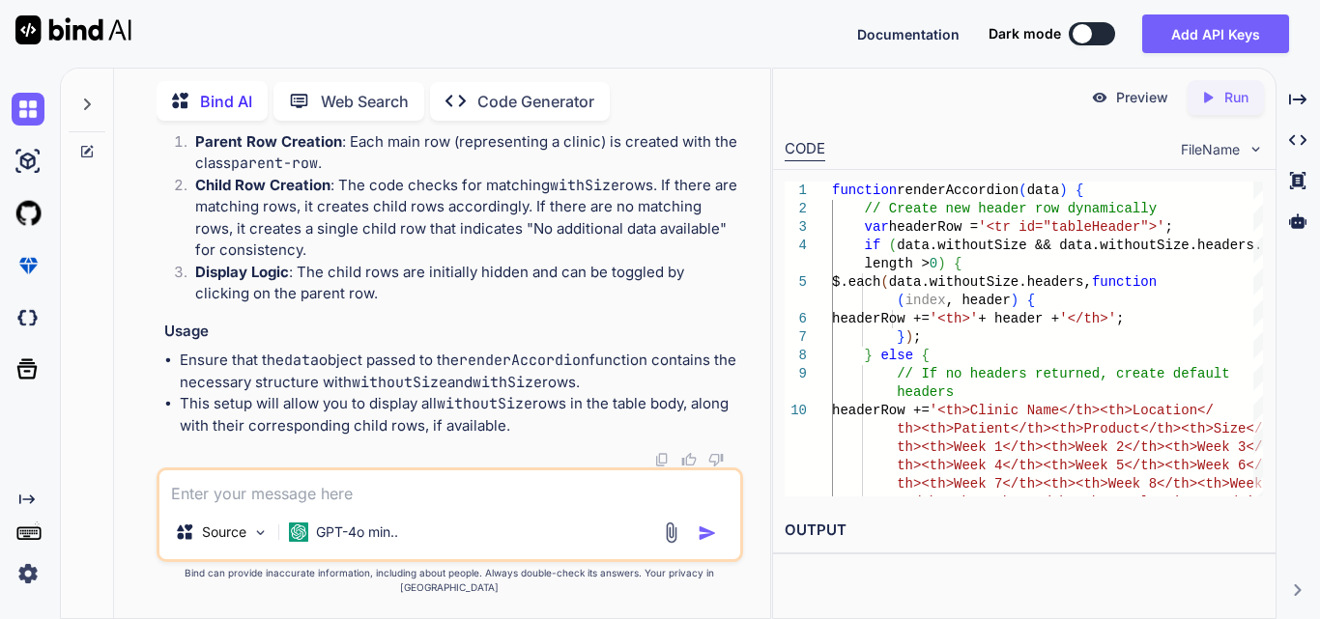
scroll to position [38156, 0]
drag, startPoint x: 255, startPoint y: 329, endPoint x: 595, endPoint y: 462, distance: 364.9
copy code "tableHTML += '<tr class="parent-row">' ; tableHTML += '<td>' + row. clinic_name…"
click at [374, 494] on textarea at bounding box center [449, 488] width 581 height 35
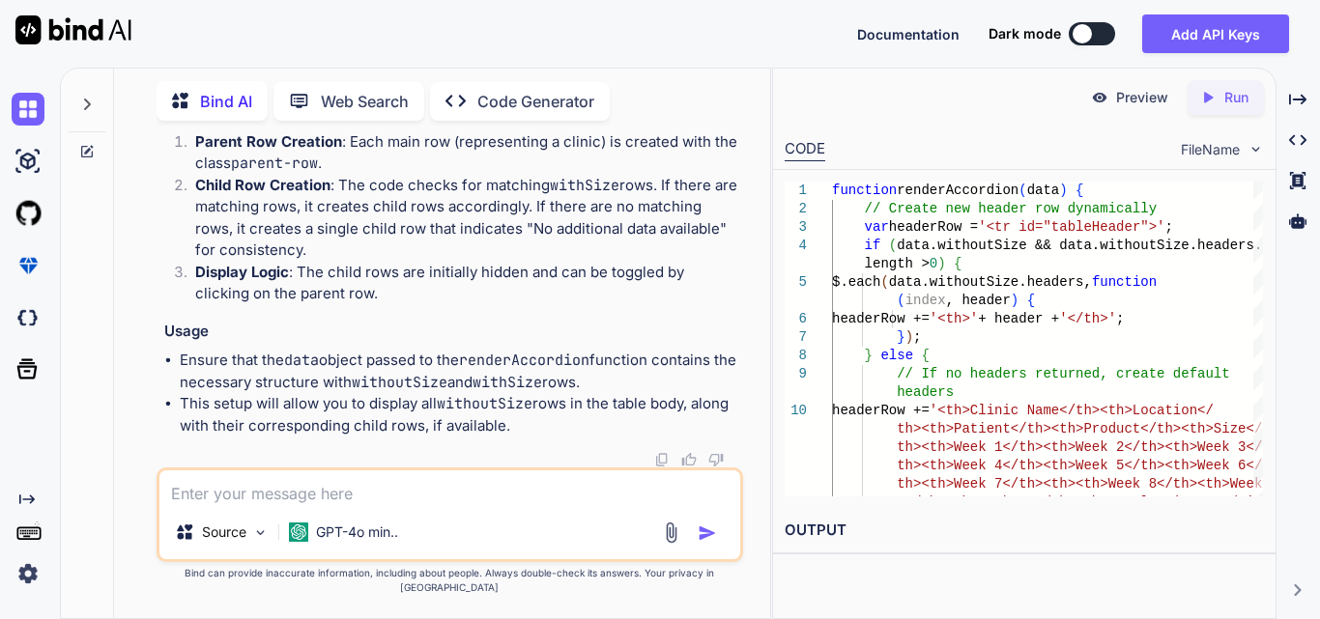
paste textarea "tableHTML += '<tr class="parent-row">'; tableHTML += '<td>' + [DOMAIN_NAME]_nam…"
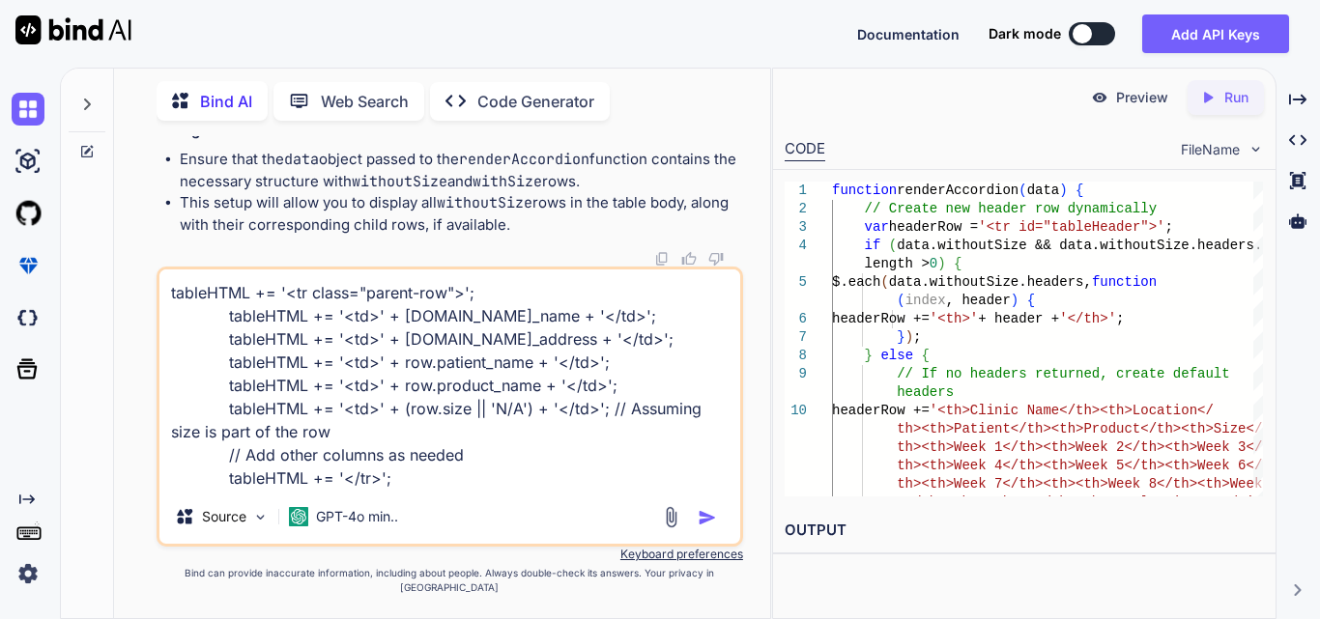
click at [373, 490] on textarea "tableHTML += '<tr class="parent-row">'; tableHTML += '<td>' + [DOMAIN_NAME]_nam…" at bounding box center [449, 380] width 581 height 220
paste textarea "$.each(data.rows, function (index, row) { var rowHTML = '<tr>'; $.each(row, fun…"
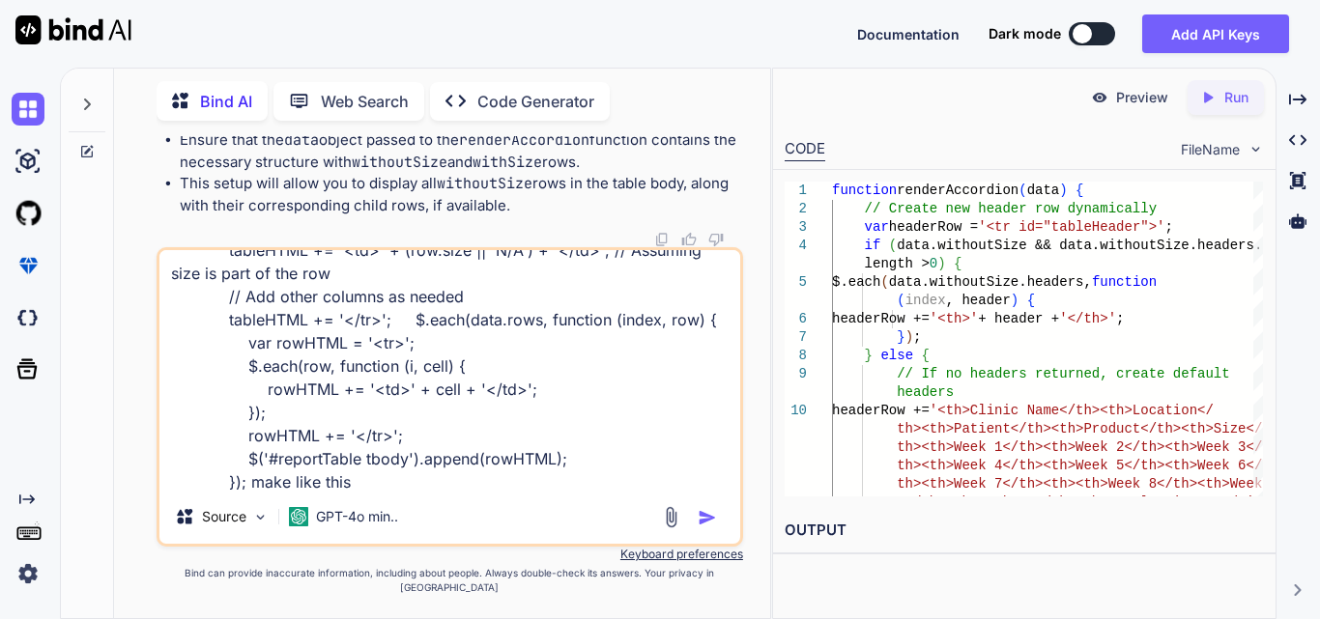
type textarea "tableHTML += '<tr class="parent-row">'; tableHTML += '<td>' + [DOMAIN_NAME]_nam…"
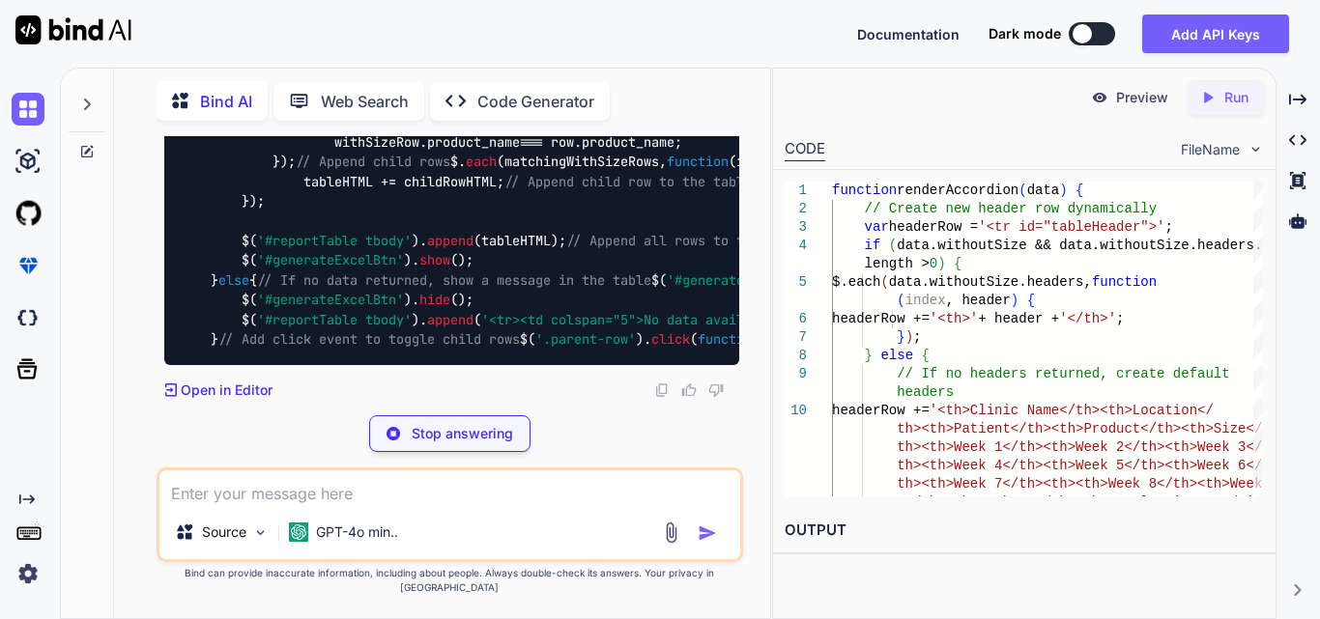
scroll to position [40528, 0]
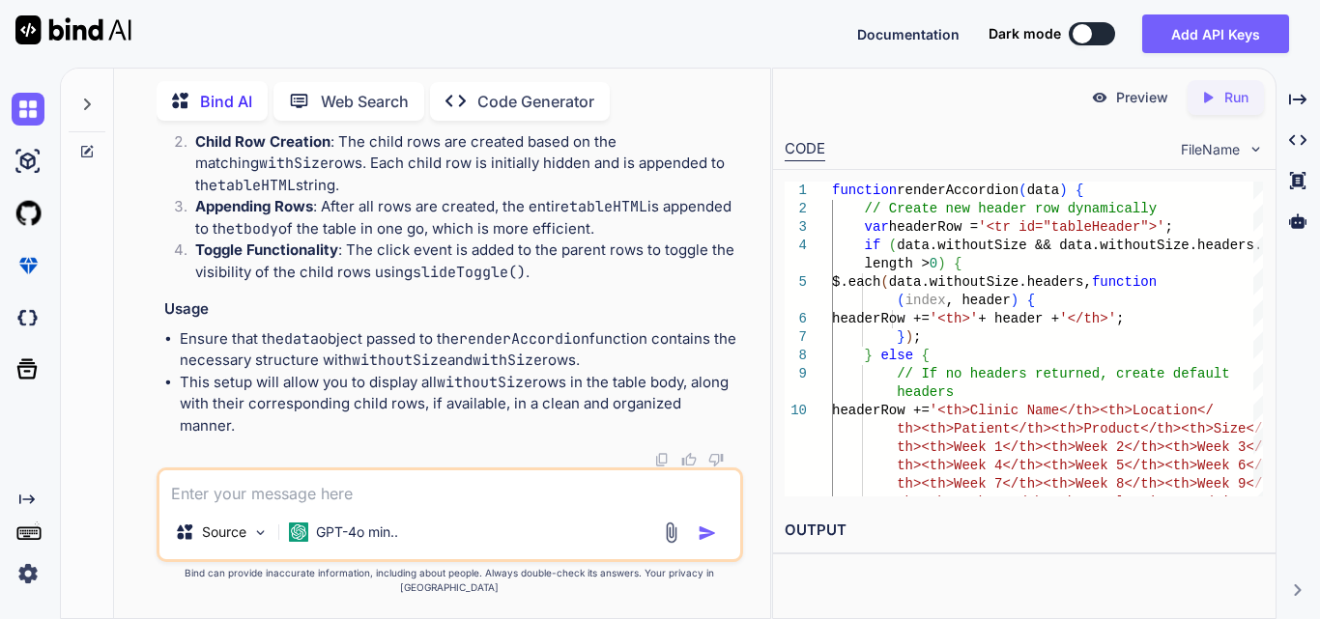
drag, startPoint x: 238, startPoint y: 225, endPoint x: 357, endPoint y: 231, distance: 119.0
drag, startPoint x: 270, startPoint y: 260, endPoint x: 431, endPoint y: 377, distance: 199.3
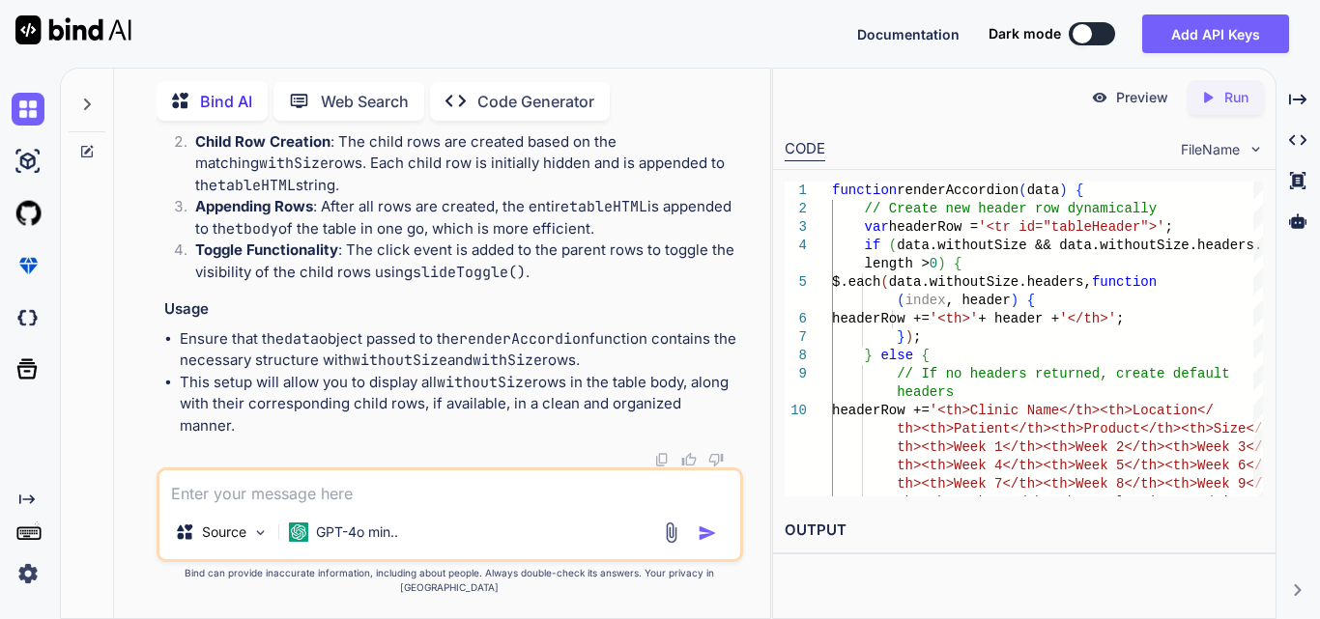
copy code "tableHTML += '<td>' + row. clinic_name + '</td>' ; tableHTML += '<td>' + row. c…"
drag, startPoint x: 253, startPoint y: 257, endPoint x: 605, endPoint y: 335, distance: 360.3
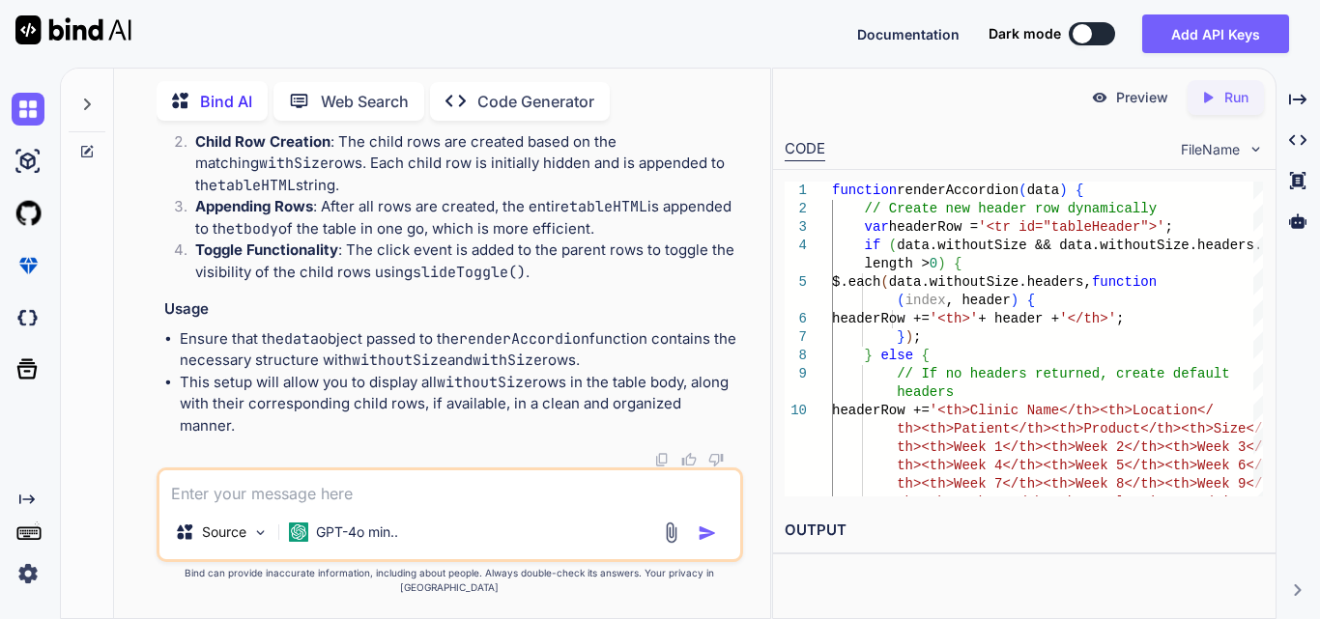
click at [340, 494] on textarea at bounding box center [449, 488] width 581 height 35
paste textarea "tableHTML += '<td>' + [DOMAIN_NAME]_name + '</td>'; tableHTML += '<td>' + [DOMA…"
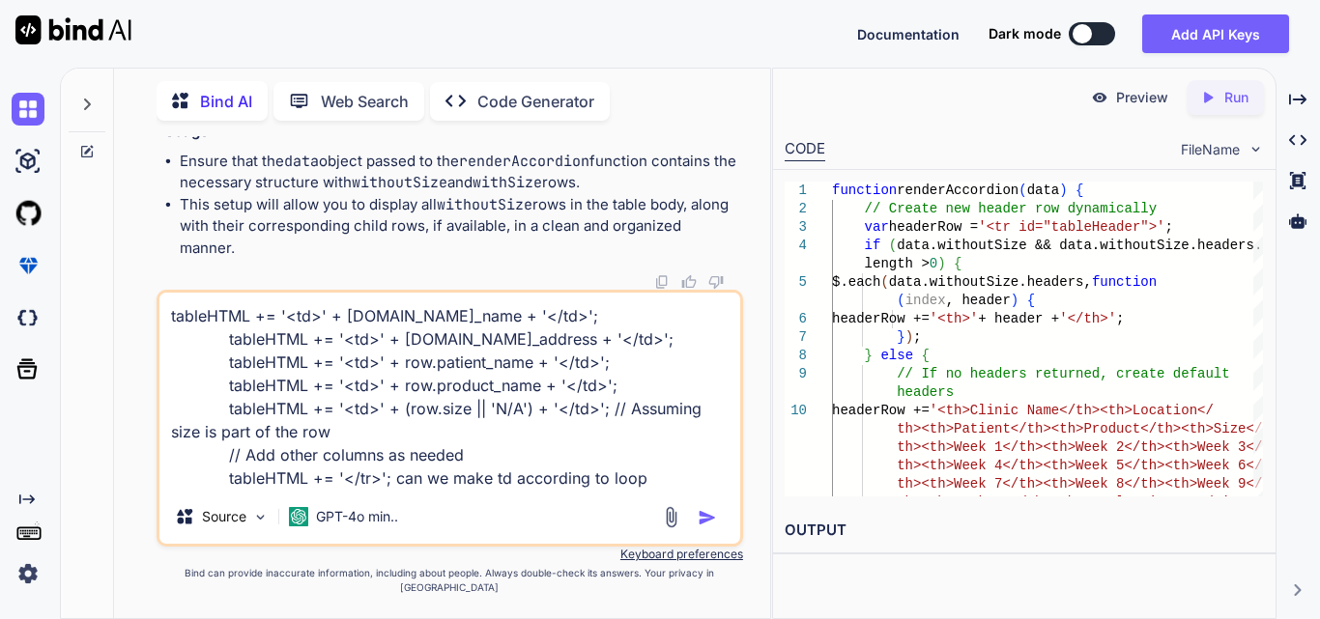
type textarea "tableHTML += '<td>' + [DOMAIN_NAME]_name + '</td>'; tableHTML += '<td>' + [DOMA…"
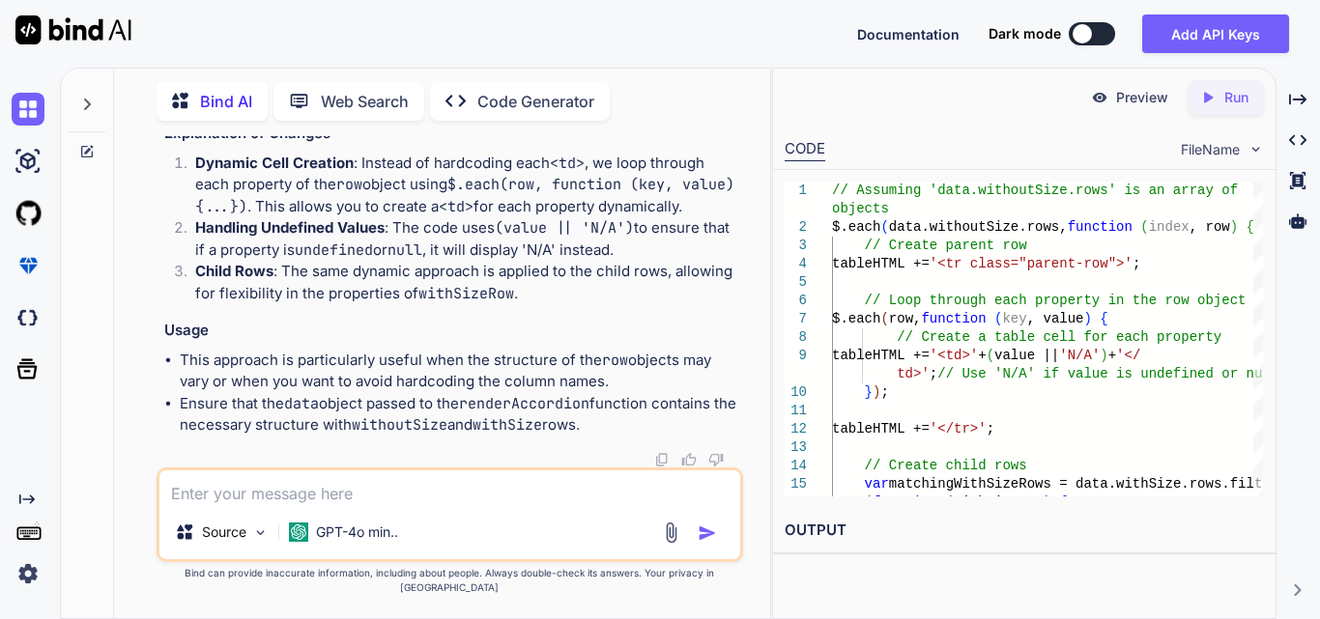
scroll to position [42096, 0]
drag, startPoint x: 363, startPoint y: 322, endPoint x: 256, endPoint y: 469, distance: 181.8
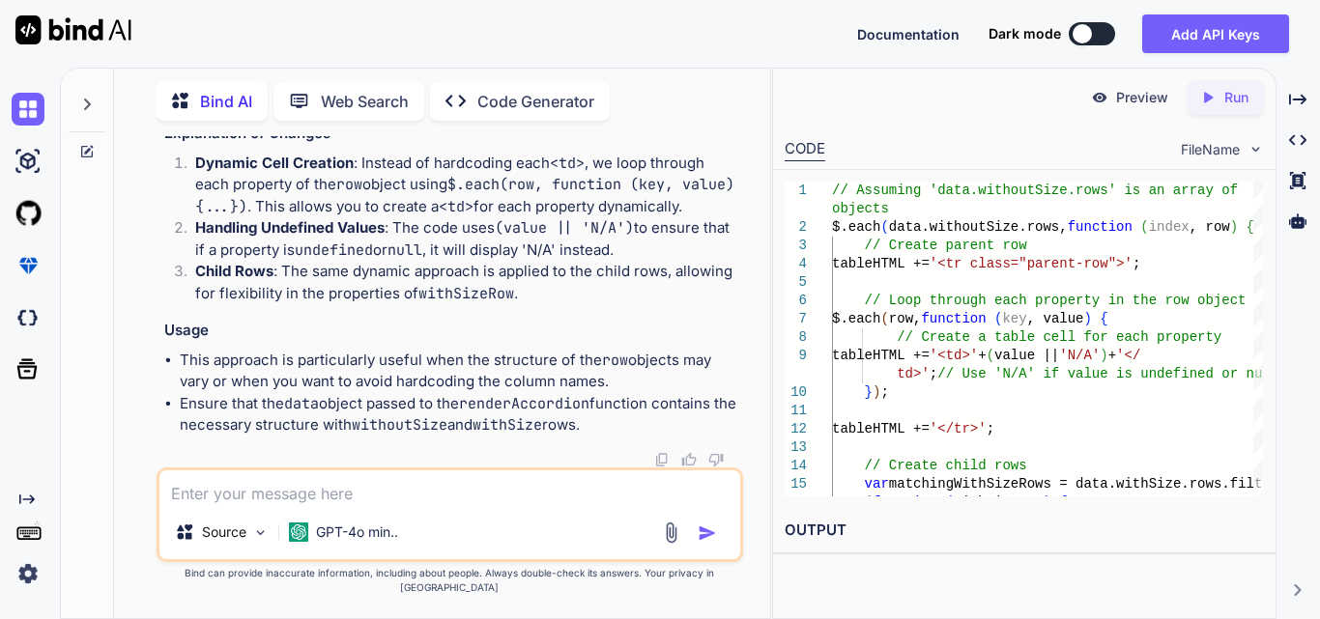
drag, startPoint x: 193, startPoint y: 220, endPoint x: 347, endPoint y: 402, distance: 237.9
copy code "// Create parent row tableHTML += '<tr class="parent-row">' ; // Loop through e…"
click at [307, 500] on textarea at bounding box center [449, 488] width 581 height 35
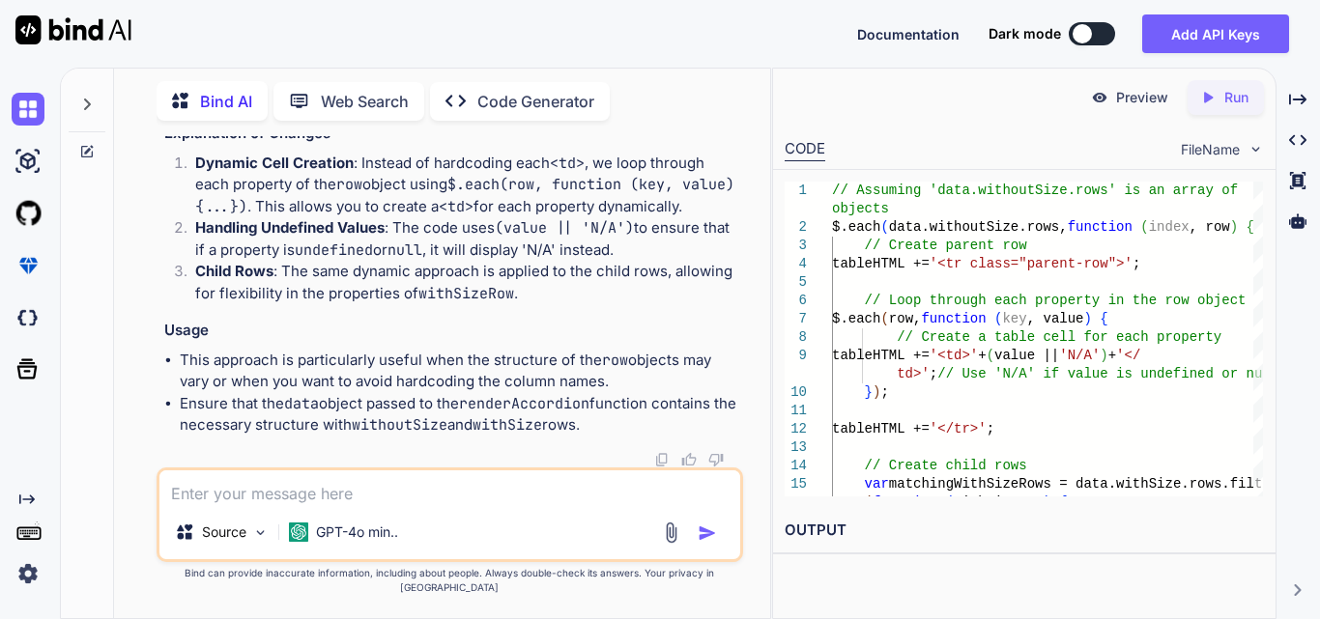
paste textarea "var tableHTML = ''; // Loop through each row in withoutSize $.each(data.without…"
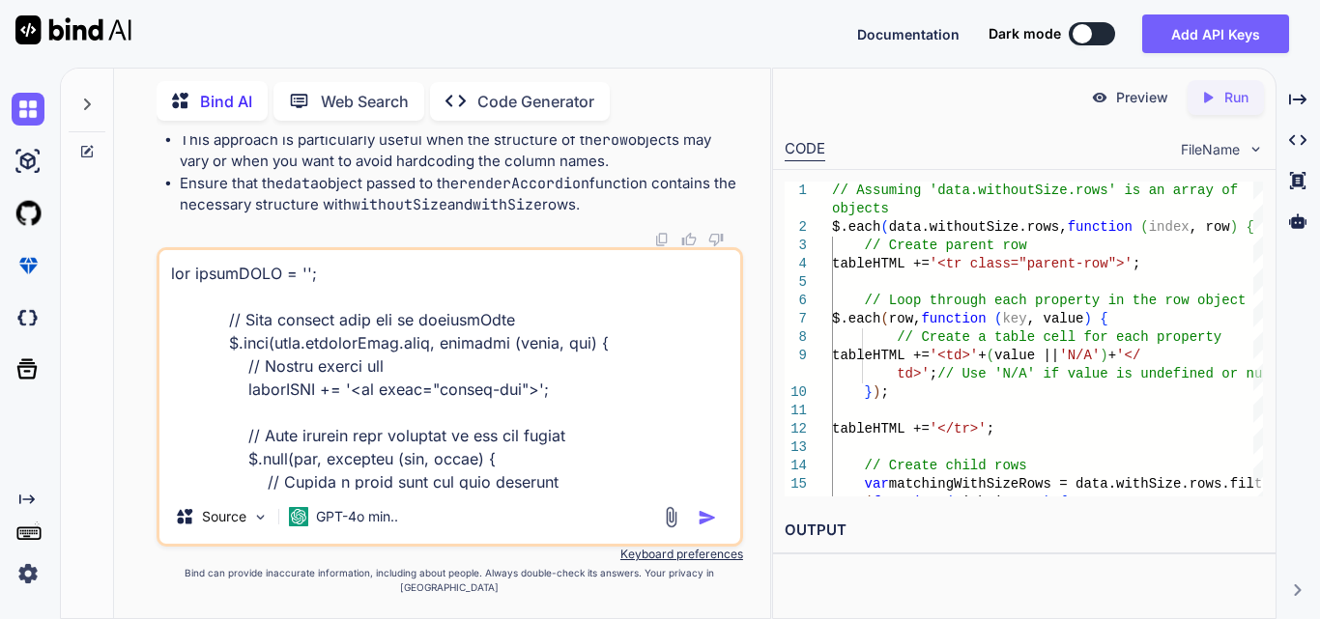
scroll to position [603, 0]
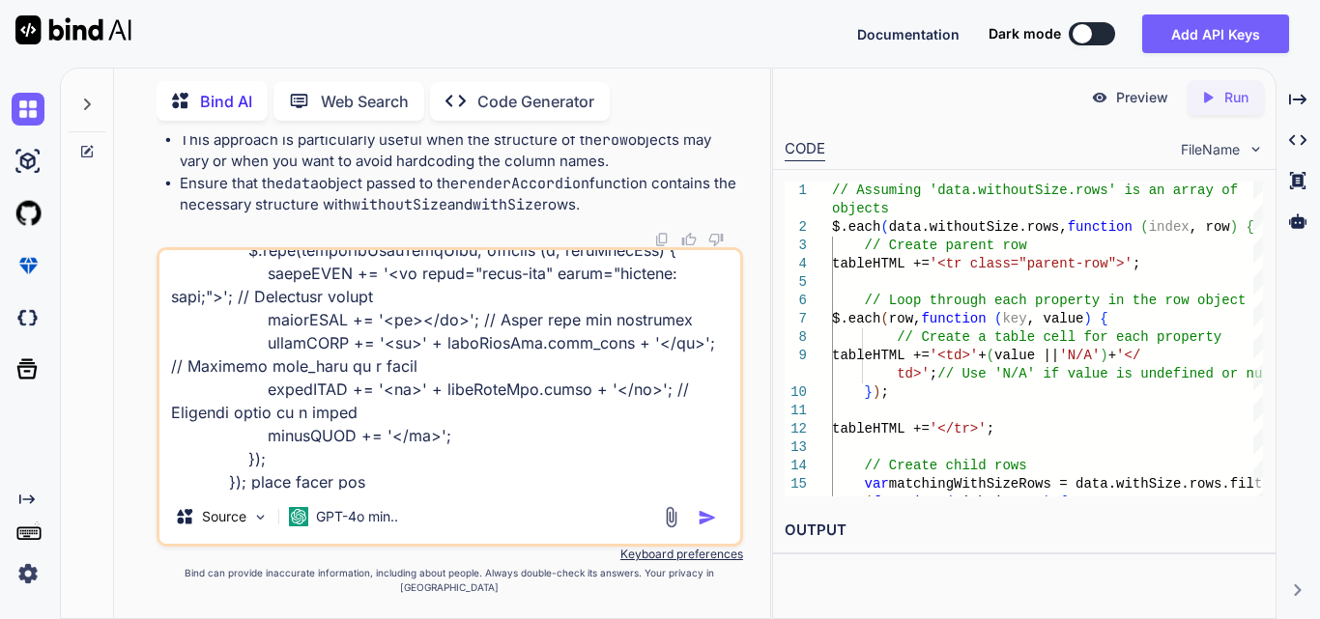
click at [345, 490] on textarea at bounding box center [449, 370] width 581 height 240
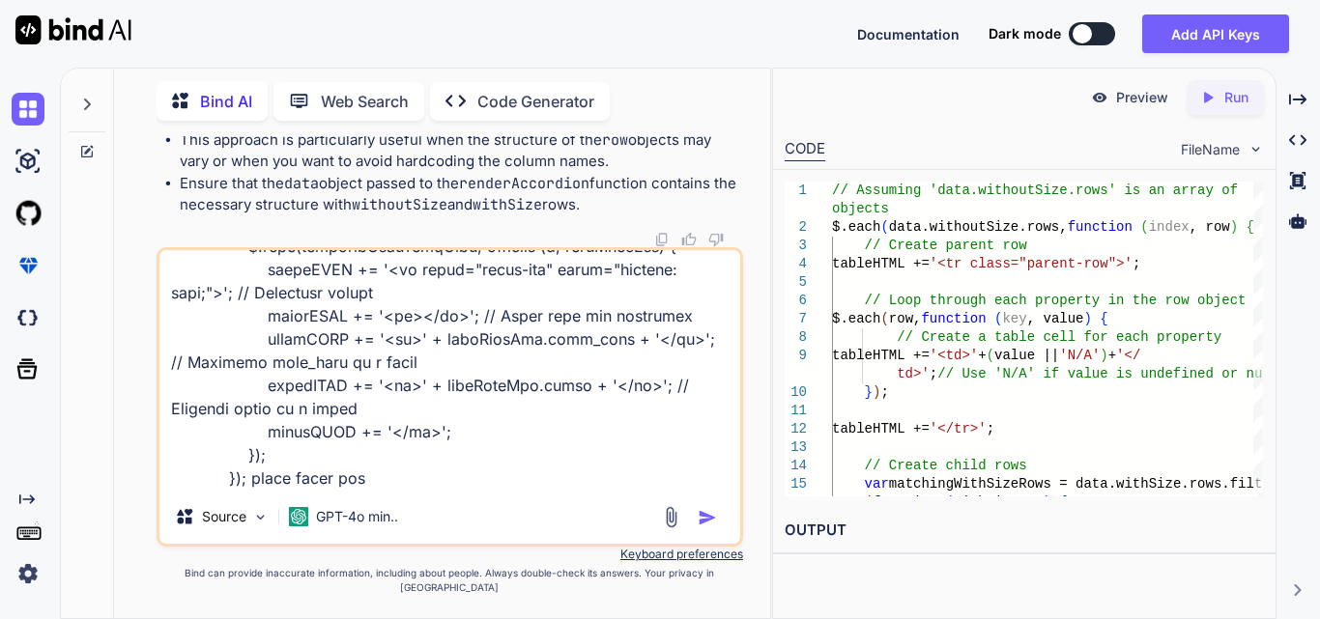
drag, startPoint x: 345, startPoint y: 498, endPoint x: 239, endPoint y: 505, distance: 106.6
click at [239, 505] on div "Source GPT-4o min.." at bounding box center [450, 397] width 586 height 300
type textarea "var tableHTML = ''; // Loop through each row in withoutSize $.each(data.without…"
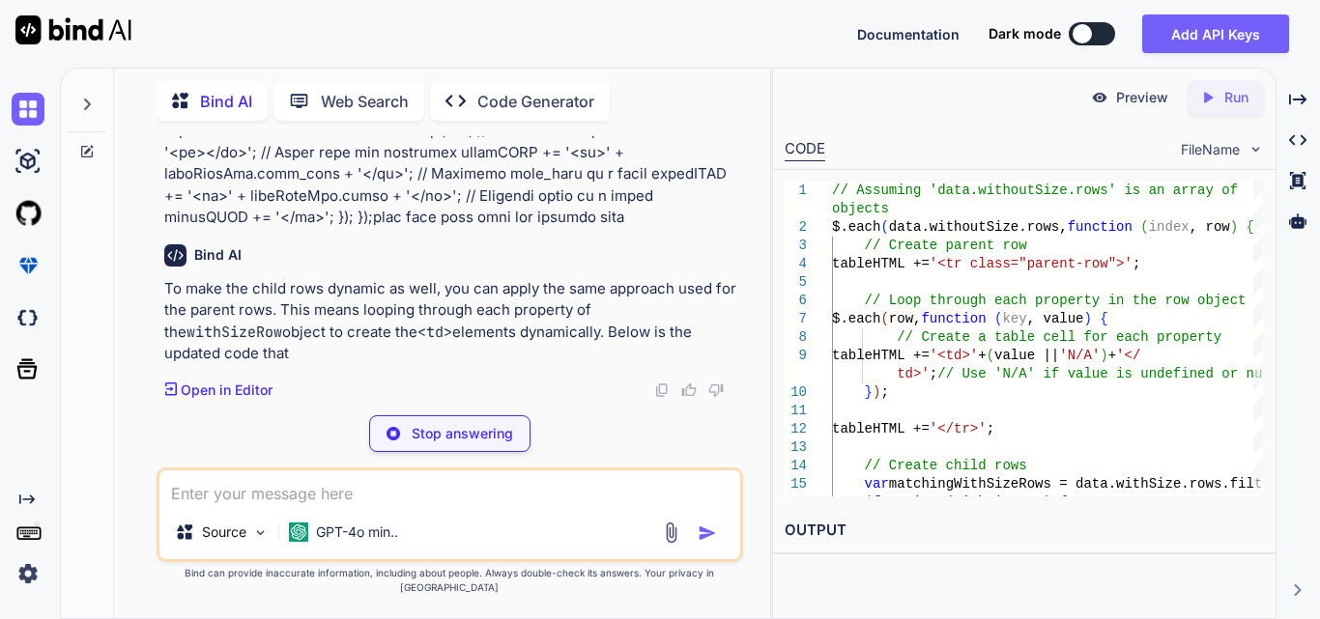
scroll to position [42801, 0]
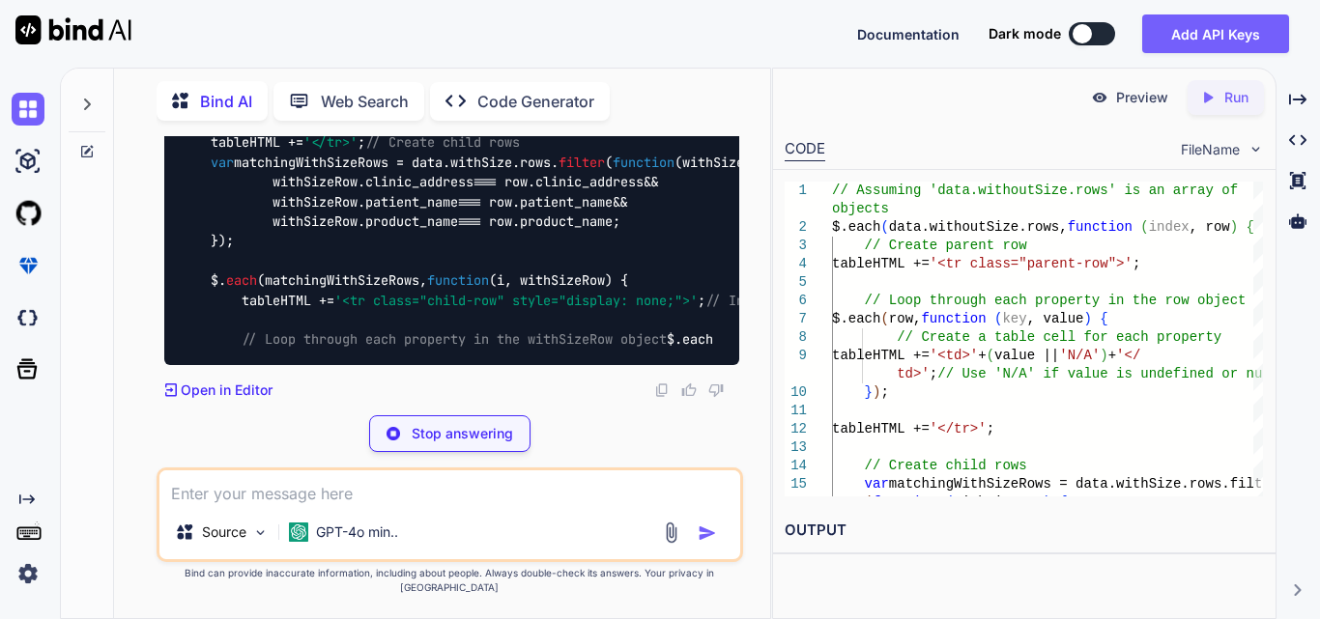
drag, startPoint x: 208, startPoint y: 204, endPoint x: 246, endPoint y: 388, distance: 188.5
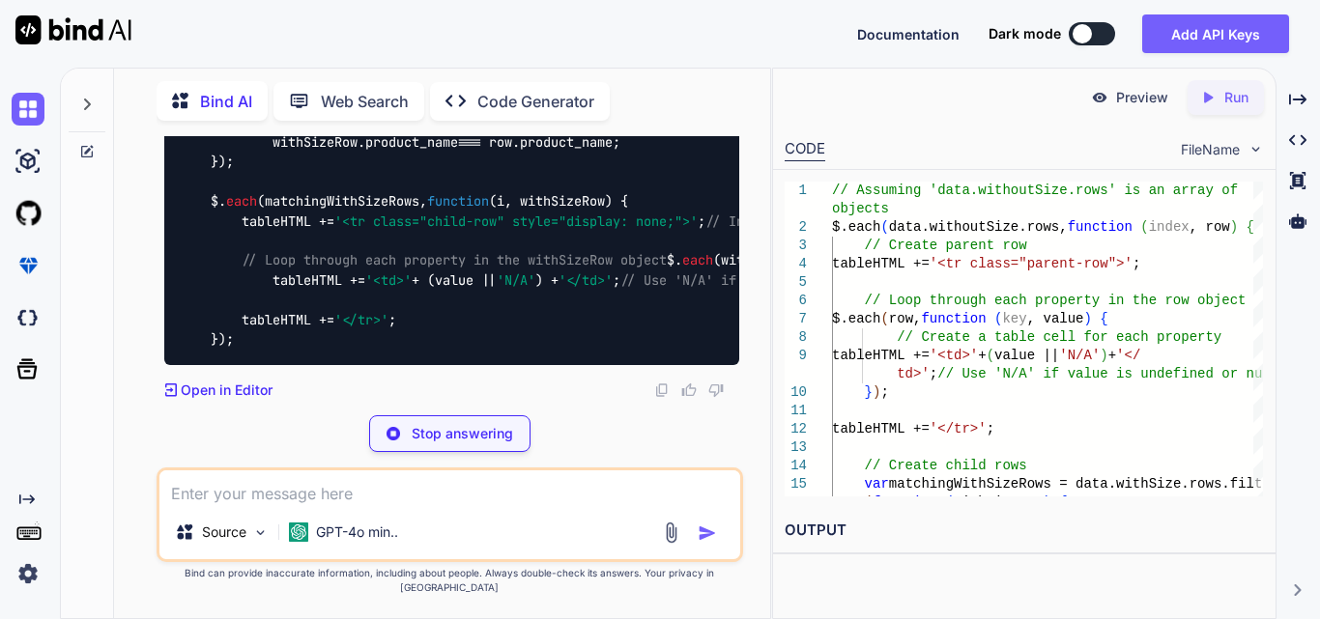
copy code "$. each (matchingWithSizeRows, function ( i, withSizeRow ) { var childRowHTML =…"
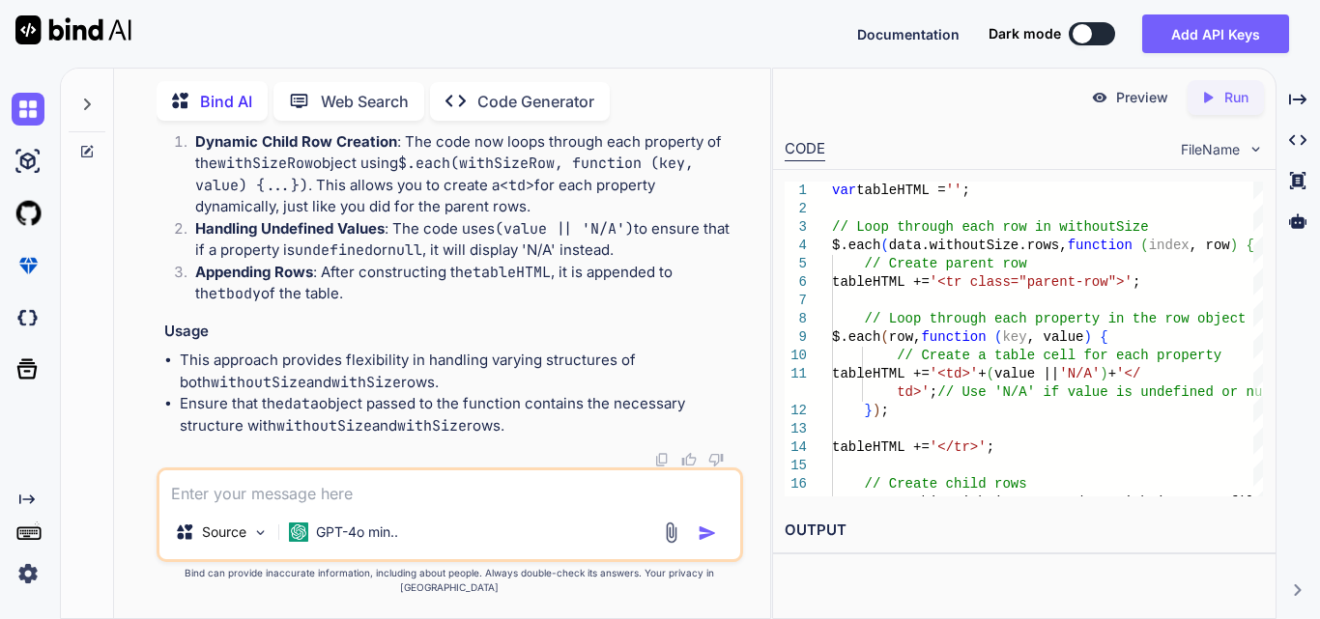
click at [378, 497] on textarea at bounding box center [449, 488] width 581 height 35
click at [375, 500] on textarea "in chi" at bounding box center [449, 488] width 581 height 35
type textarea "i"
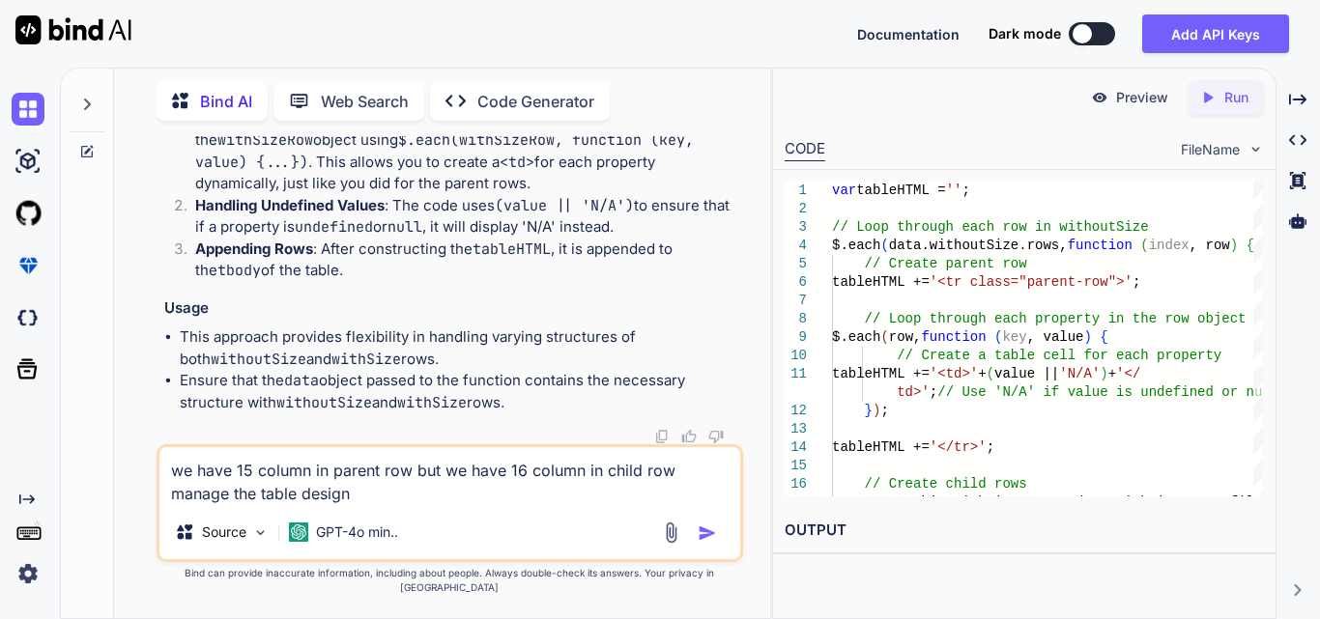
type textarea "we have 15 column in parent row but we have 16 column in child row manage the t…"
click at [708, 543] on img "button" at bounding box center [707, 533] width 19 height 19
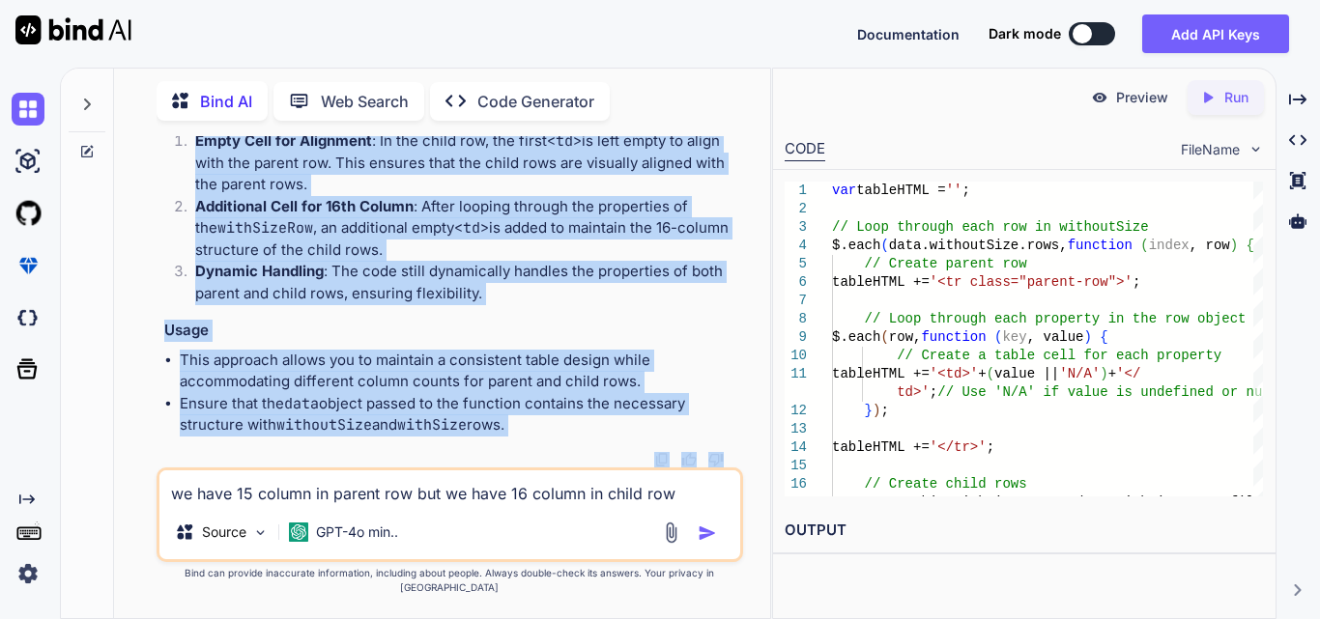
scroll to position [46127, 0]
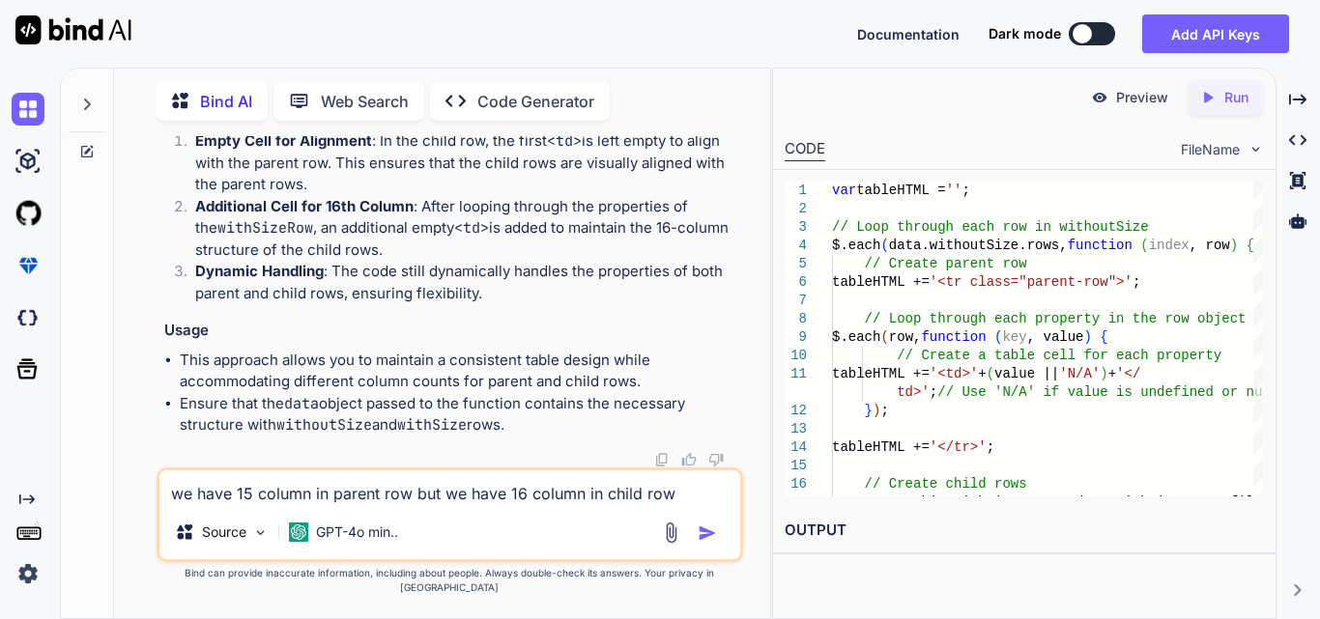
drag, startPoint x: 181, startPoint y: 185, endPoint x: 450, endPoint y: 410, distance: 351.2
copy code "var tableHTML = '' ; // Loop through each row in withoutSize $. each (data. wit…"
click at [278, 505] on textarea "we have 15 column in parent row but we have 16 column in child row manage the t…" at bounding box center [449, 488] width 581 height 35
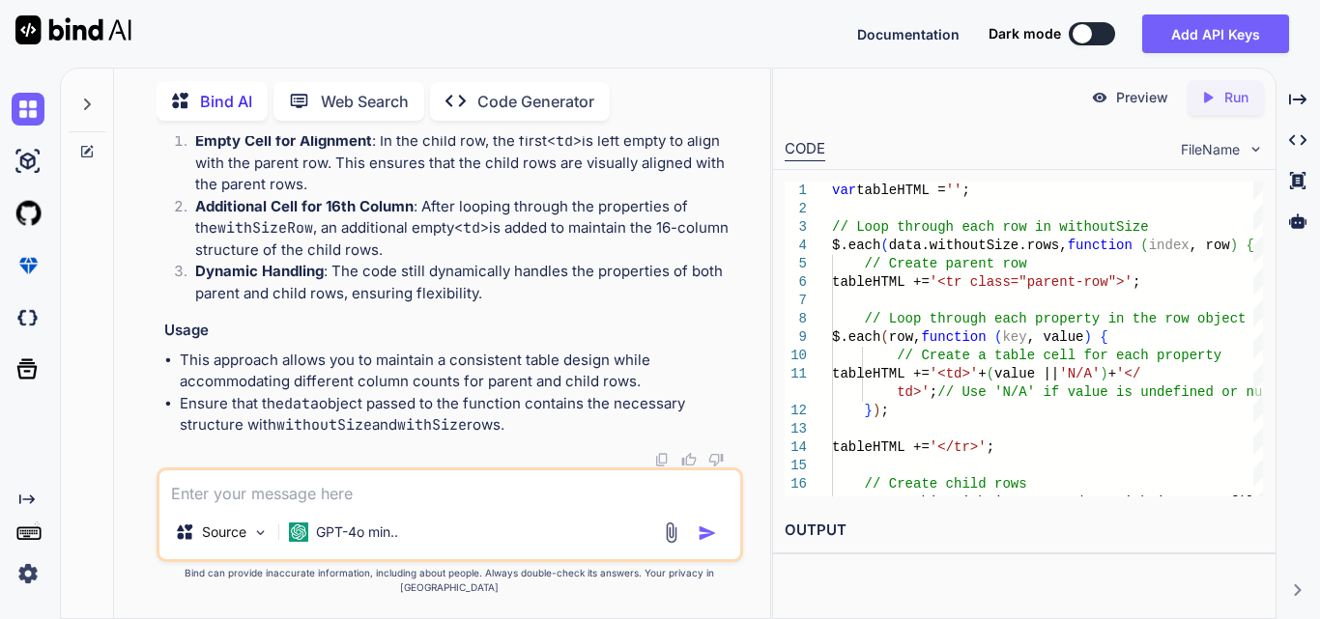
paste textarea "function renderAccordion(data) { // Create new header row dynamically var heade…"
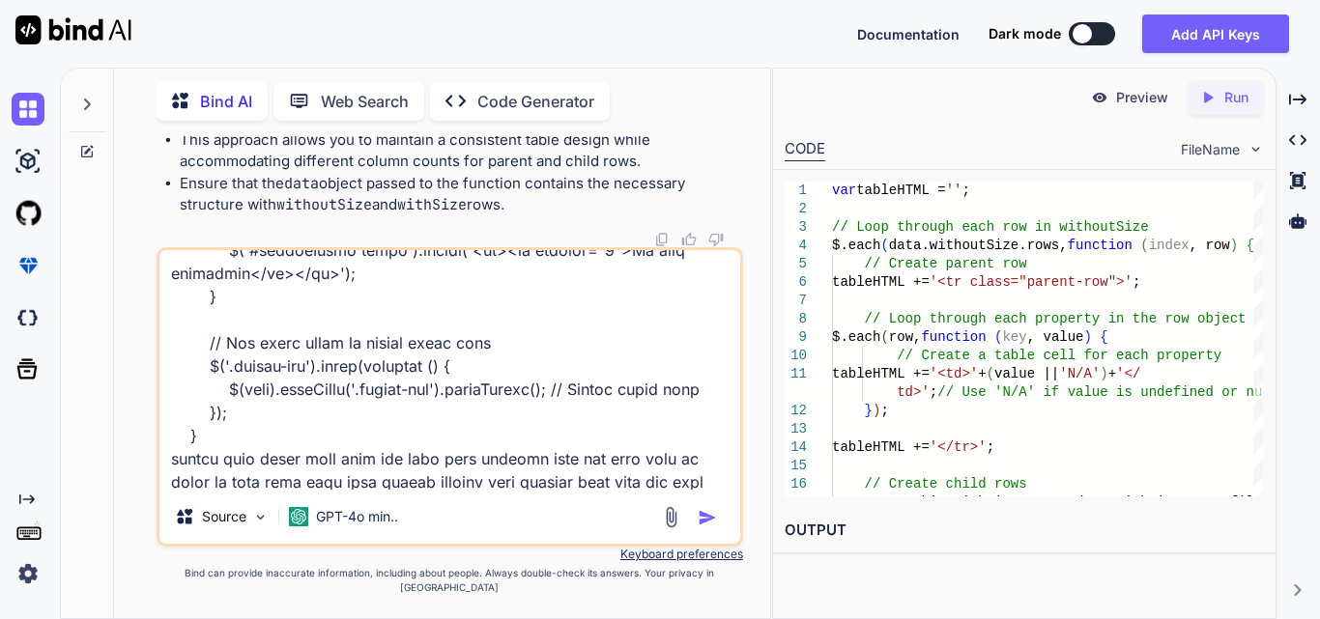
scroll to position [1693, 0]
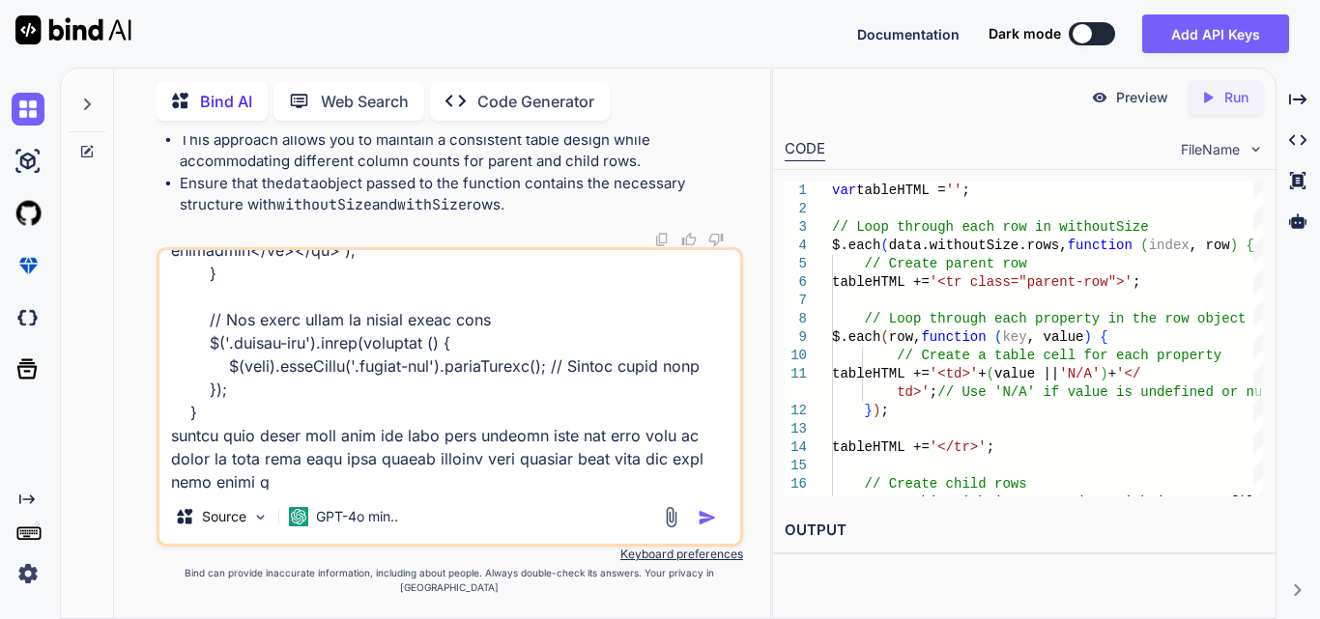
type textarea "function renderAccordion(data) { // Create new header row dynamically var heade…"
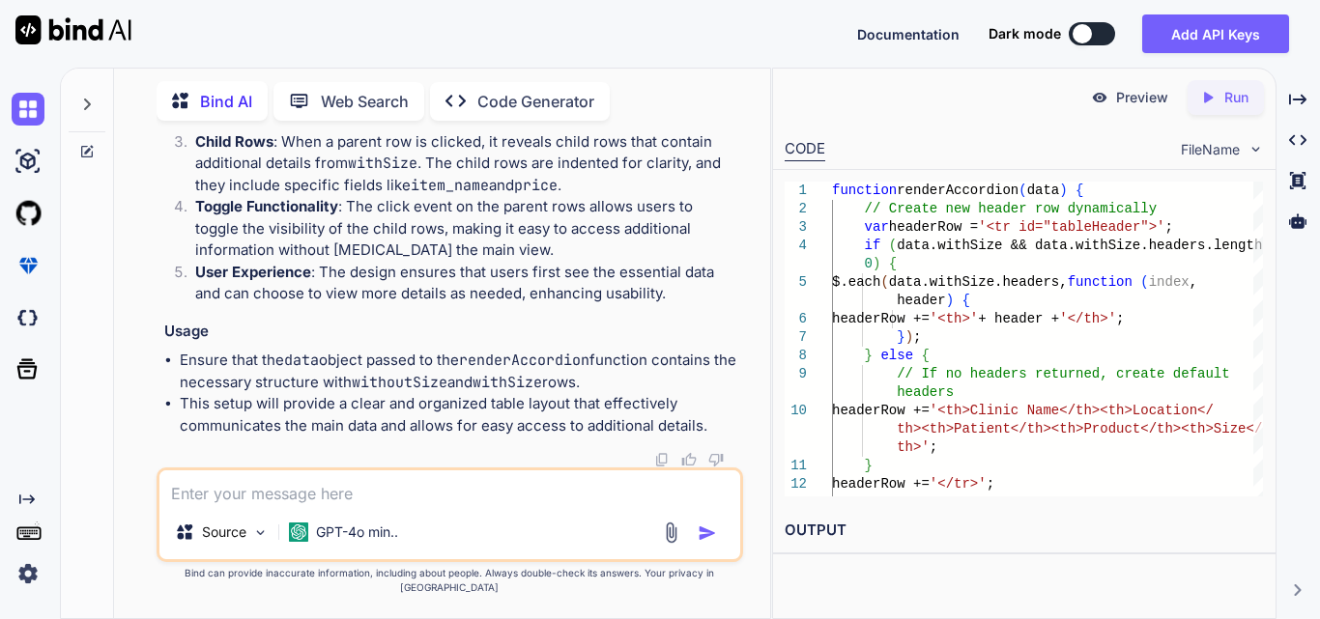
scroll to position [48279, 0]
click at [284, 500] on textarea at bounding box center [449, 488] width 581 height 35
paste textarea "<tr class="collapse"> <td colspan="4"> <table style="width:100%"> <tbody> <tr c…"
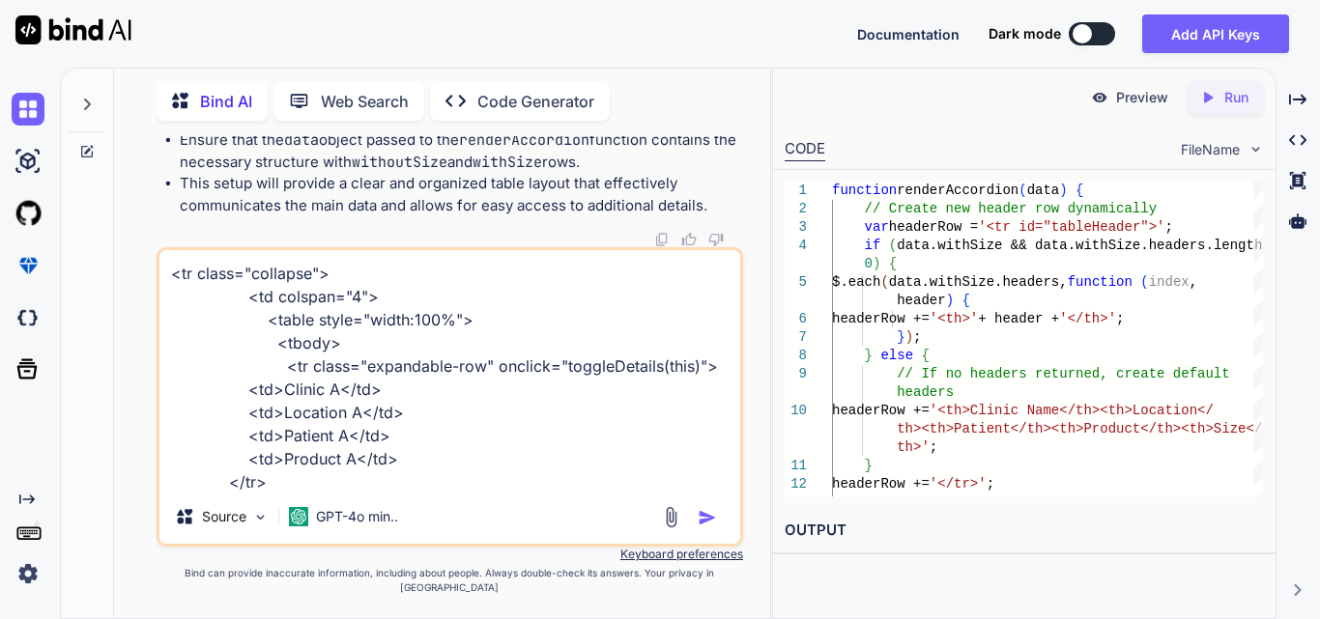
scroll to position [93, 0]
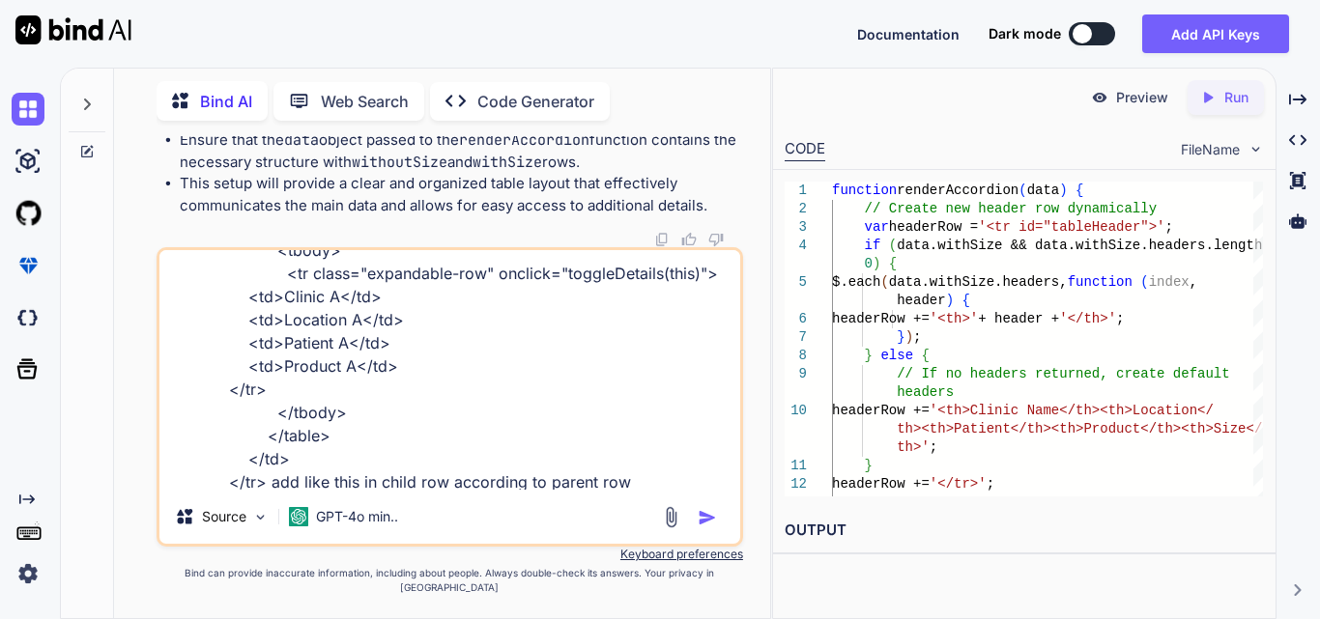
type textarea "<tr class="collapse"> <td colspan="4"> <table style="width:100%"> <tbody> <tr c…"
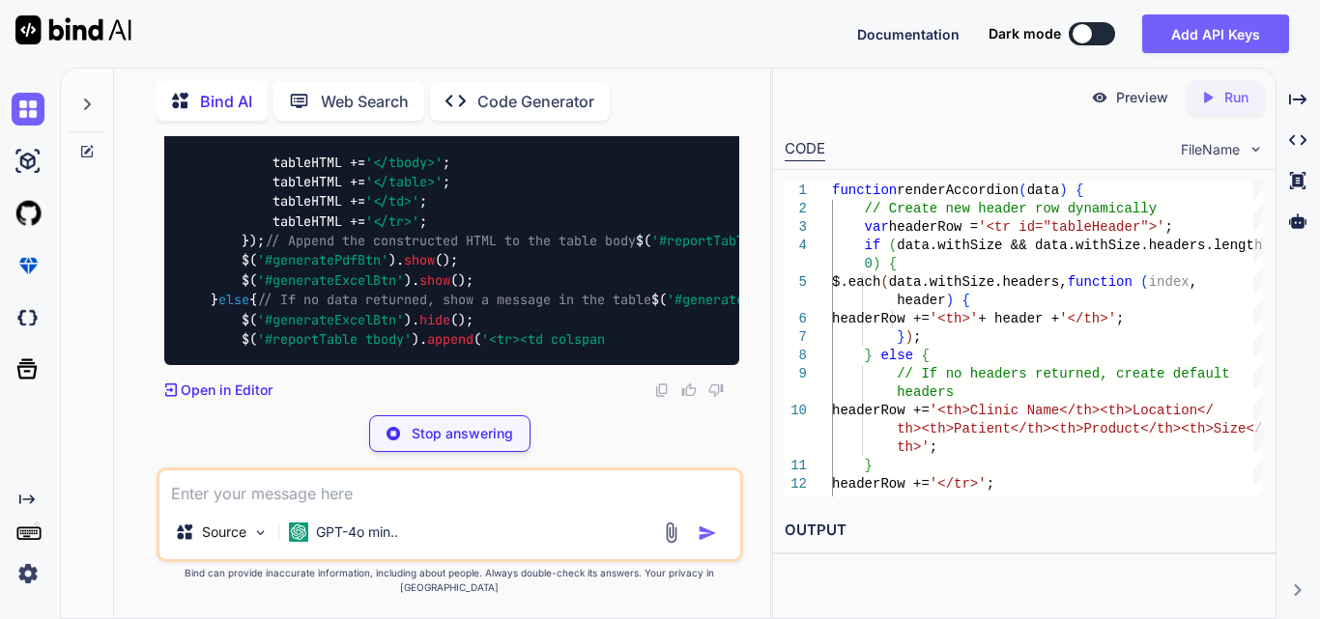
scroll to position [50506, 0]
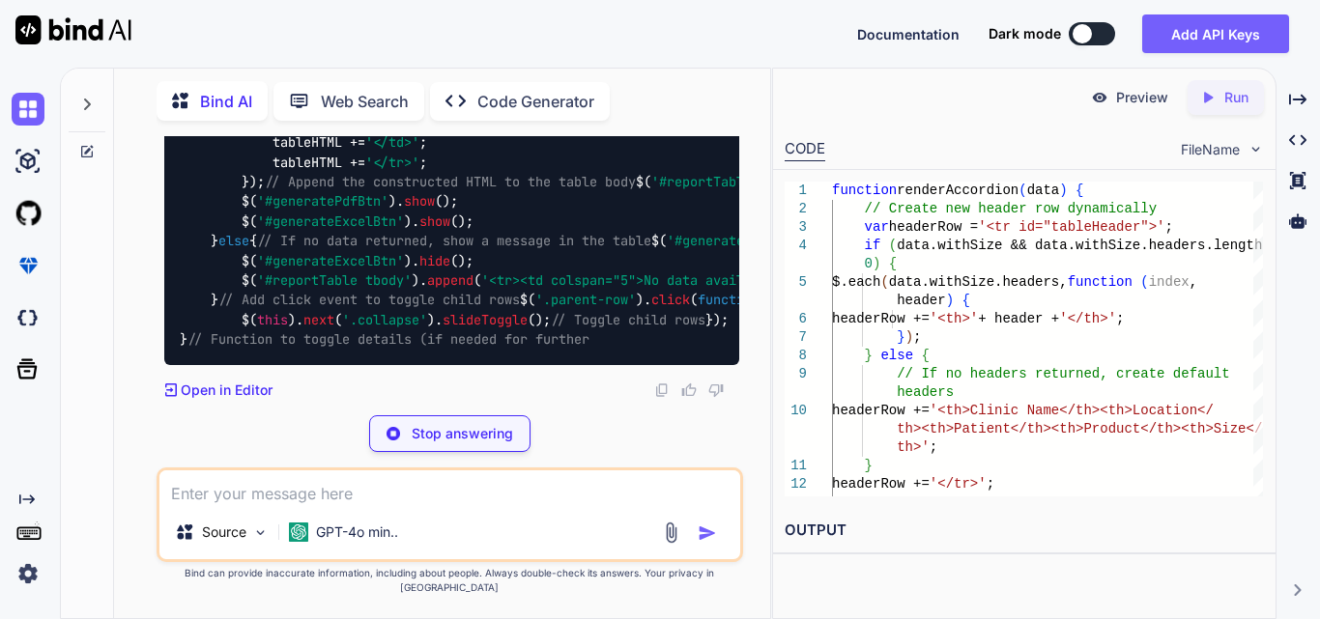
drag, startPoint x: 417, startPoint y: 299, endPoint x: 533, endPoint y: 302, distance: 116.0
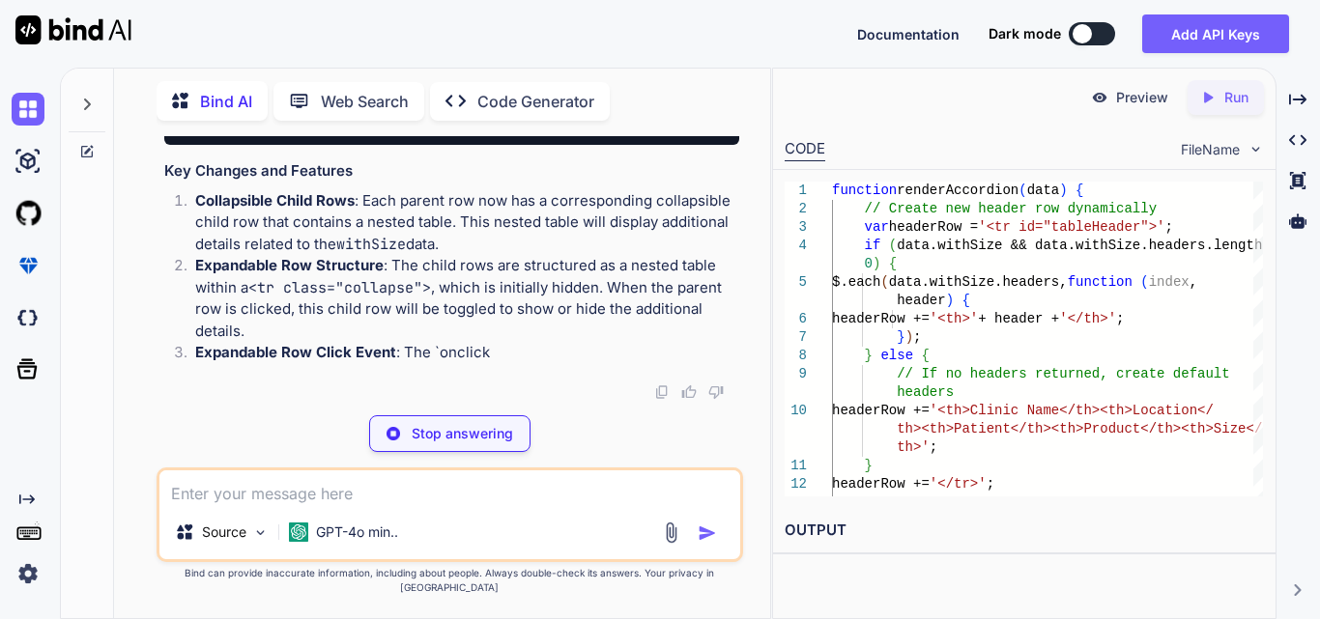
scroll to position [50313, 0]
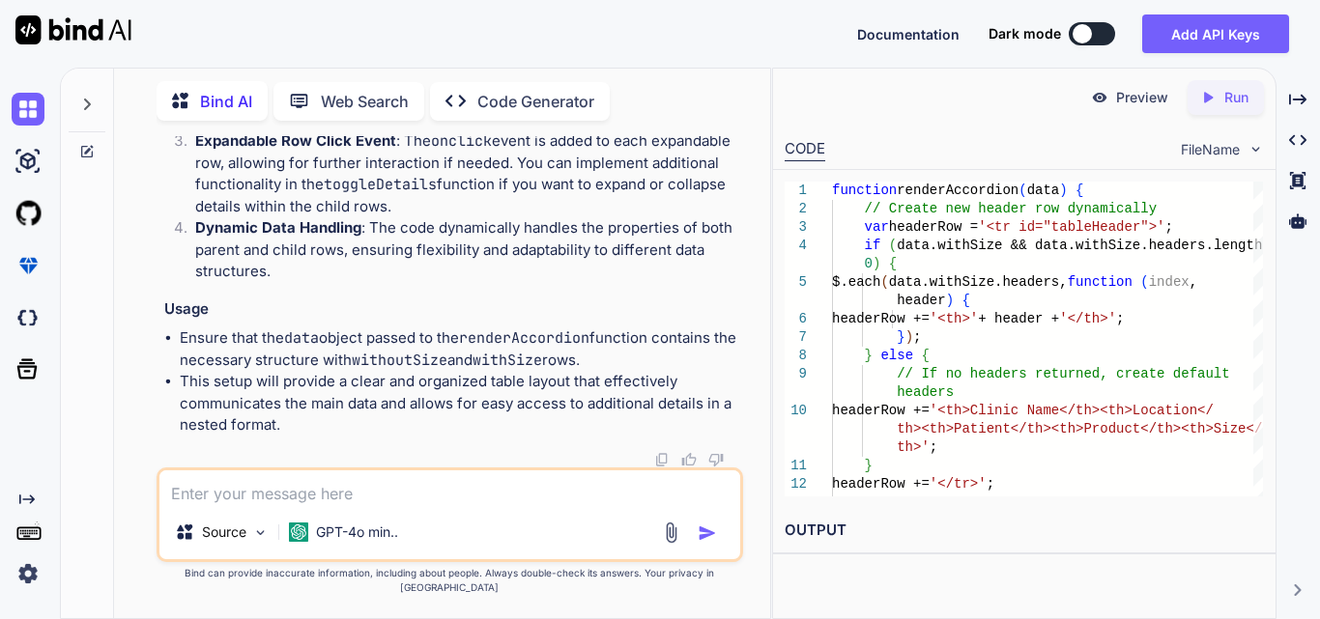
click at [357, 505] on textarea at bounding box center [449, 488] width 581 height 35
click at [323, 505] on textarea "add colspan according parent row in child row" at bounding box center [449, 488] width 581 height 35
click at [331, 505] on textarea "add colspan according parent row in child row" at bounding box center [449, 488] width 581 height 35
click at [547, 501] on textarea "add colspan according to parent row in child row" at bounding box center [449, 488] width 581 height 35
type textarea "add colspan according to parent row in child row"
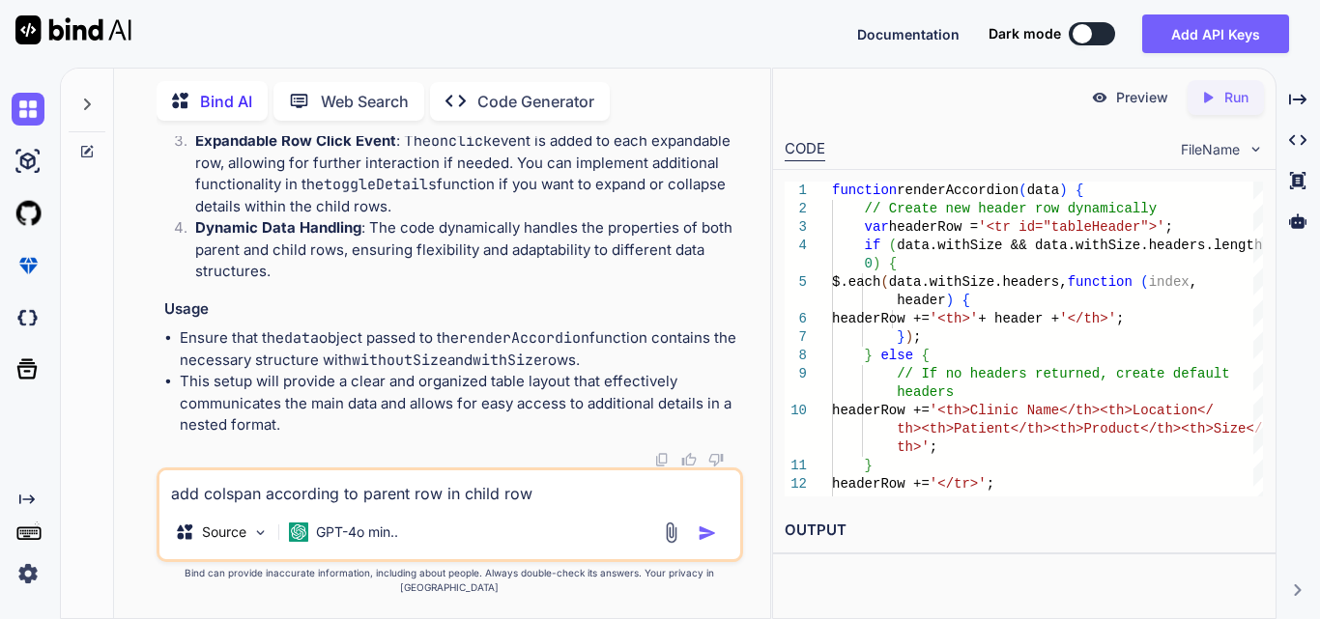
click at [701, 543] on img "button" at bounding box center [707, 533] width 19 height 19
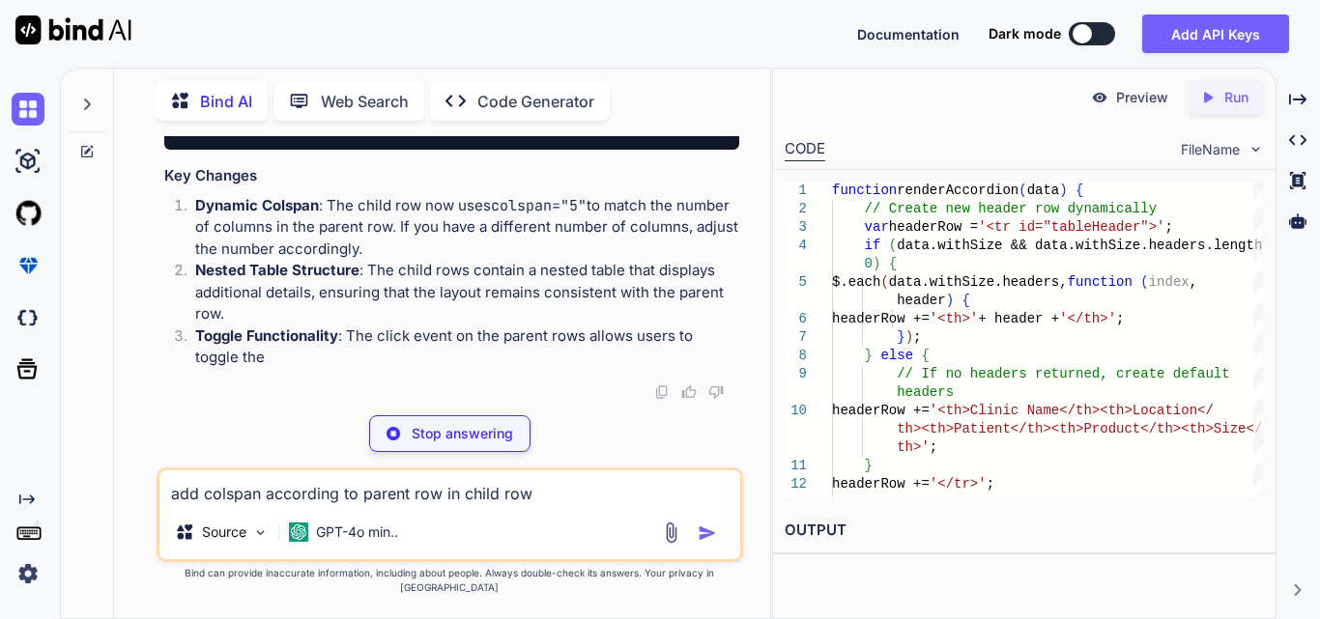
scroll to position [53276, 0]
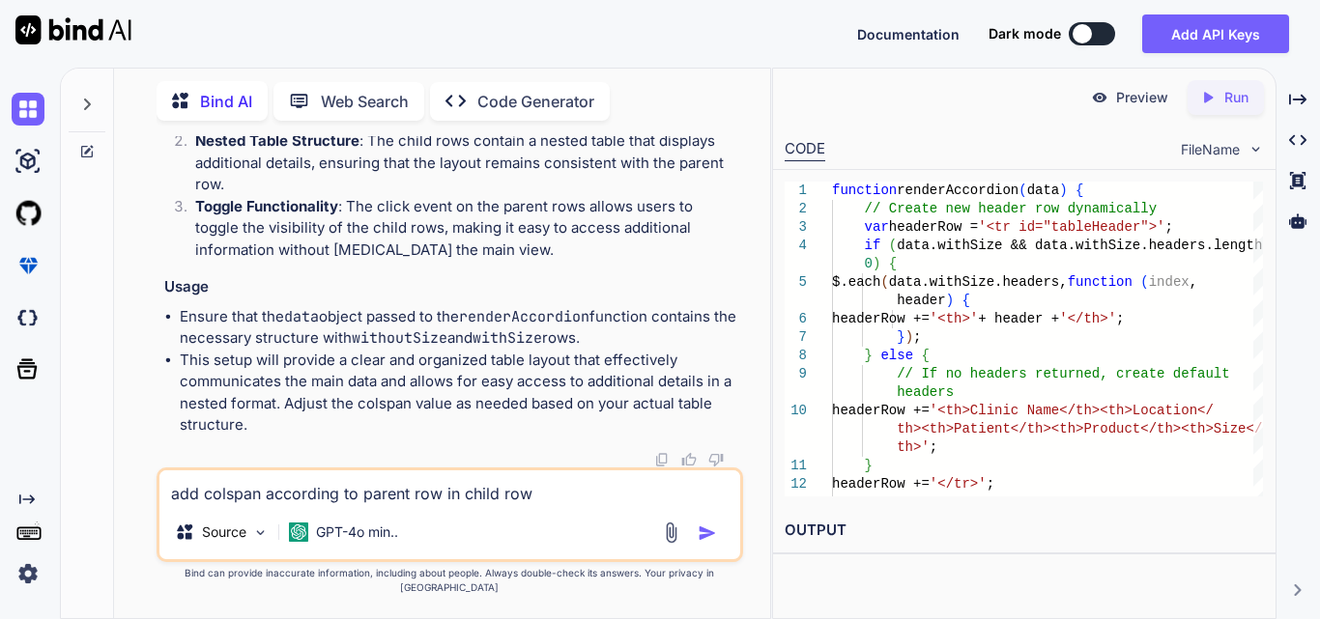
drag, startPoint x: 267, startPoint y: 274, endPoint x: 463, endPoint y: 271, distance: 196.2
copy code "tableHTML += '<td colspan="5">' ;"
click at [365, 505] on textarea "add colspan according to parent row in child row" at bounding box center [449, 488] width 581 height 35
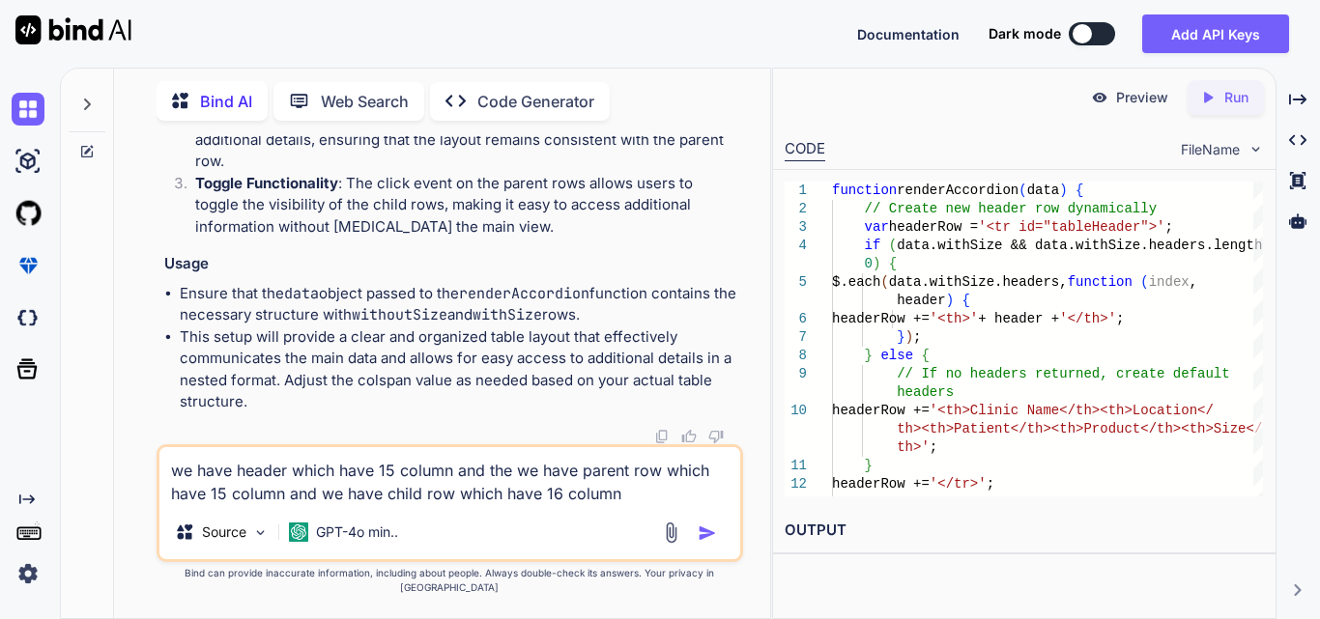
click at [387, 477] on textarea "we have header which have 15 column and the we have parent row which have 15 co…" at bounding box center [449, 476] width 581 height 58
click at [585, 505] on textarea "we have header which have 16 column and the we have parent row which have 15 co…" at bounding box center [449, 476] width 581 height 58
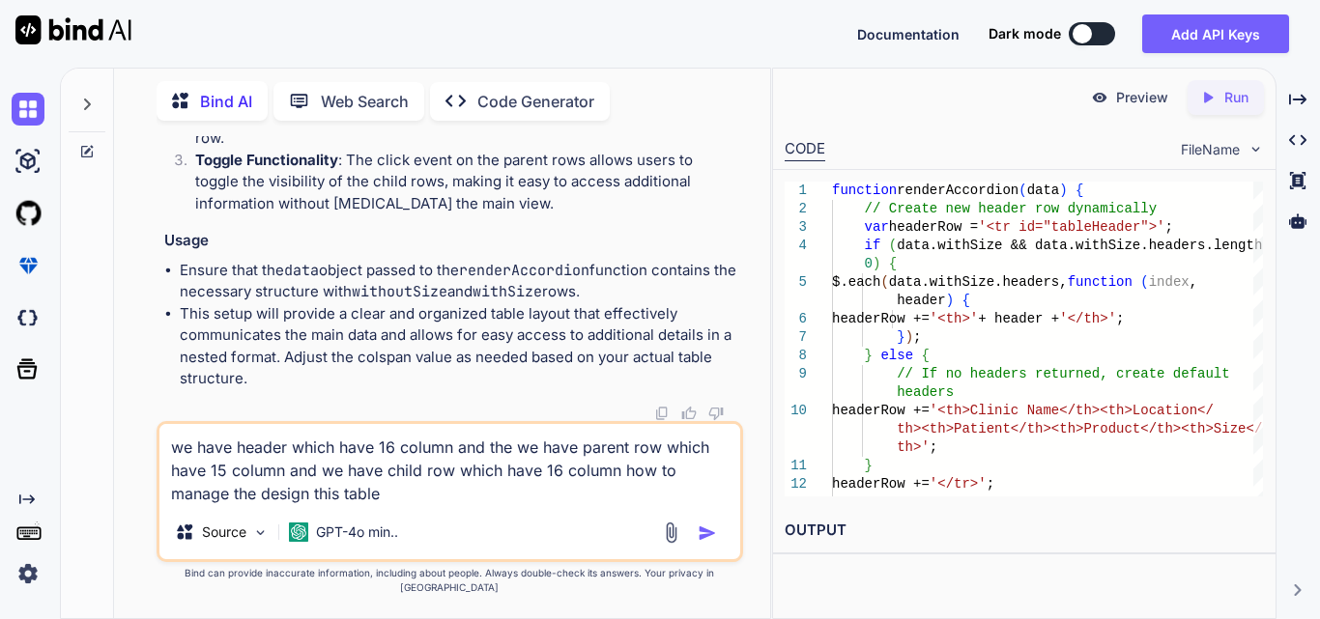
type textarea "we have header which have 16 column and the we have parent row which have 15 co…"
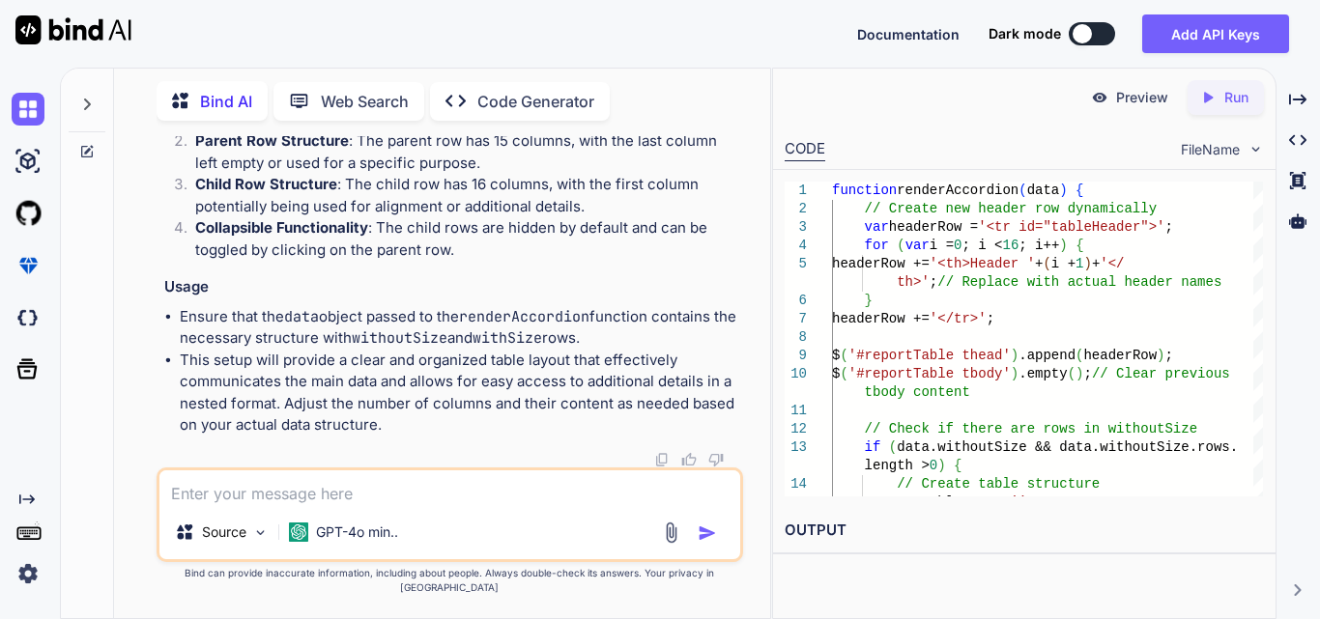
scroll to position [55253, 0]
drag, startPoint x: 219, startPoint y: 248, endPoint x: 277, endPoint y: 286, distance: 69.1
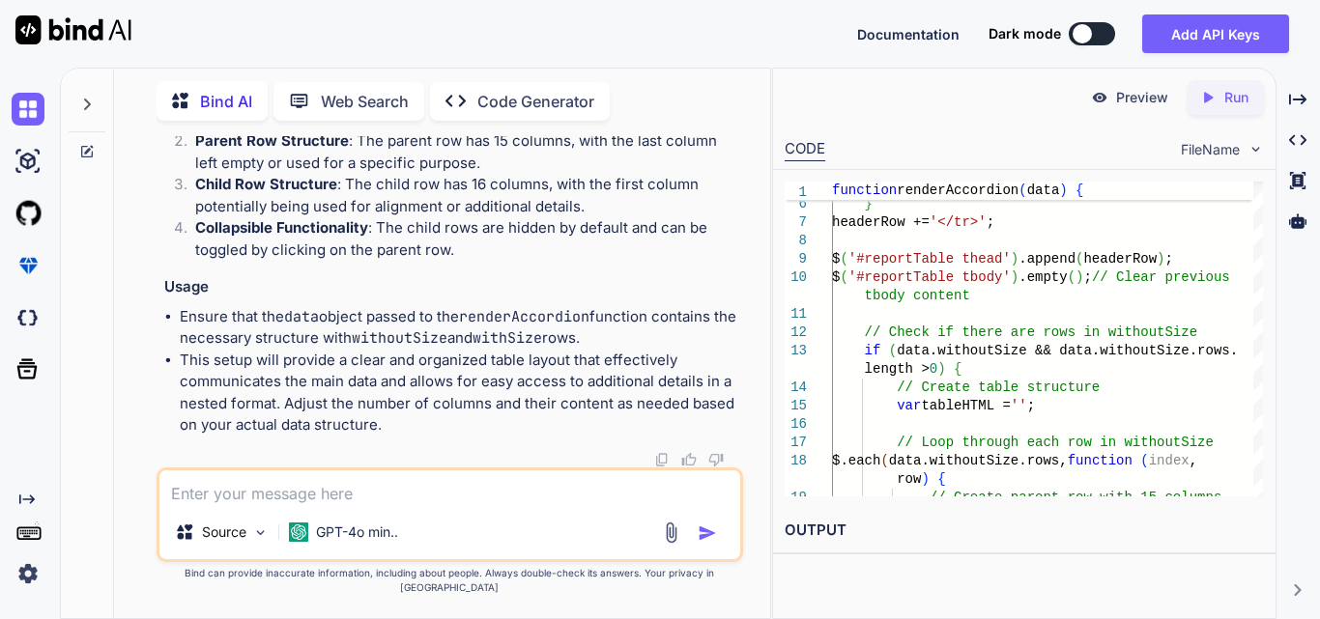
click at [826, 533] on h2 "OUTPUT" at bounding box center [1024, 530] width 502 height 45
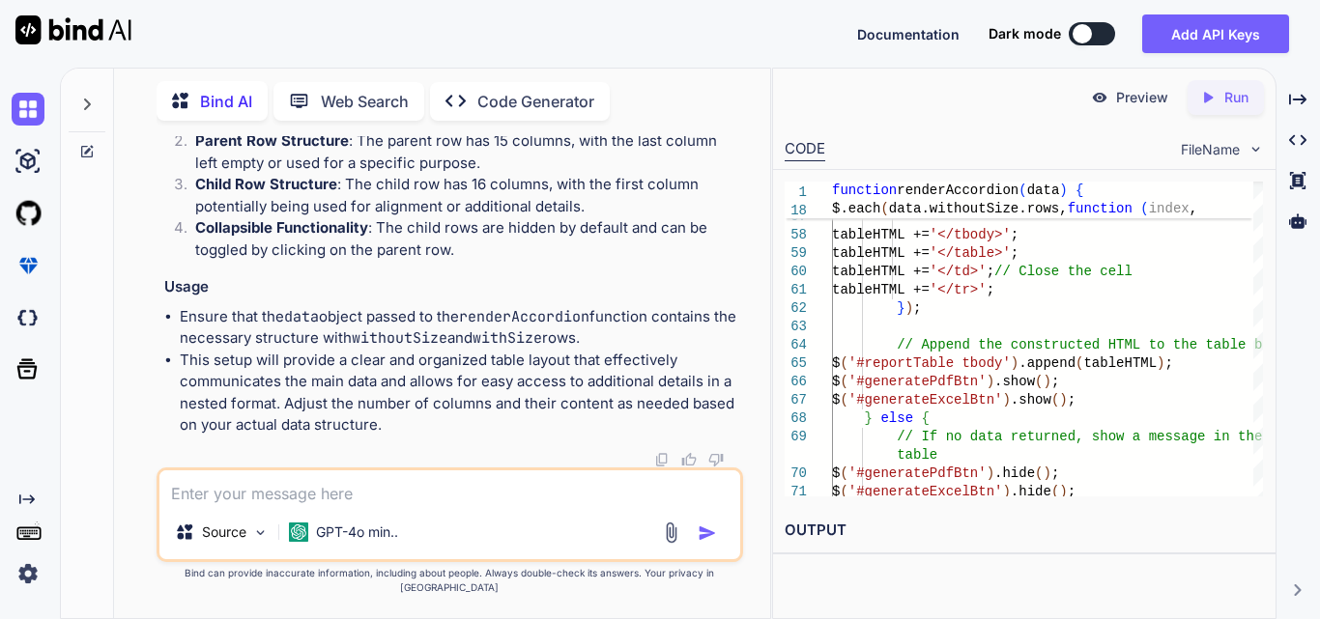
scroll to position [56026, 0]
drag, startPoint x: 484, startPoint y: 245, endPoint x: 690, endPoint y: 243, distance: 205.8
drag, startPoint x: 263, startPoint y: 247, endPoint x: 705, endPoint y: 252, distance: 442.5
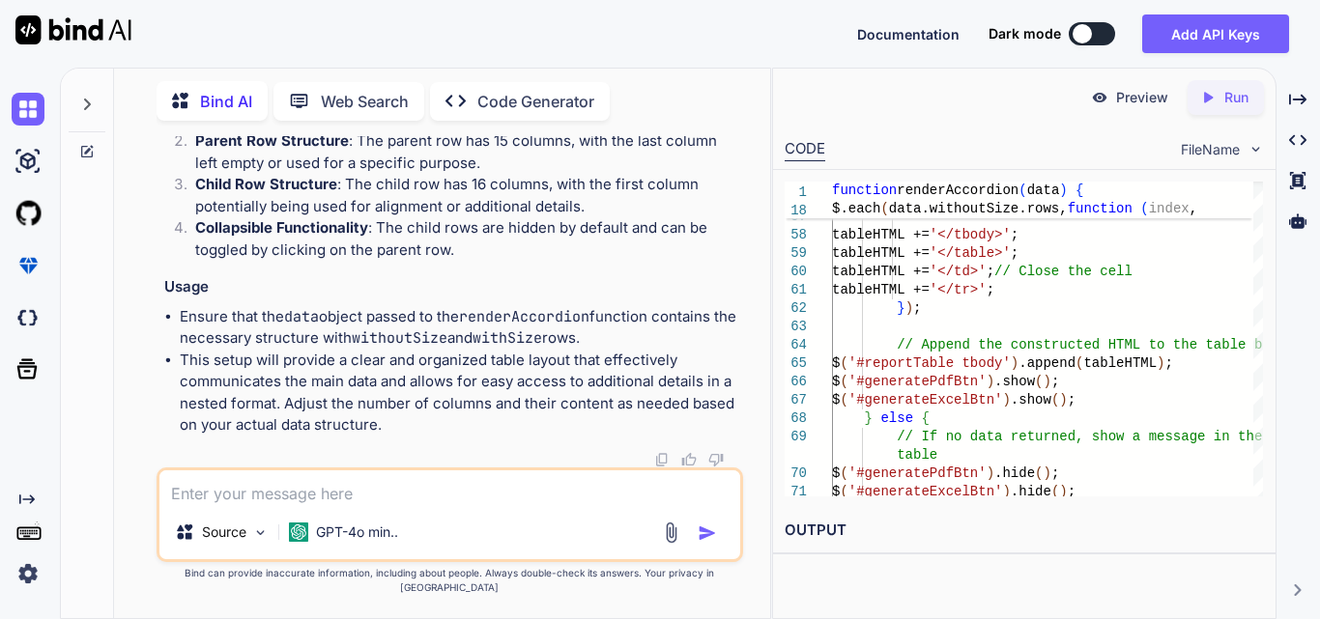
drag, startPoint x: 266, startPoint y: 273, endPoint x: 422, endPoint y: 296, distance: 158.1
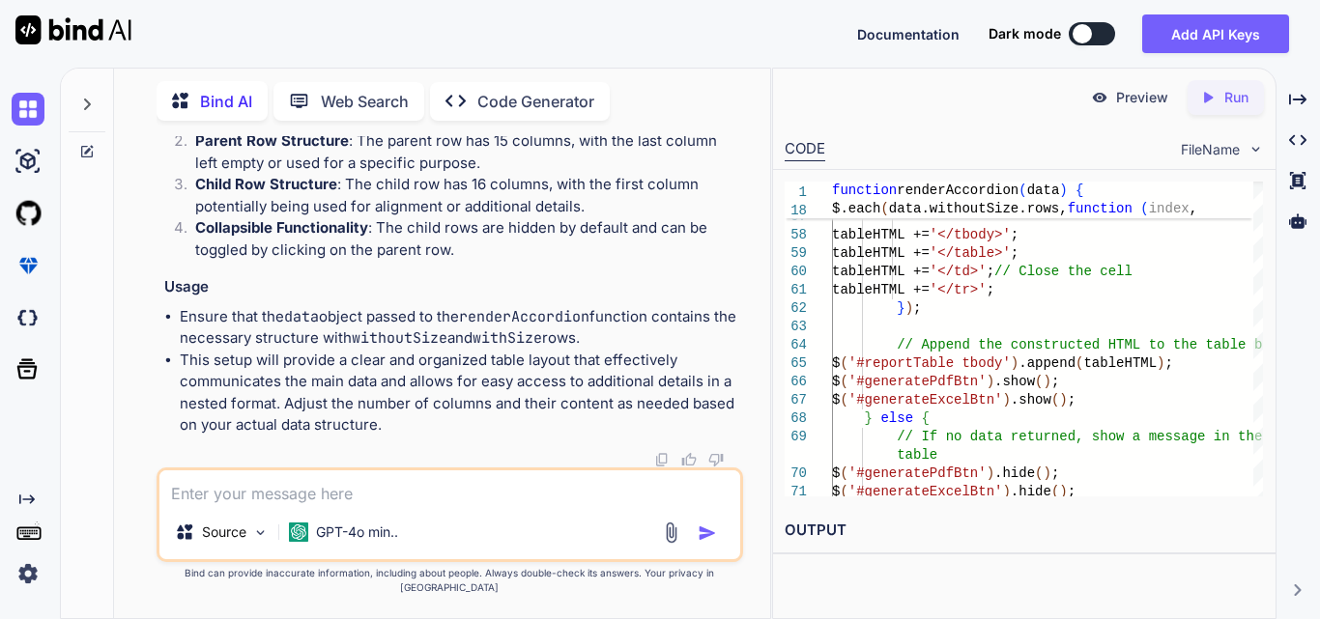
drag, startPoint x: 362, startPoint y: 320, endPoint x: 460, endPoint y: 323, distance: 97.6
drag, startPoint x: 203, startPoint y: 342, endPoint x: 228, endPoint y: 381, distance: 46.1
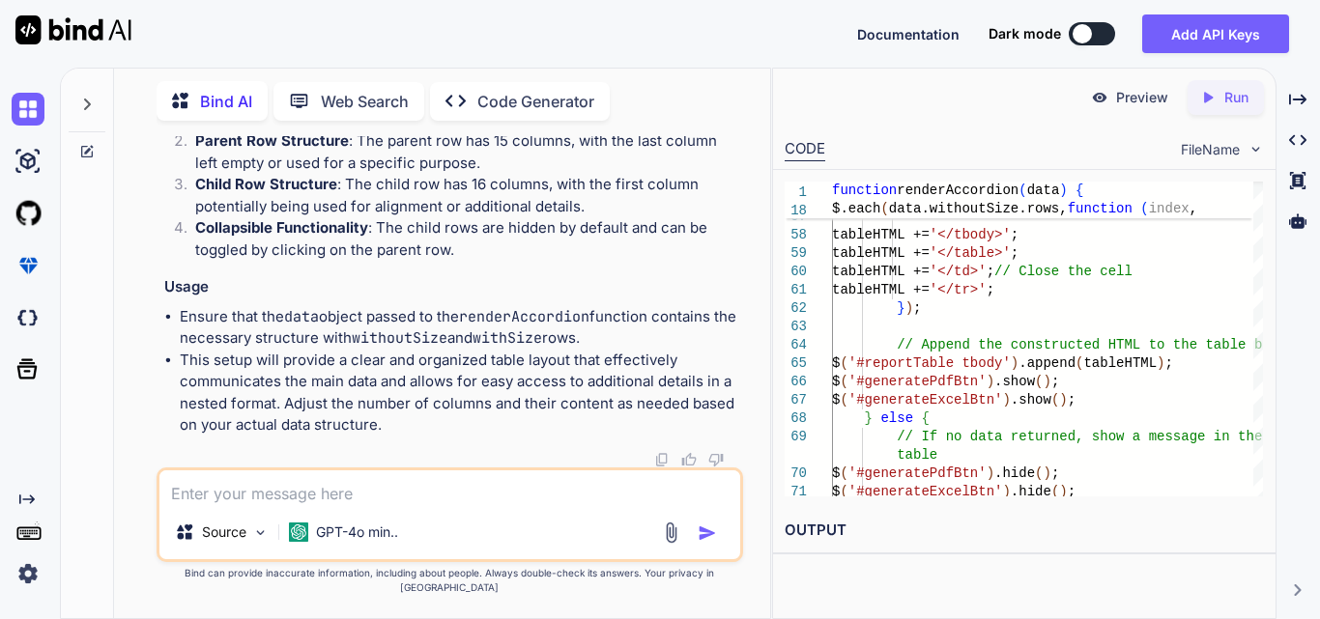
drag, startPoint x: 266, startPoint y: 228, endPoint x: 472, endPoint y: 249, distance: 207.9
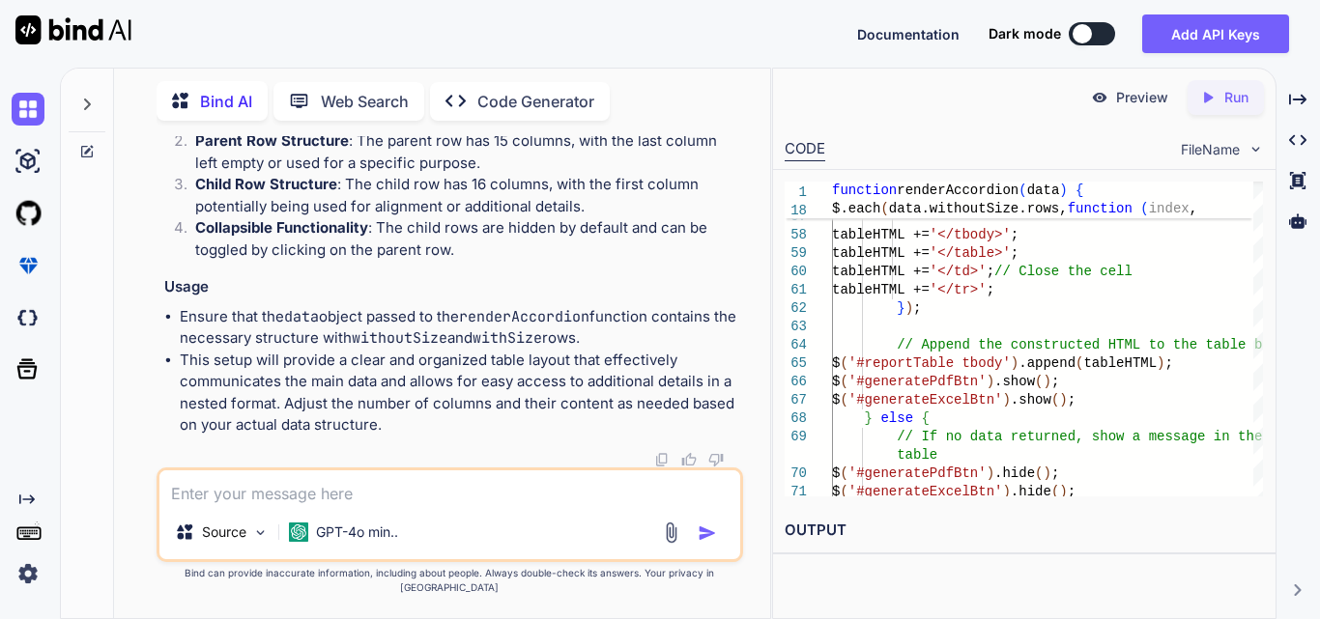
drag, startPoint x: 262, startPoint y: 205, endPoint x: 447, endPoint y: 291, distance: 204.5
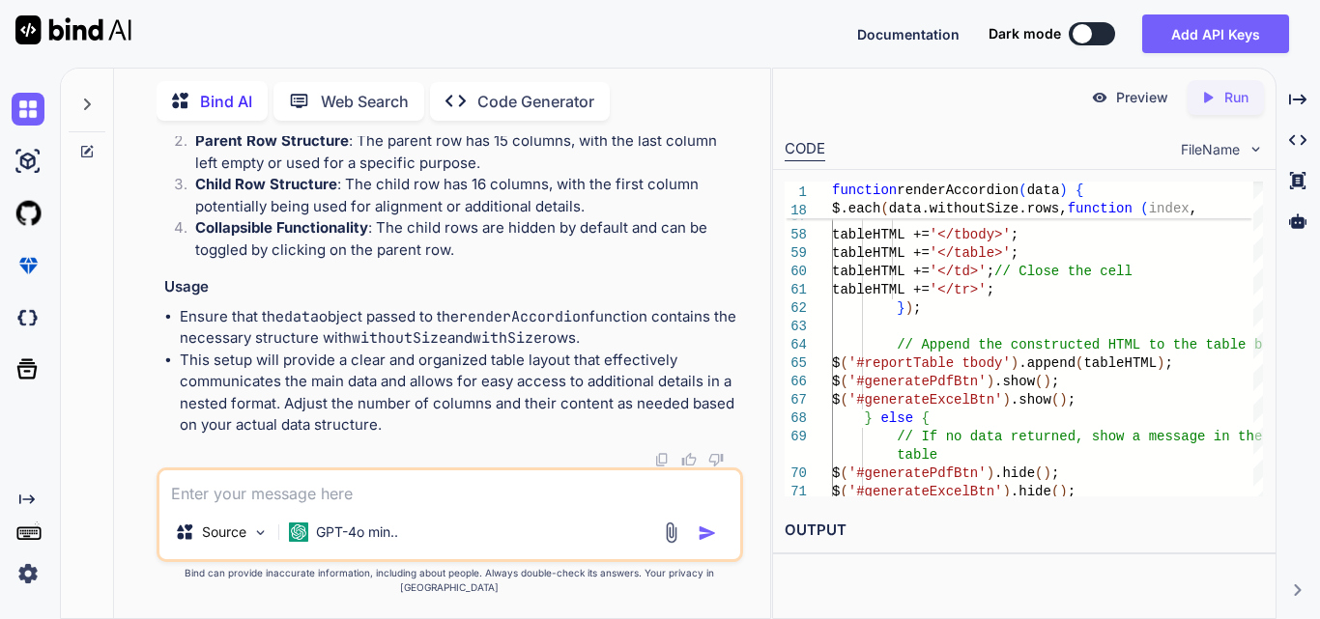
copy code "// Add a collapsible row for child details tableHTML += '<tr class="collapse" s…"
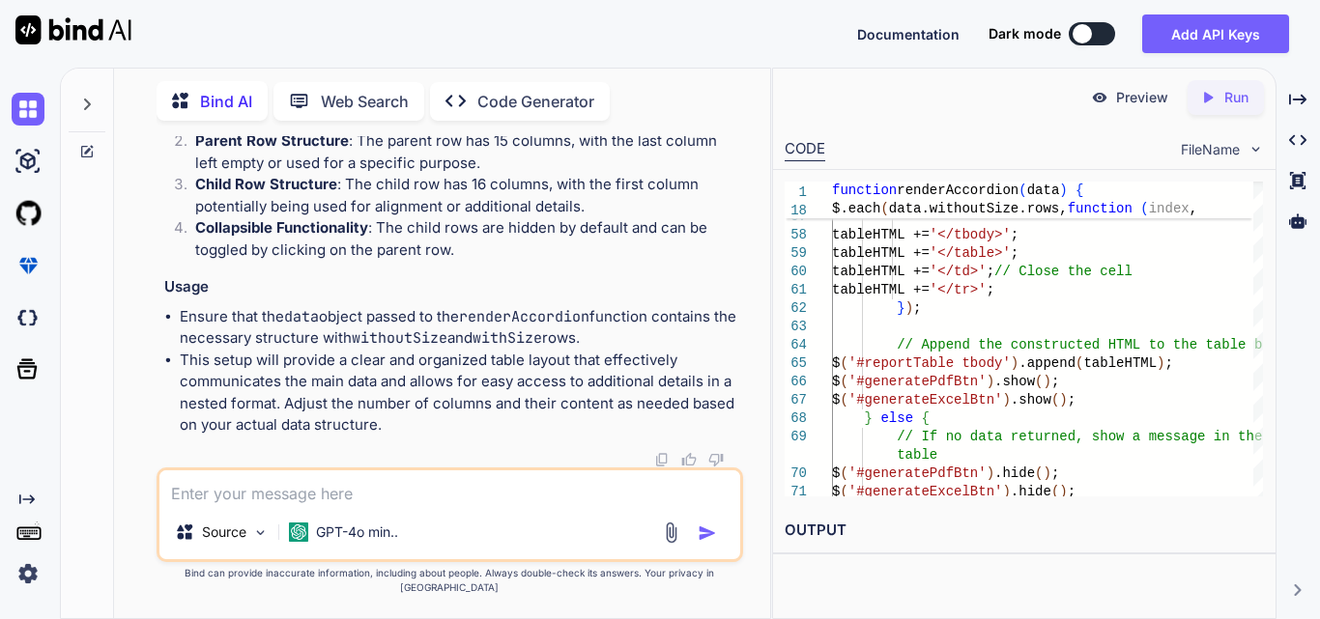
drag, startPoint x: 248, startPoint y: 279, endPoint x: 613, endPoint y: 381, distance: 378.1
drag, startPoint x: 257, startPoint y: 299, endPoint x: 630, endPoint y: 380, distance: 381.7
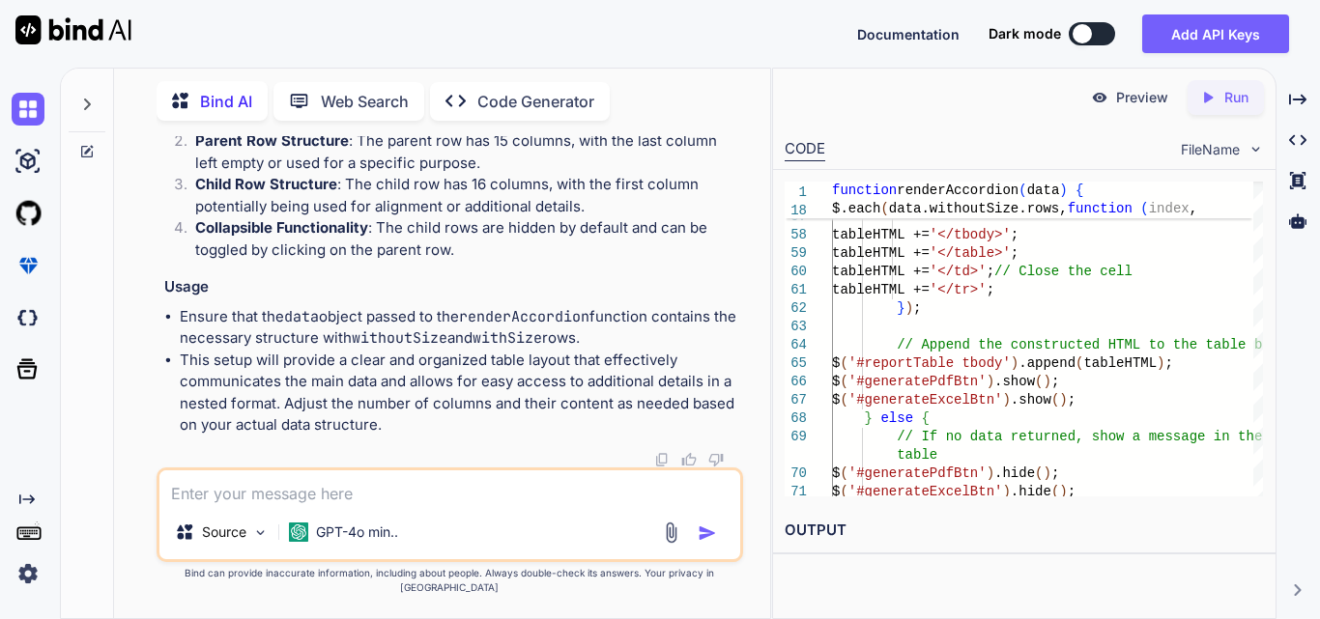
copy code "tableHTML += '<td>' + (row. clinic_name || 'N/A' ) + '</td>' ; tableHTML += '<t…"
click at [326, 500] on textarea at bounding box center [449, 488] width 581 height 35
paste textarea "function renderAccordion(data) { // Create new header row dynamically var heade…"
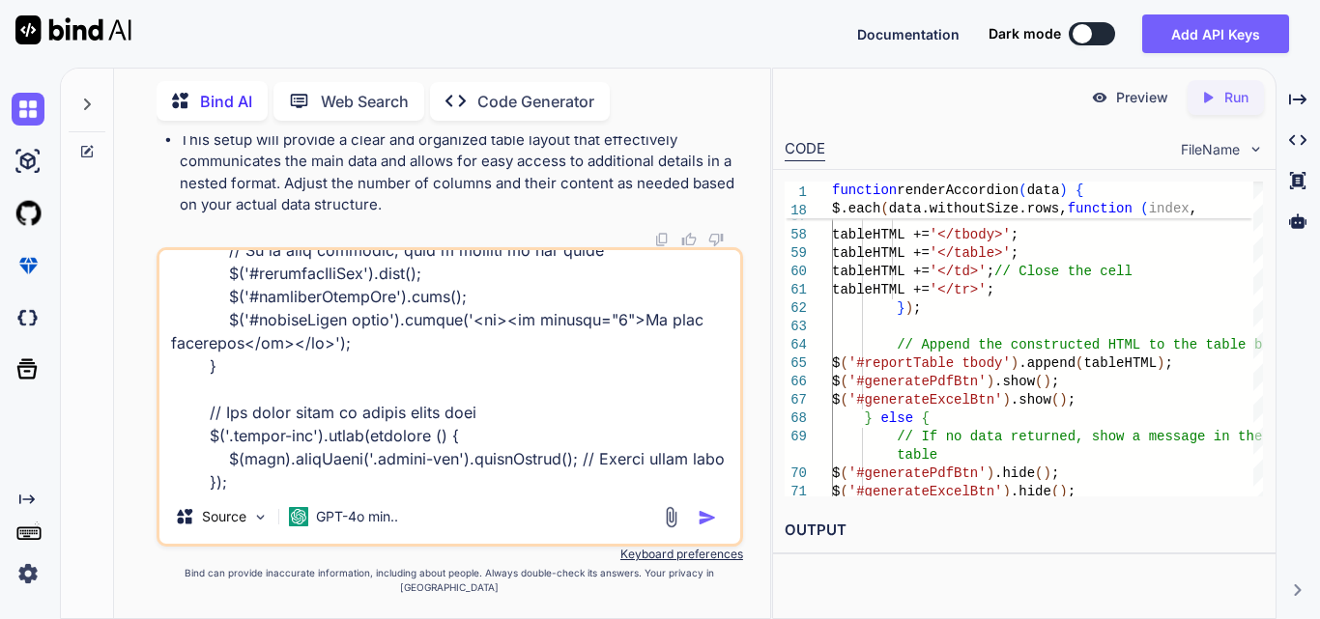
scroll to position [1577, 0]
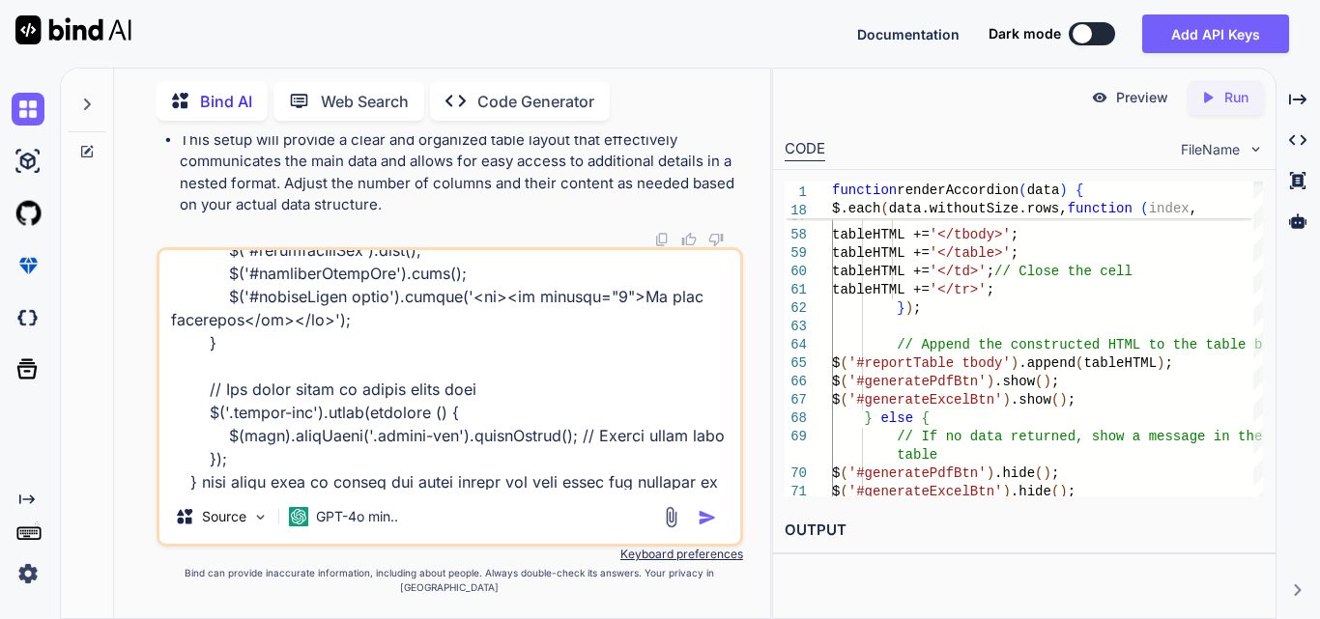
type textarea "function renderAccordion(data) { // Create new header row dynamically var heade…"
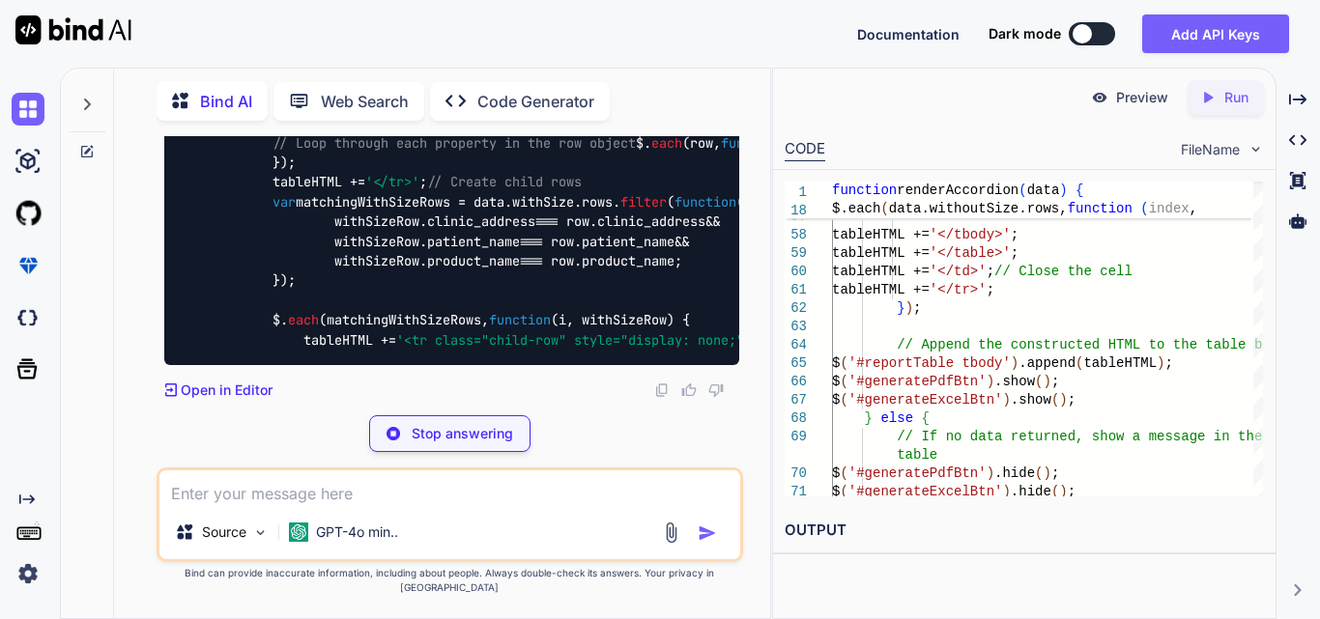
scroll to position [58780, 0]
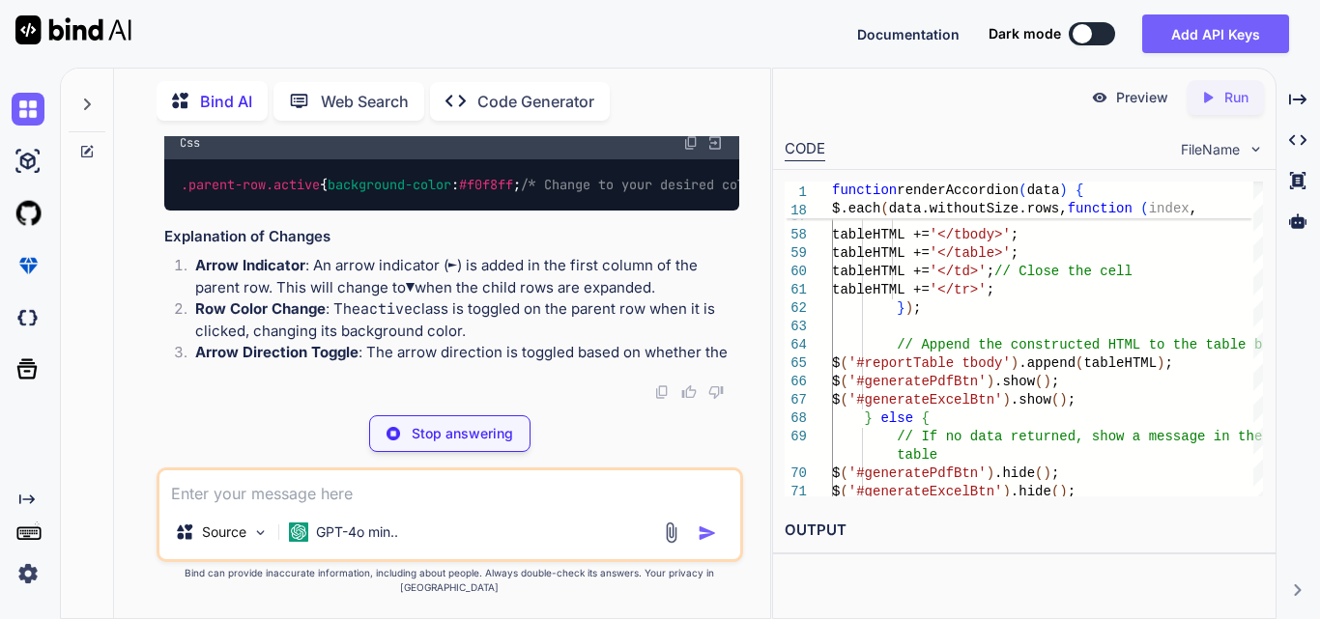
drag, startPoint x: 265, startPoint y: 262, endPoint x: 566, endPoint y: 265, distance: 301.5
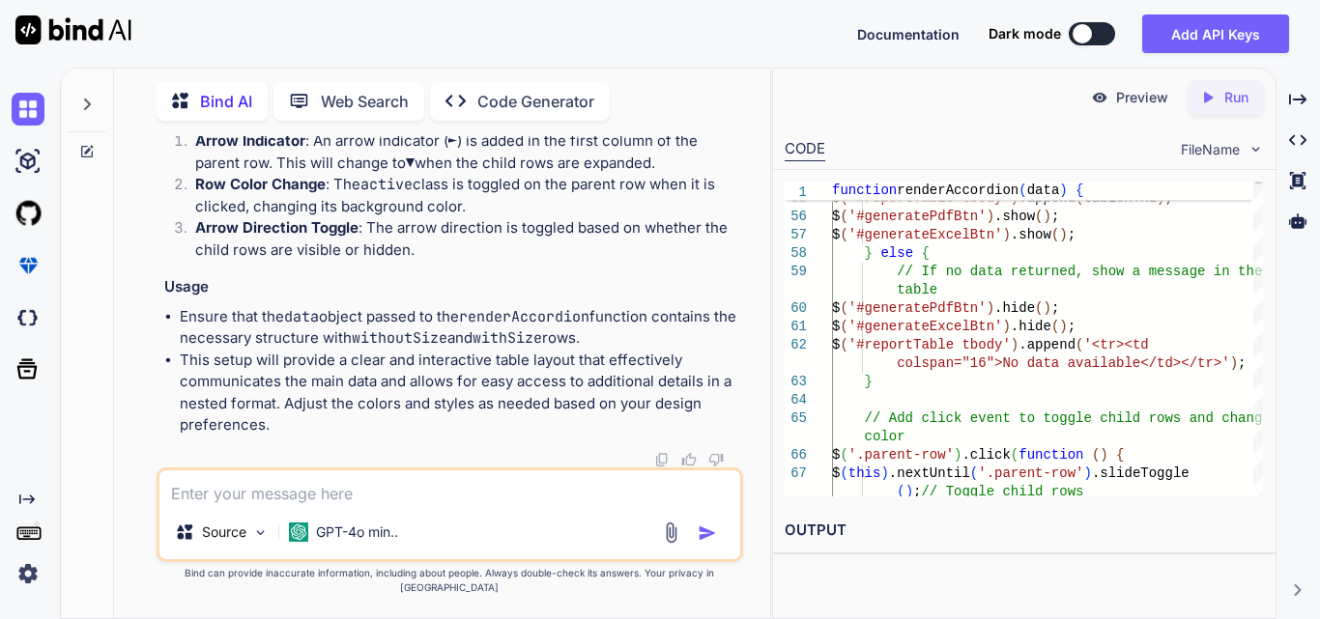
drag, startPoint x: 254, startPoint y: 262, endPoint x: 403, endPoint y: 388, distance: 195.3
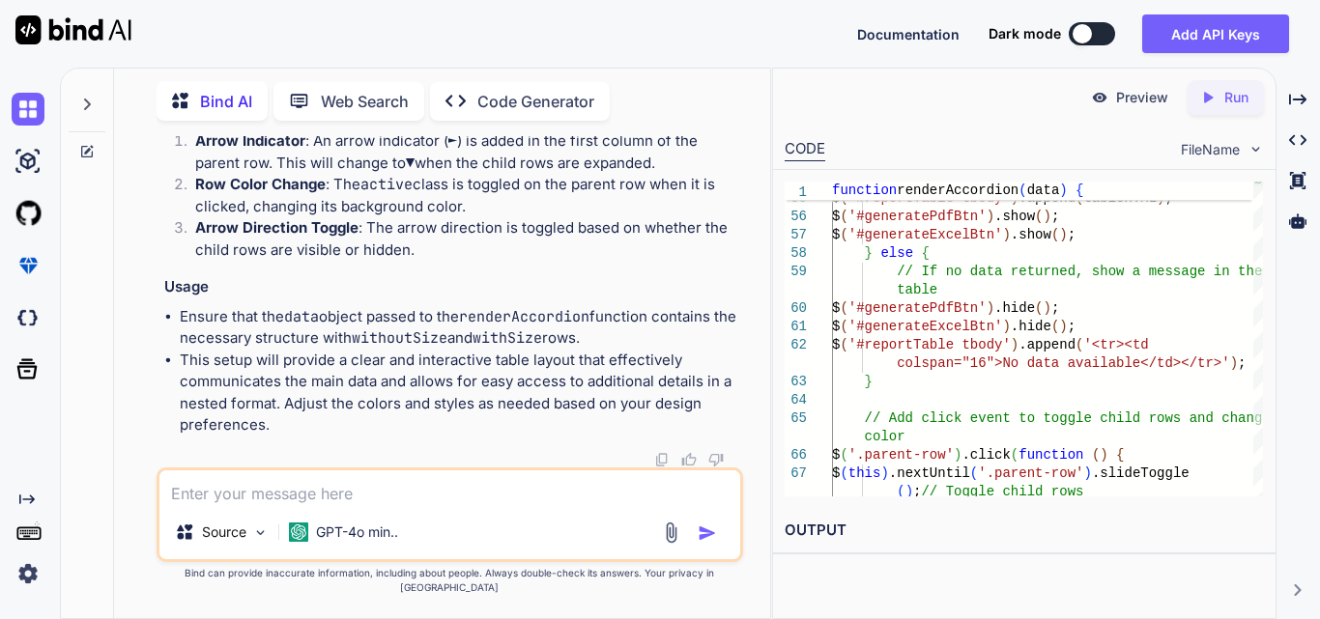
drag, startPoint x: 234, startPoint y: 349, endPoint x: 405, endPoint y: 351, distance: 171.0
click at [289, 505] on textarea at bounding box center [449, 488] width 581 height 35
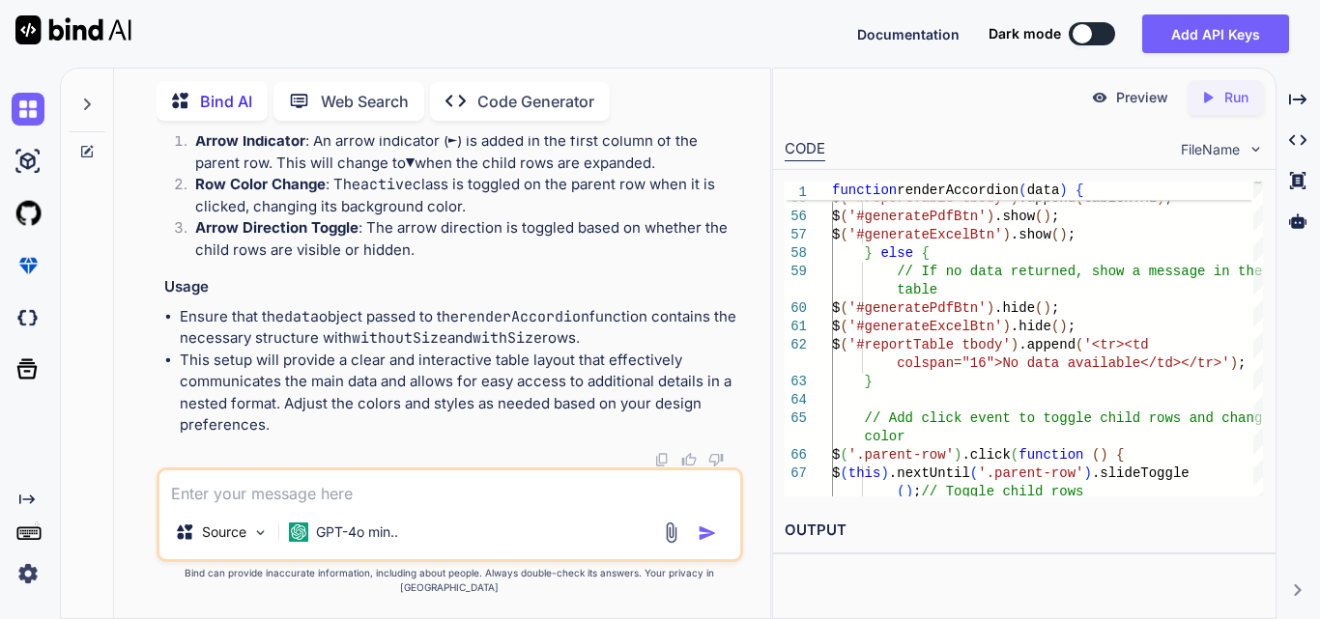
scroll to position [58760, 0]
drag, startPoint x: 361, startPoint y: 281, endPoint x: 566, endPoint y: 283, distance: 204.8
click at [363, 494] on textarea at bounding box center [449, 488] width 581 height 35
paste textarea "<td class="arrow-indicator">►</td>';"
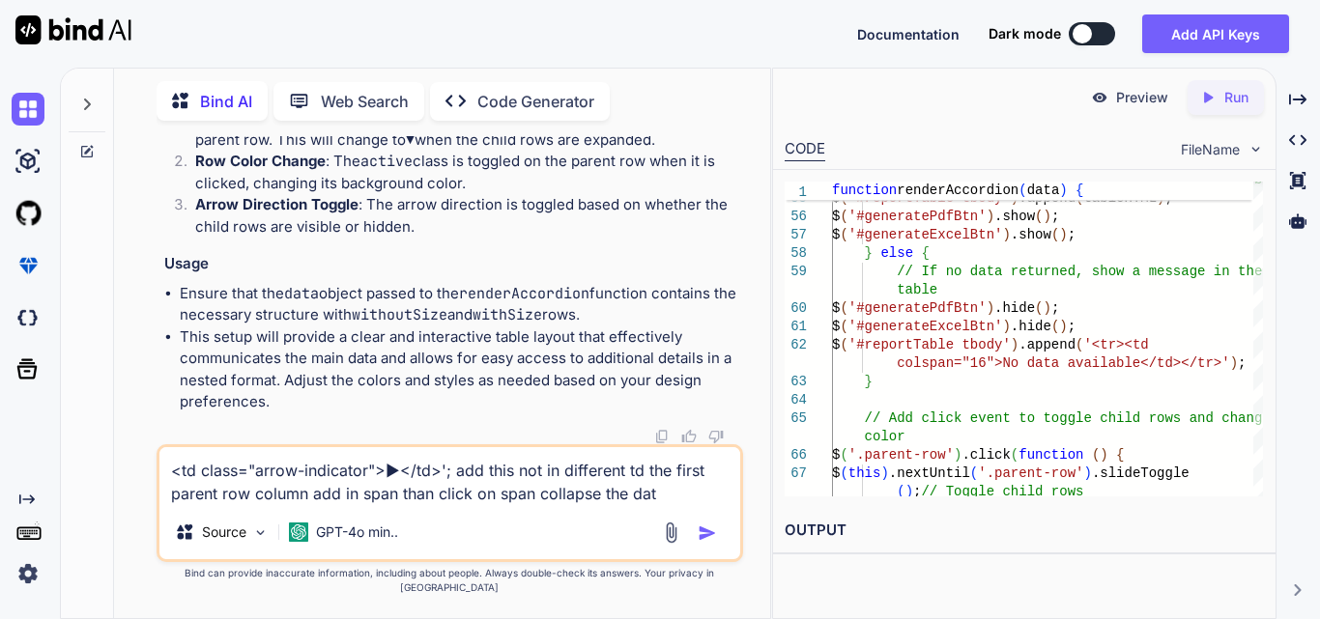
type textarea "<td class="arrow-indicator">►</td>'; add this not in different td the first par…"
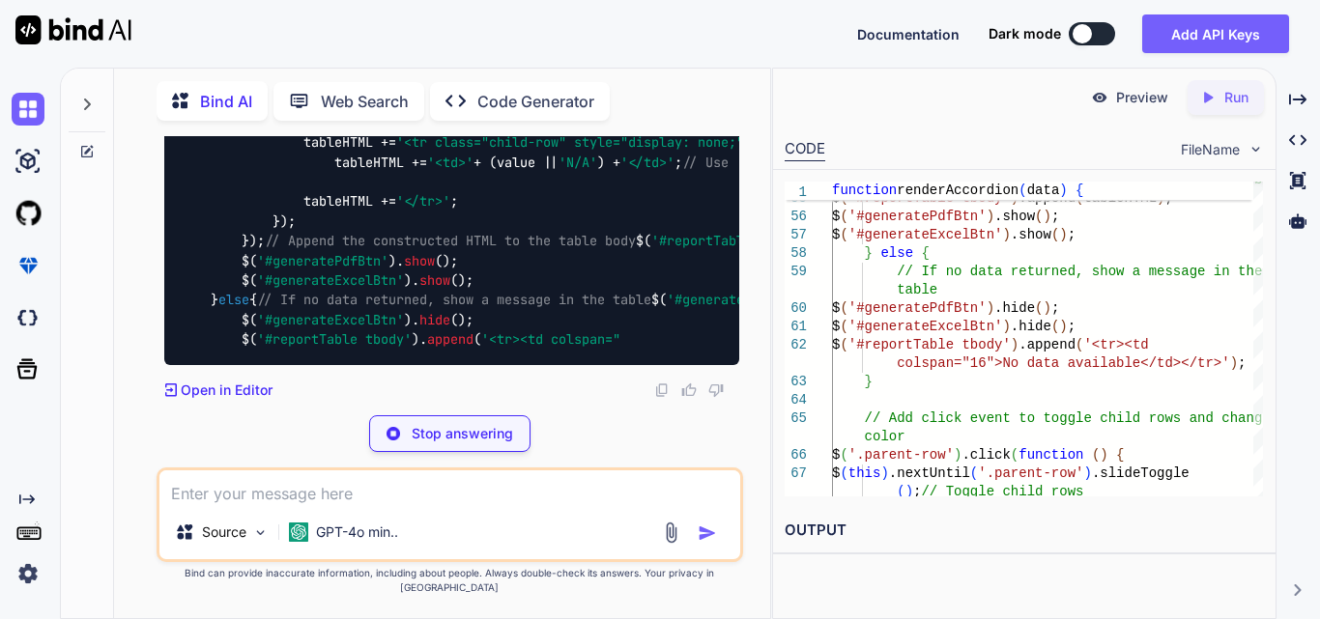
scroll to position [61242, 0]
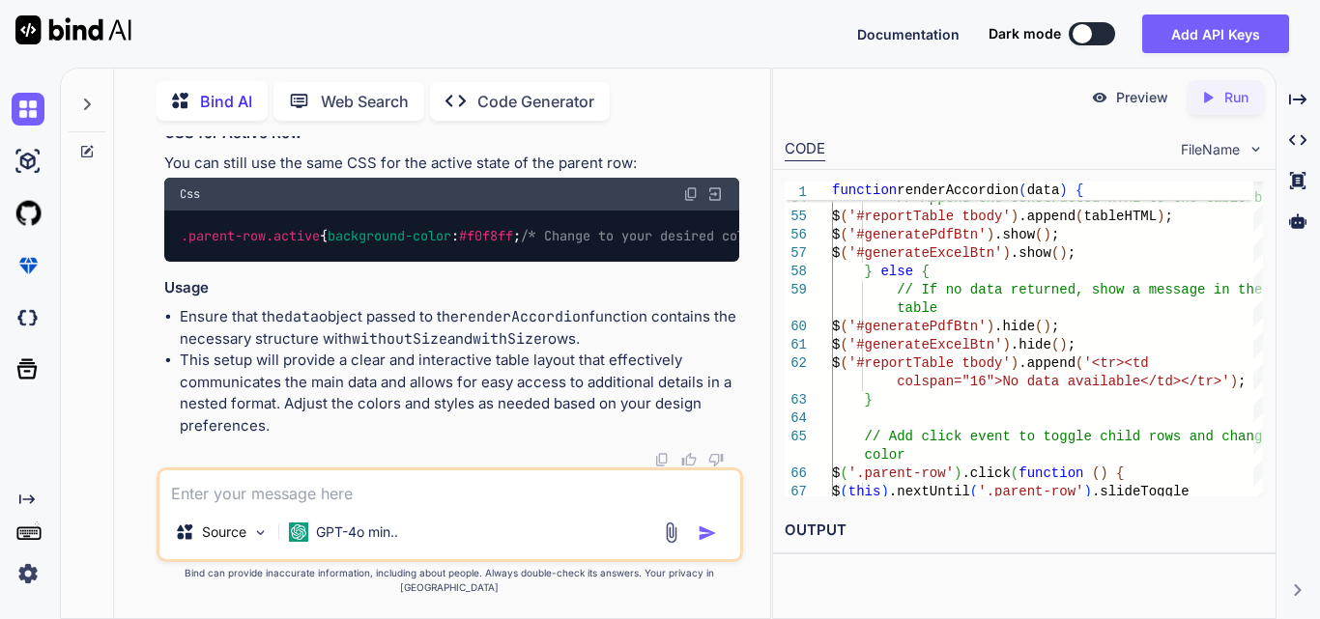
drag, startPoint x: 268, startPoint y: 201, endPoint x: 635, endPoint y: 197, distance: 367.2
drag, startPoint x: 364, startPoint y: 201, endPoint x: 670, endPoint y: 210, distance: 305.4
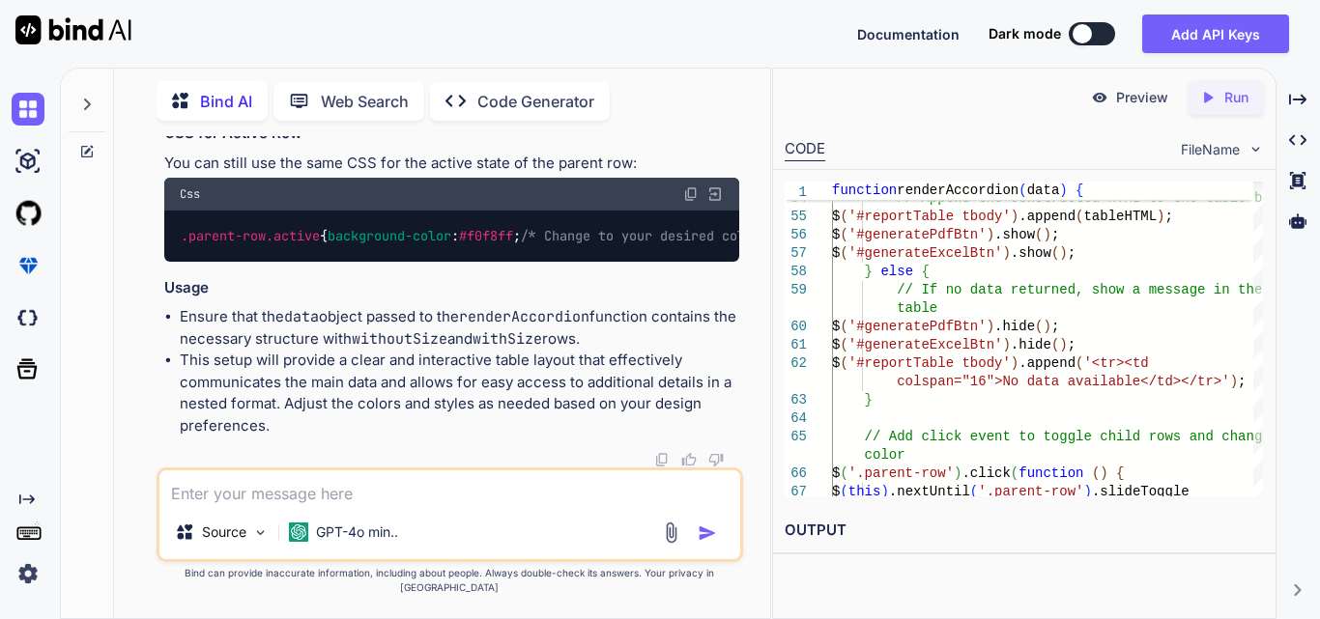
scroll to position [61146, 0]
drag, startPoint x: 267, startPoint y: 297, endPoint x: 649, endPoint y: 302, distance: 382.7
click at [274, 505] on textarea at bounding box center [449, 488] width 581 height 35
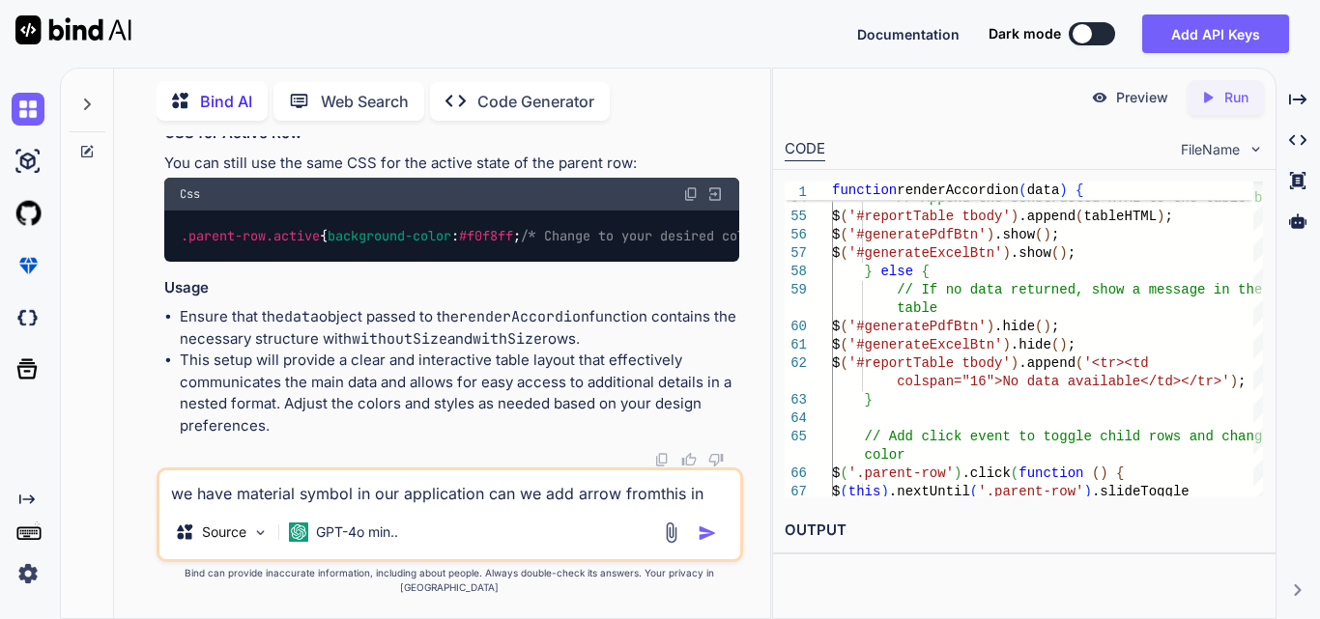
type textarea "we have material symbol in our application can we add arrow fromthis in above js"
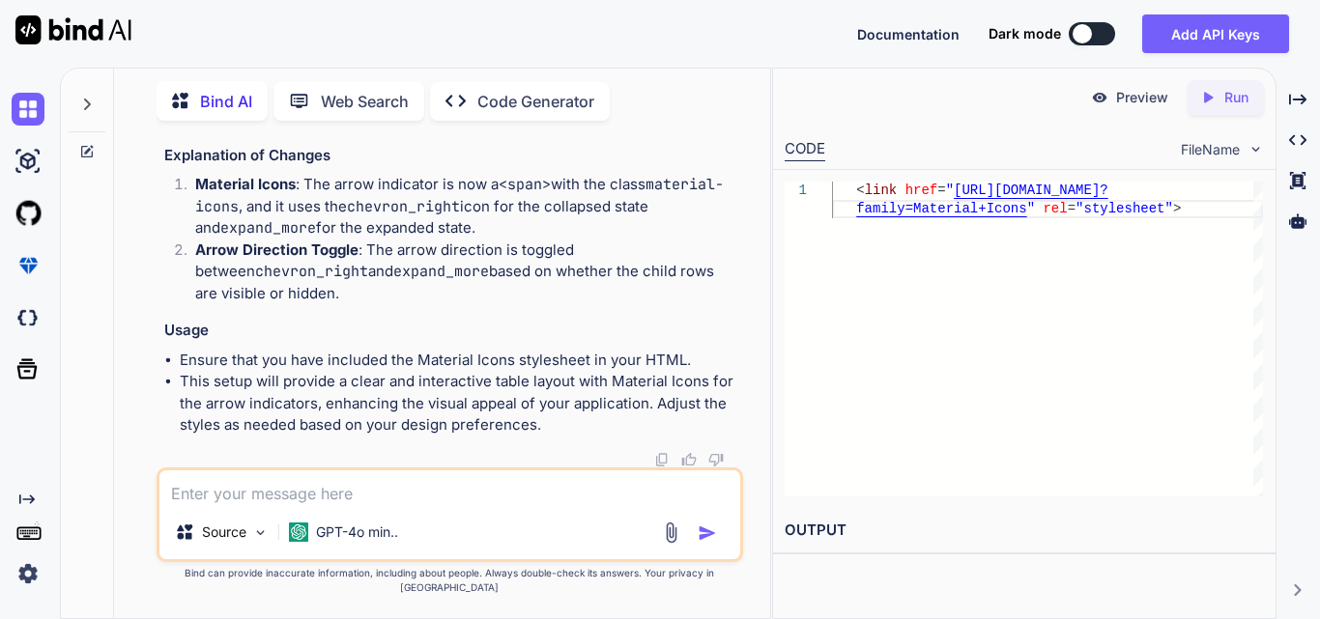
scroll to position [63961, 0]
drag, startPoint x: 391, startPoint y: 285, endPoint x: 517, endPoint y: 279, distance: 125.7
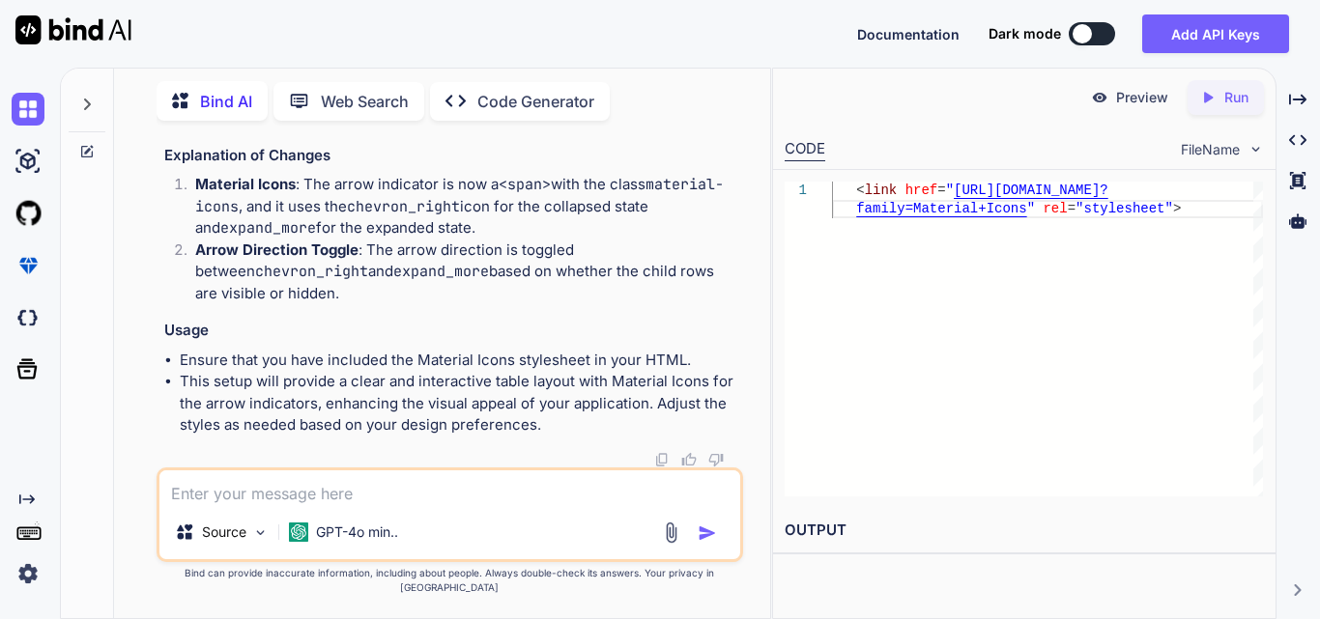
scroll to position [0, 453]
drag, startPoint x: 267, startPoint y: 277, endPoint x: 339, endPoint y: 288, distance: 73.2
click at [383, 494] on textarea at bounding box center [449, 488] width 581 height 35
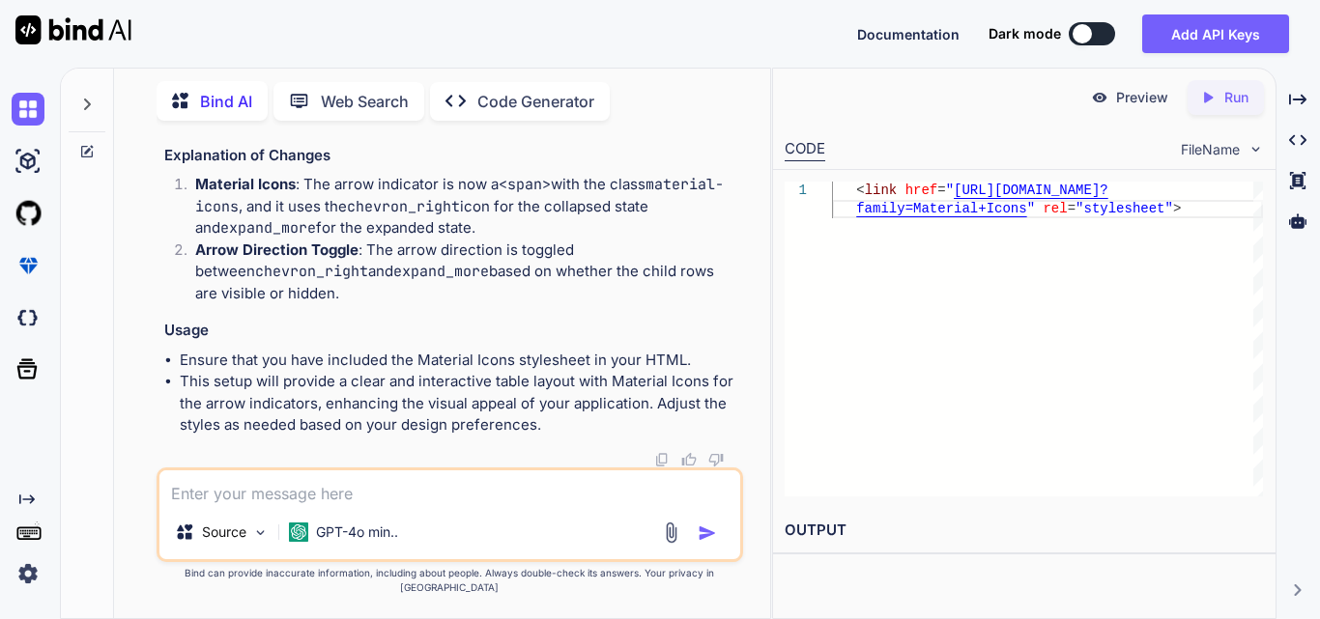
drag, startPoint x: 268, startPoint y: 167, endPoint x: 349, endPoint y: 348, distance: 198.1
click at [307, 495] on textarea at bounding box center [449, 488] width 581 height 35
paste textarea "$.each(matchingWithSizeRows, function (i, withSizeRow) { tableHTML += '<tr clas…"
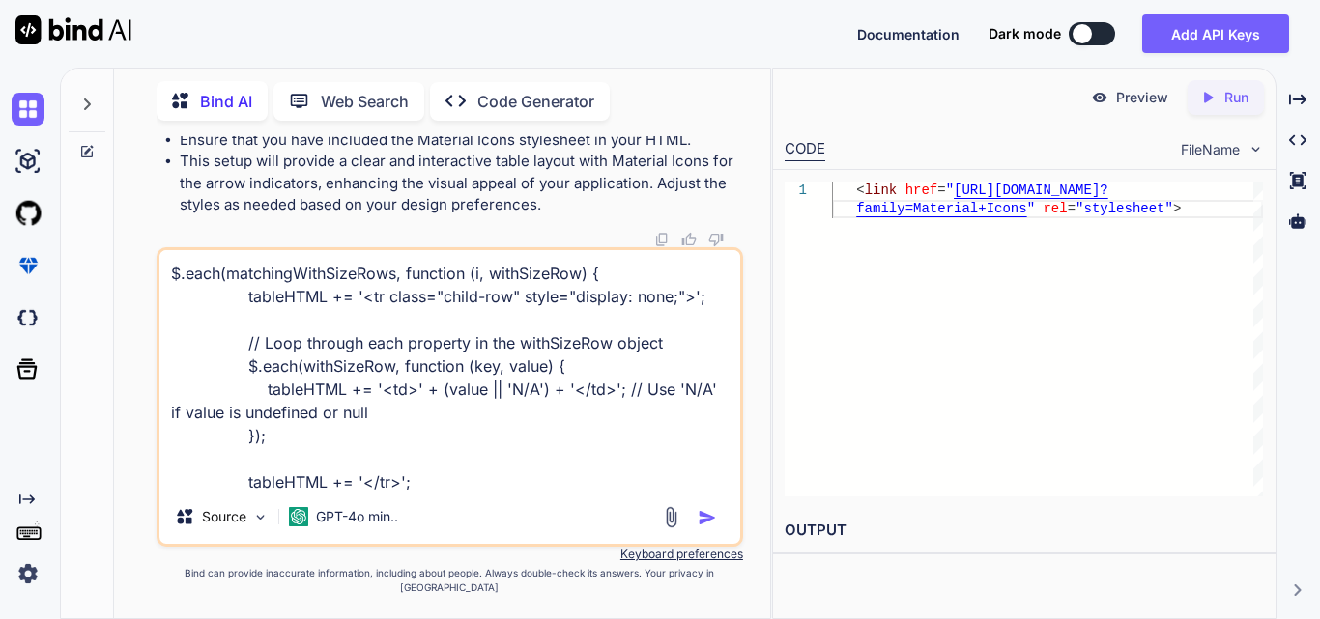
scroll to position [23, 0]
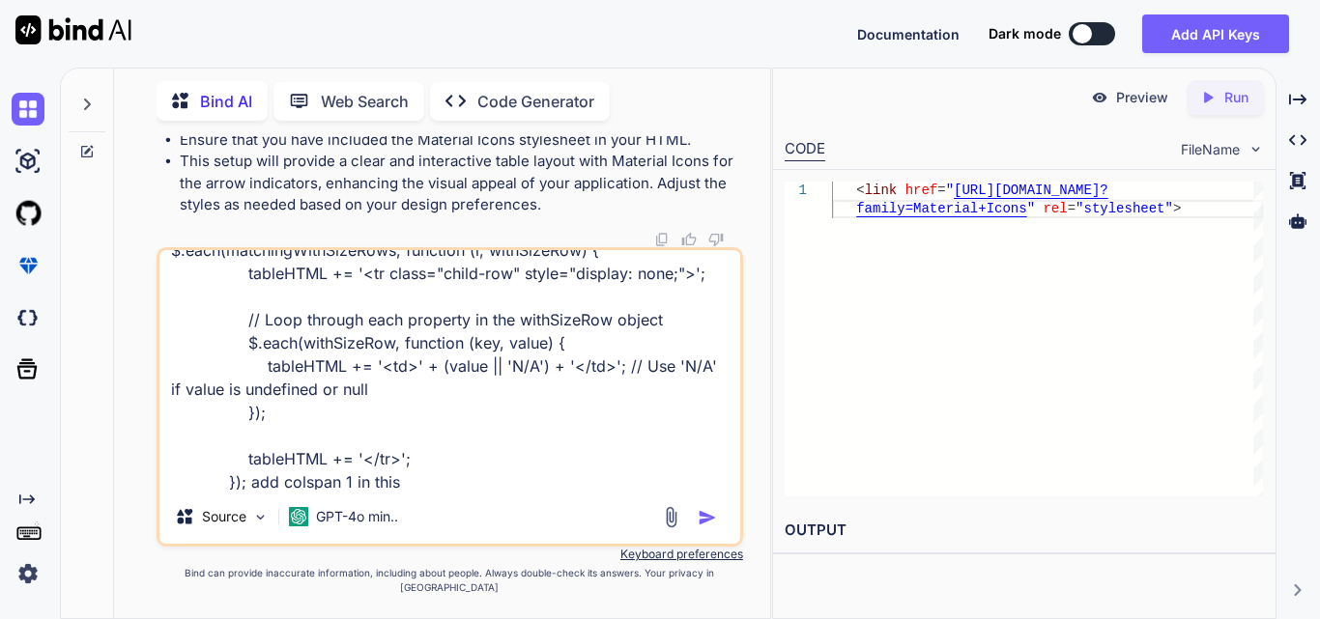
type textarea "$.each(matchingWithSizeRows, function (i, withSizeRow) { tableHTML += '<tr clas…"
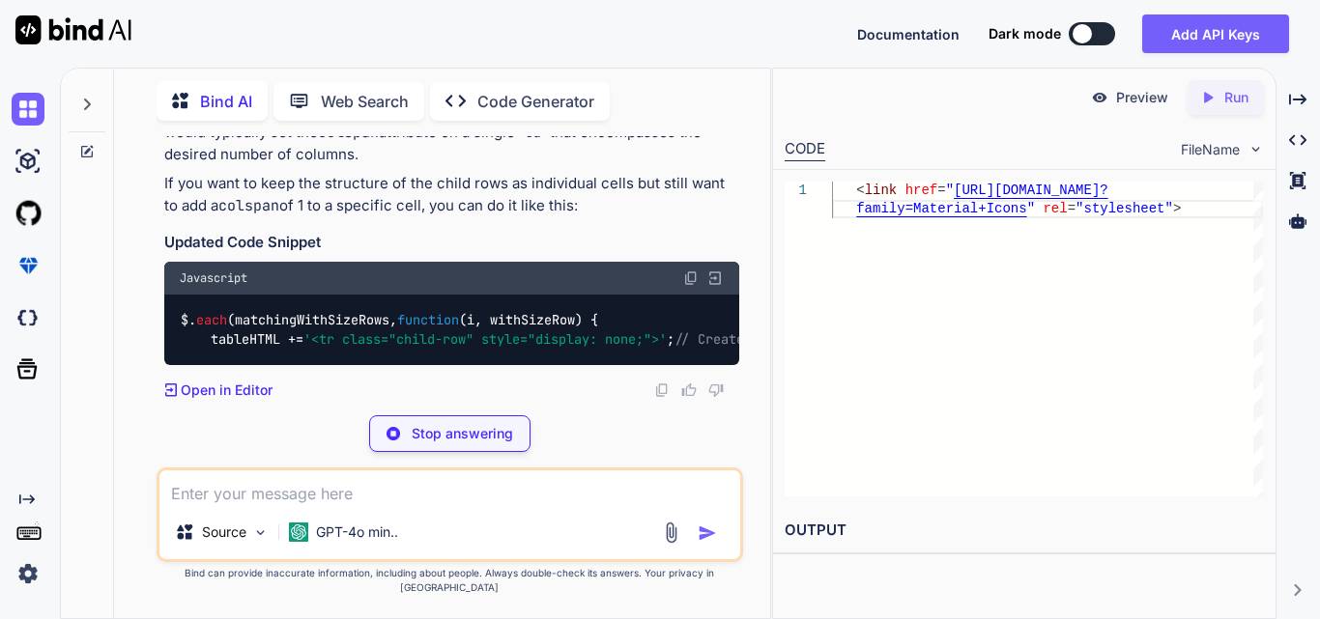
scroll to position [65854, 0]
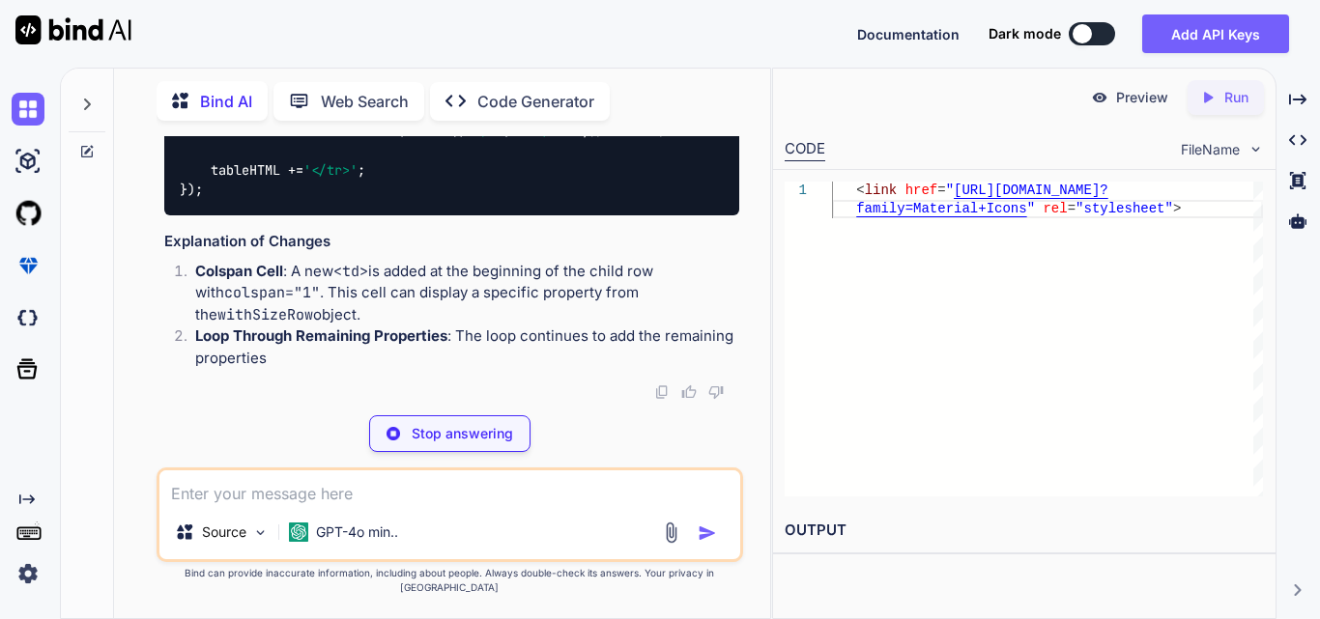
drag, startPoint x: 207, startPoint y: 352, endPoint x: 408, endPoint y: 353, distance: 201.0
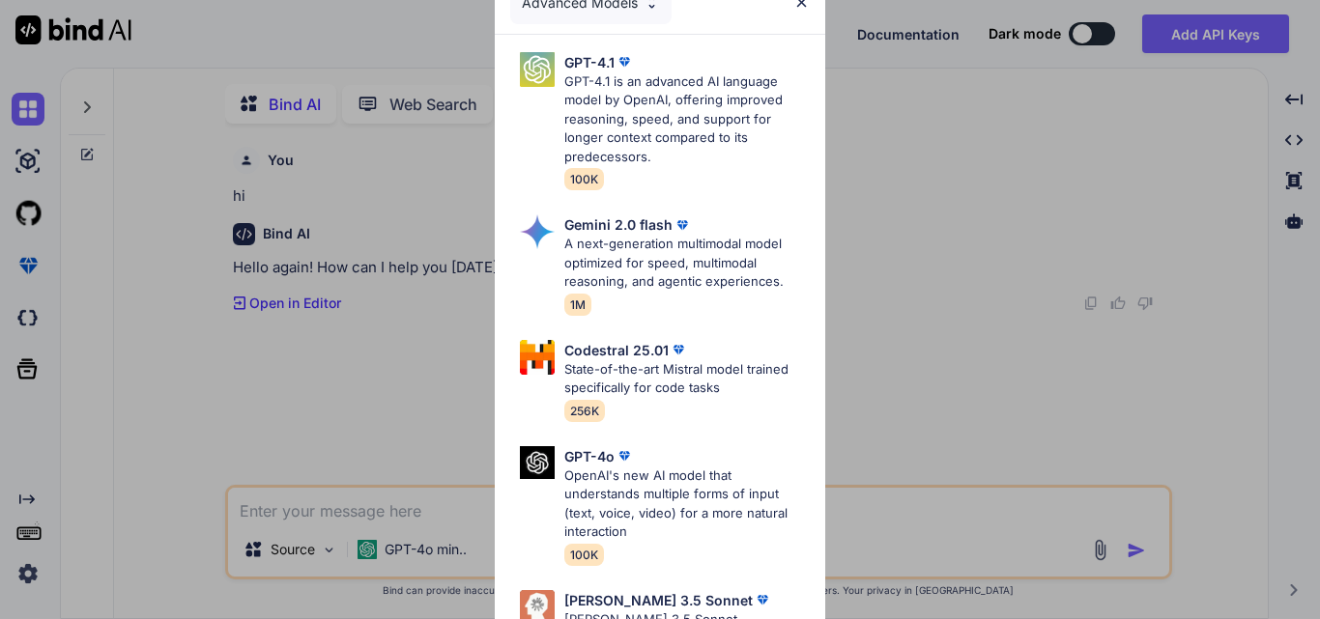
scroll to position [8, 0]
click at [807, 6] on img at bounding box center [801, 2] width 16 height 16
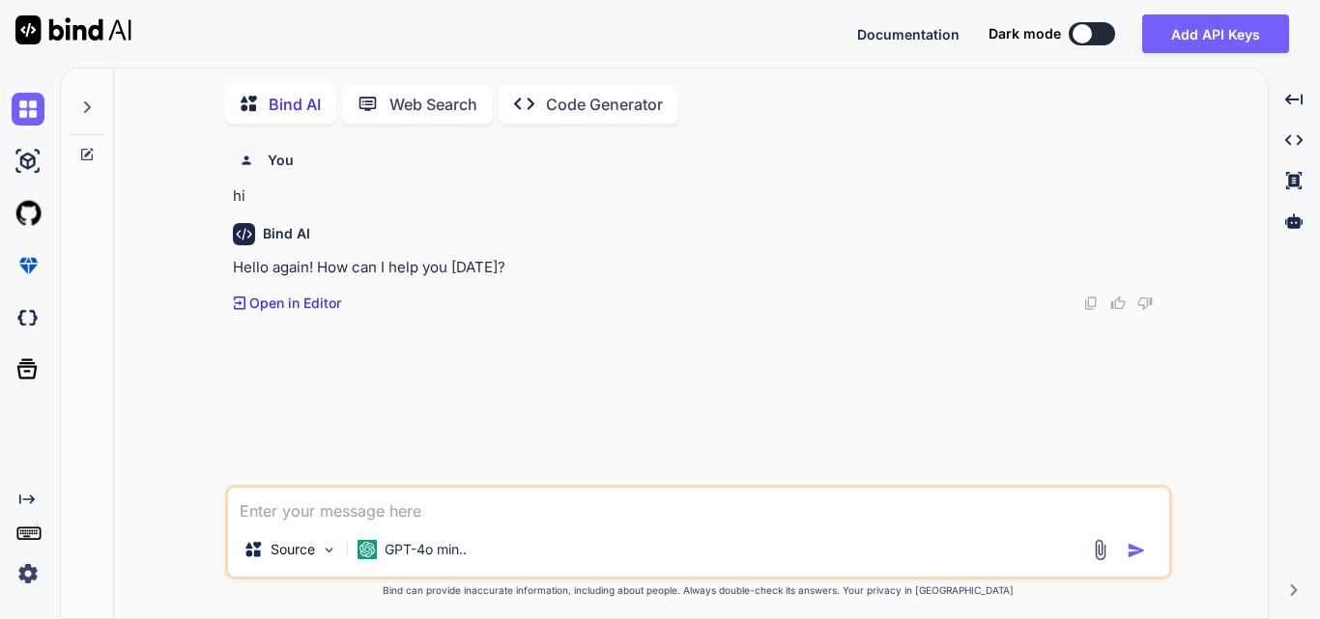
scroll to position [8, 0]
